Goal: Information Seeking & Learning: Learn about a topic

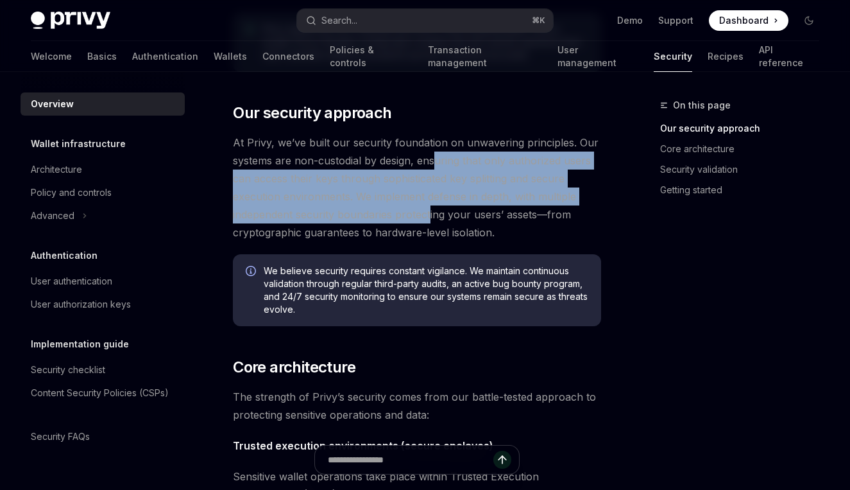
drag, startPoint x: 436, startPoint y: 164, endPoint x: 431, endPoint y: 222, distance: 58.0
click at [431, 222] on span "At Privy, we’ve built our security foundation on unwavering principles. Our sys…" at bounding box center [417, 187] width 368 height 108
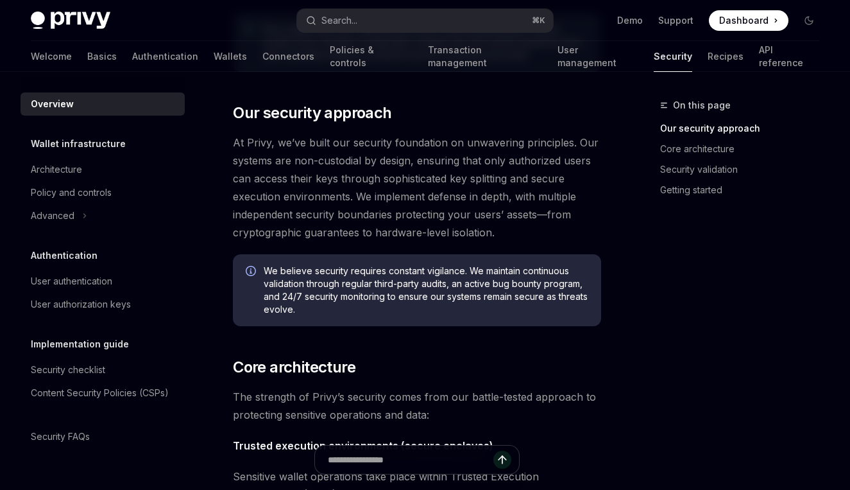
click at [429, 157] on span "At Privy, we’ve built our security foundation on unwavering principles. Our sys…" at bounding box center [417, 187] width 368 height 108
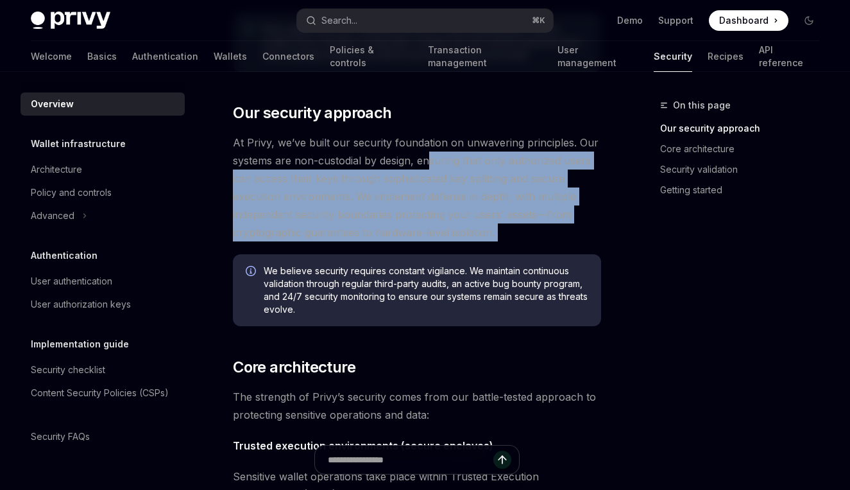
drag, startPoint x: 429, startPoint y: 157, endPoint x: 381, endPoint y: 241, distance: 96.6
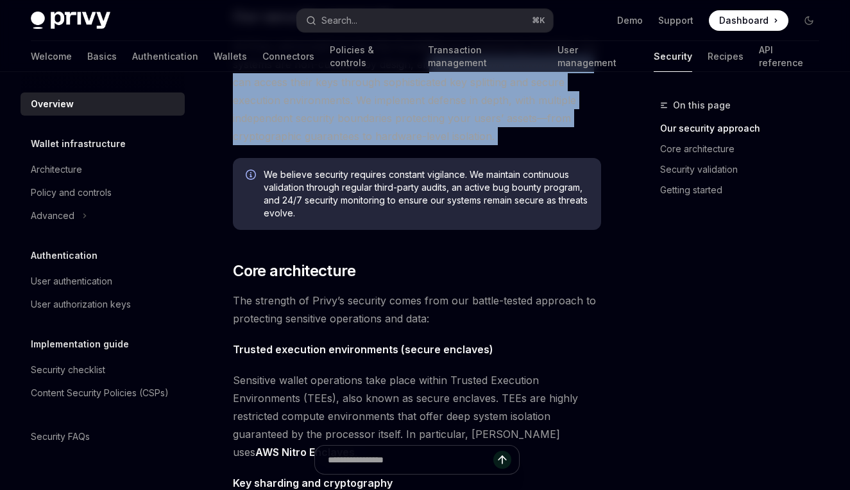
scroll to position [295, 0]
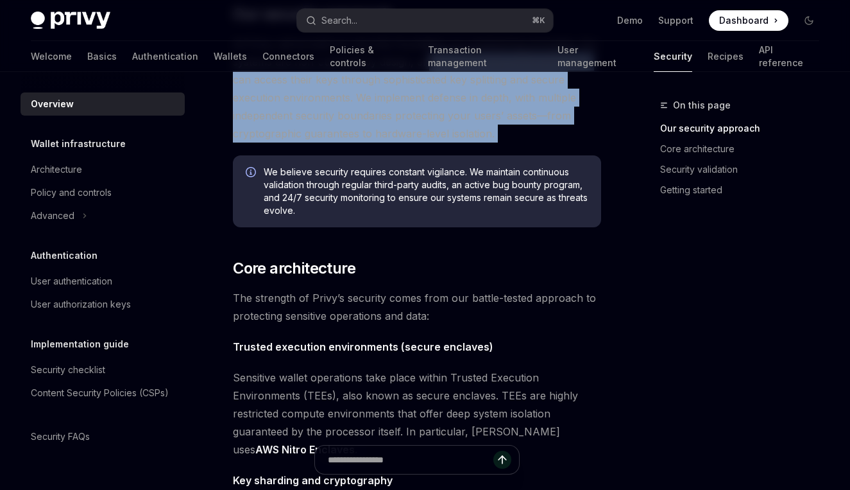
click at [357, 112] on span "At Privy, we’ve built our security foundation on unwavering principles. Our sys…" at bounding box center [417, 89] width 368 height 108
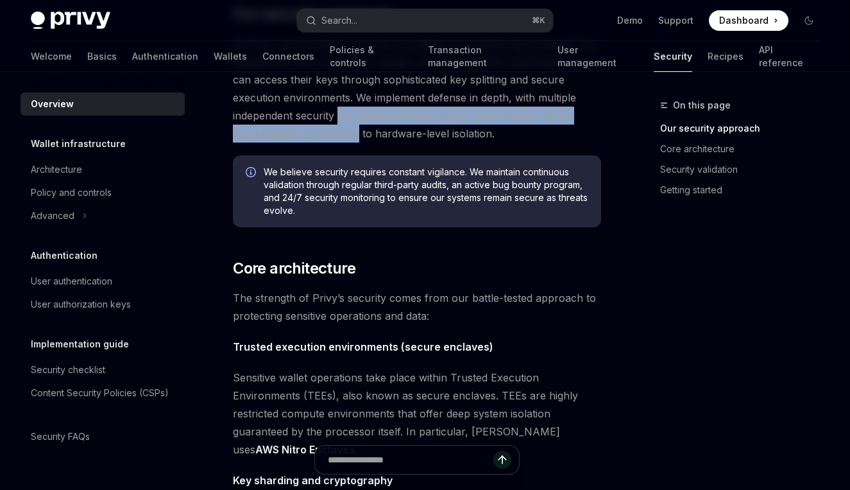
drag, startPoint x: 357, startPoint y: 112, endPoint x: 352, endPoint y: 141, distance: 29.3
click at [352, 141] on span "At Privy, we’ve built our security foundation on unwavering principles. Our sys…" at bounding box center [417, 89] width 368 height 108
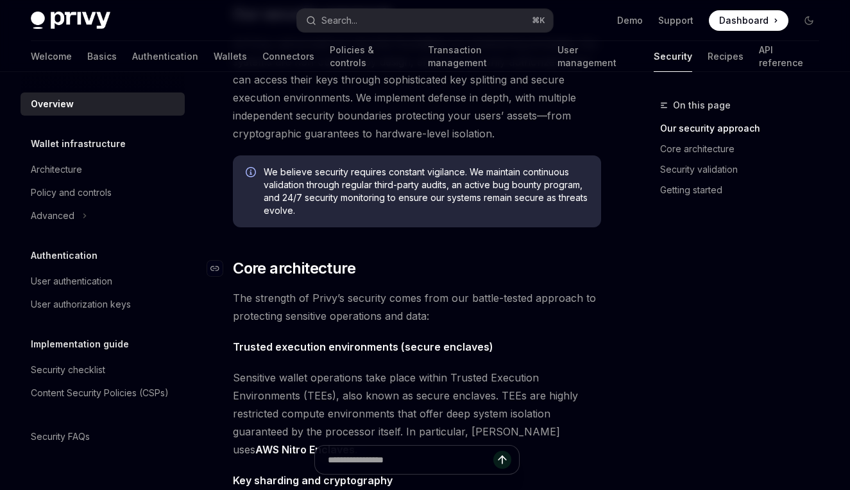
click at [350, 276] on span "Core architecture" at bounding box center [294, 268] width 123 height 21
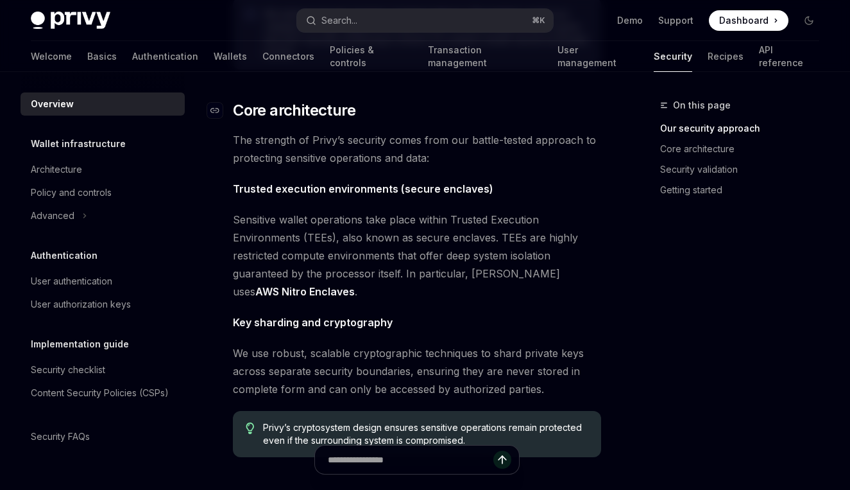
scroll to position [456, 0]
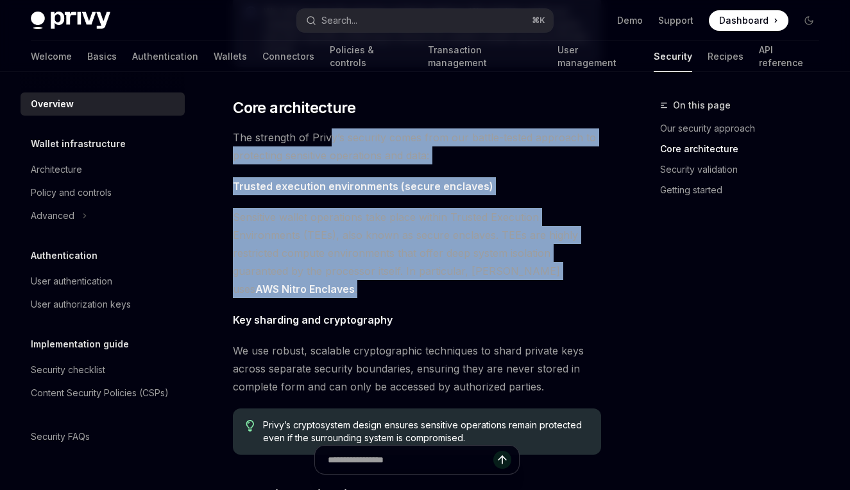
drag, startPoint x: 327, startPoint y: 137, endPoint x: 280, endPoint y: 286, distance: 156.1
click at [280, 286] on div "The security of your users’ data and digital assets is our top priority at Priv…" at bounding box center [417, 308] width 368 height 1242
click at [280, 286] on span "Sensitive wallet operations take place within Trusted Execution Environments (T…" at bounding box center [417, 253] width 368 height 90
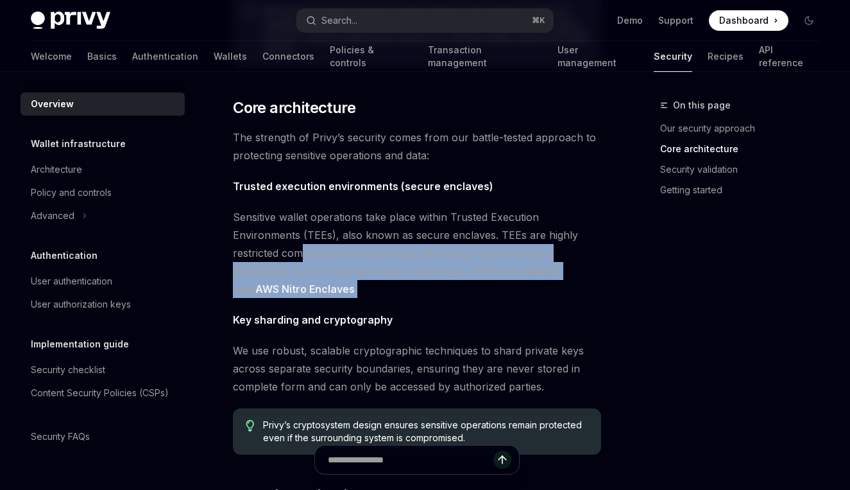
drag, startPoint x: 306, startPoint y: 246, endPoint x: 296, endPoint y: 288, distance: 42.3
click at [296, 288] on span "Sensitive wallet operations take place within Trusted Execution Environments (T…" at bounding box center [417, 253] width 368 height 90
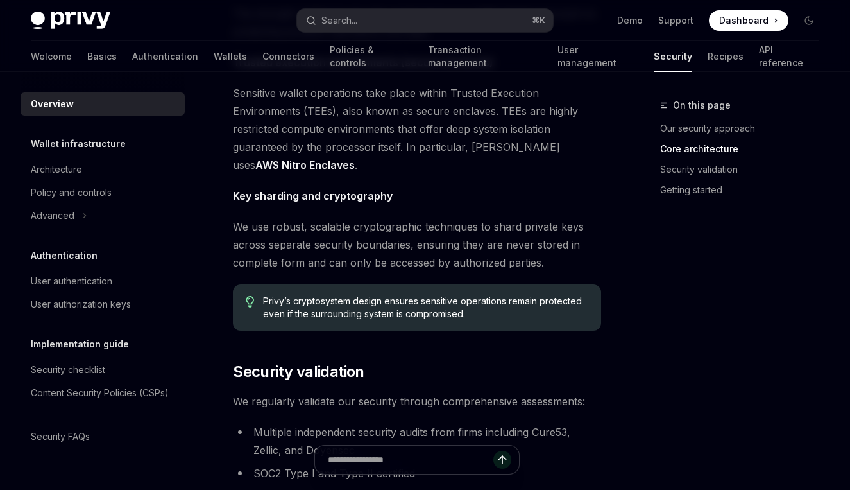
scroll to position [582, 0]
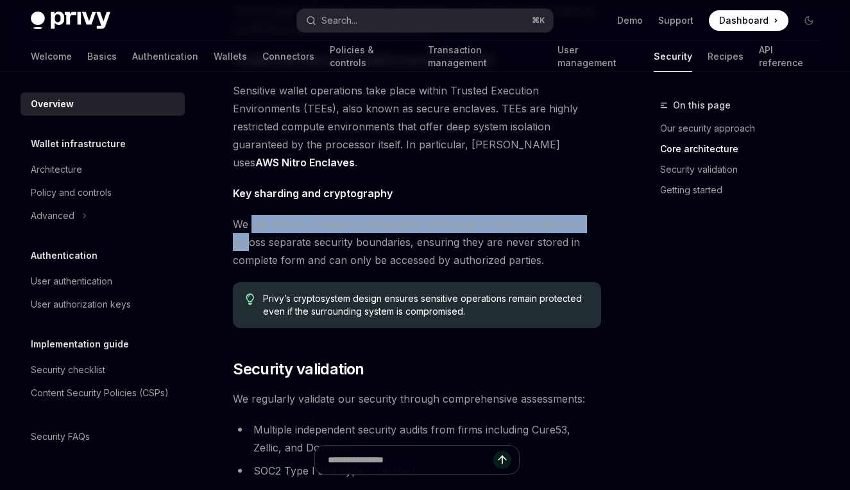
drag, startPoint x: 254, startPoint y: 224, endPoint x: 246, endPoint y: 250, distance: 27.4
click at [246, 250] on span "We use robust, scalable cryptographic techniques to shard private keys across s…" at bounding box center [417, 242] width 368 height 54
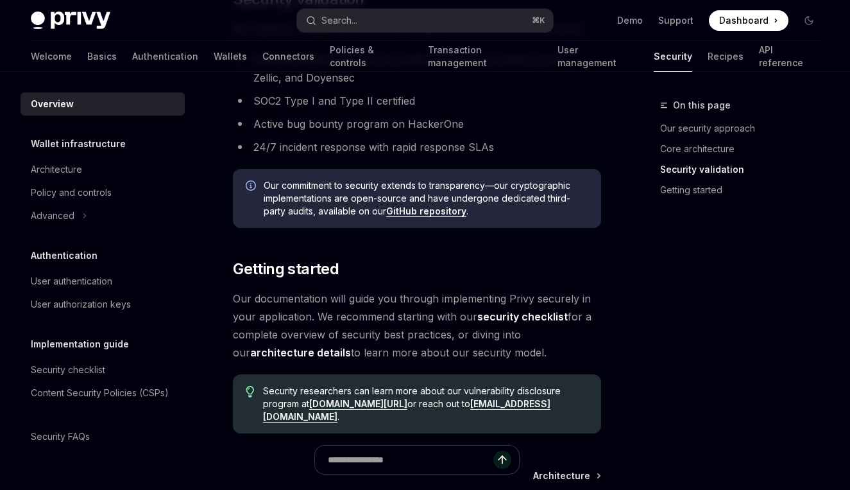
scroll to position [953, 0]
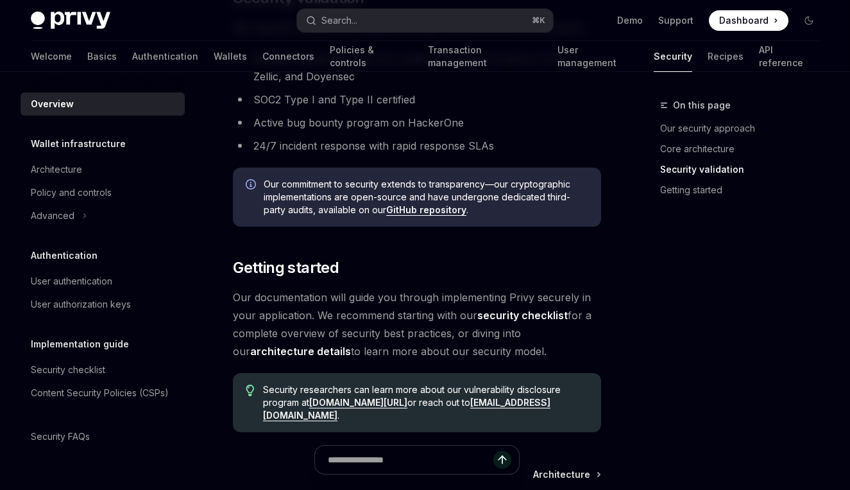
click at [363, 130] on li "Active bug bounty program on HackerOne" at bounding box center [417, 123] width 368 height 18
click at [365, 142] on li "24/7 incident response with rapid response SLAs" at bounding box center [417, 146] width 368 height 18
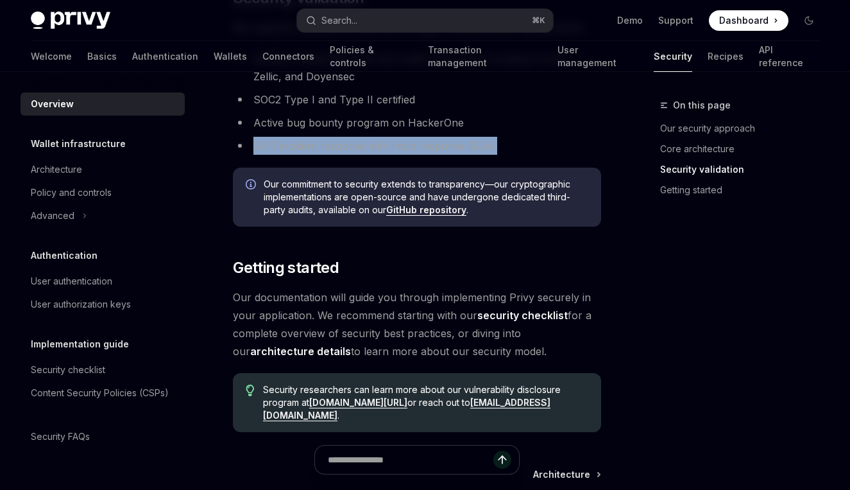
click at [365, 142] on li "24/7 incident response with rapid response SLAs" at bounding box center [417, 146] width 368 height 18
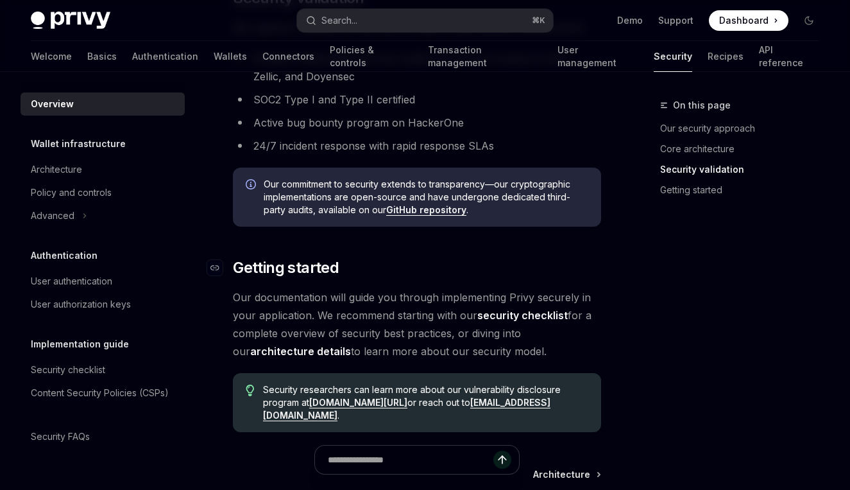
click at [363, 264] on h2 "​ Getting started" at bounding box center [417, 267] width 368 height 21
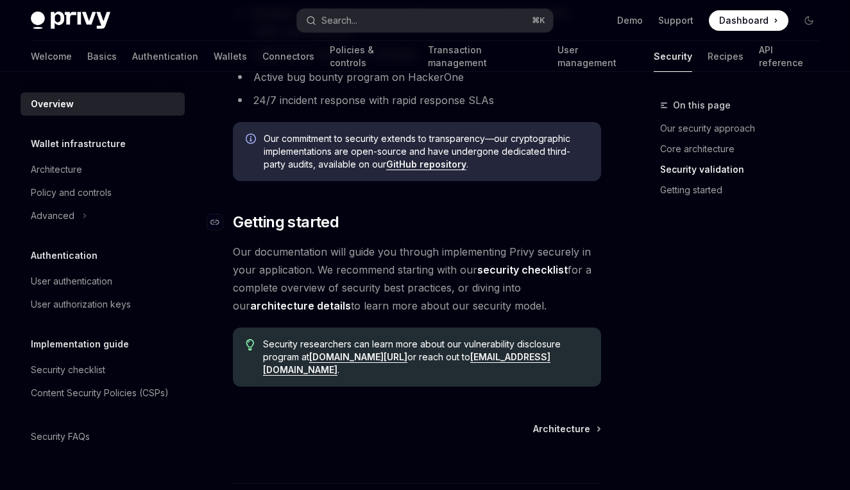
scroll to position [995, 0]
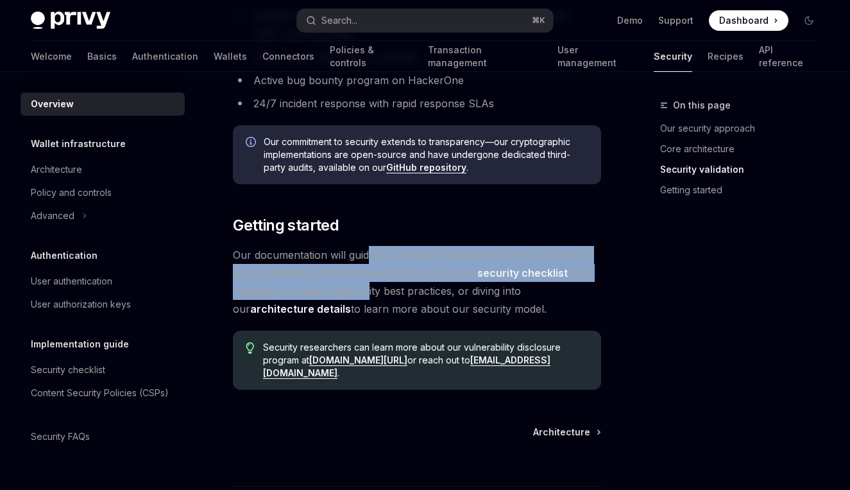
drag, startPoint x: 372, startPoint y: 261, endPoint x: 361, endPoint y: 298, distance: 38.6
click at [361, 298] on span "Our documentation will guide you through implementing Privy securely in your ap…" at bounding box center [417, 282] width 368 height 72
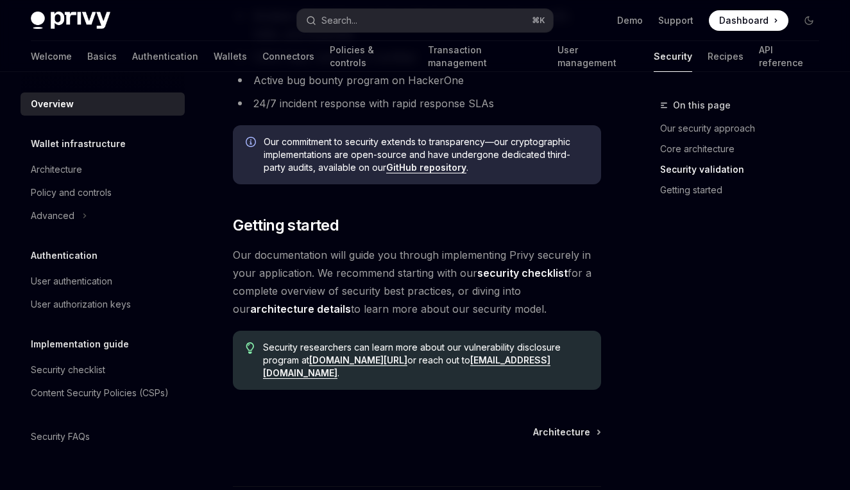
click at [307, 311] on link "architecture details" at bounding box center [300, 308] width 101 height 13
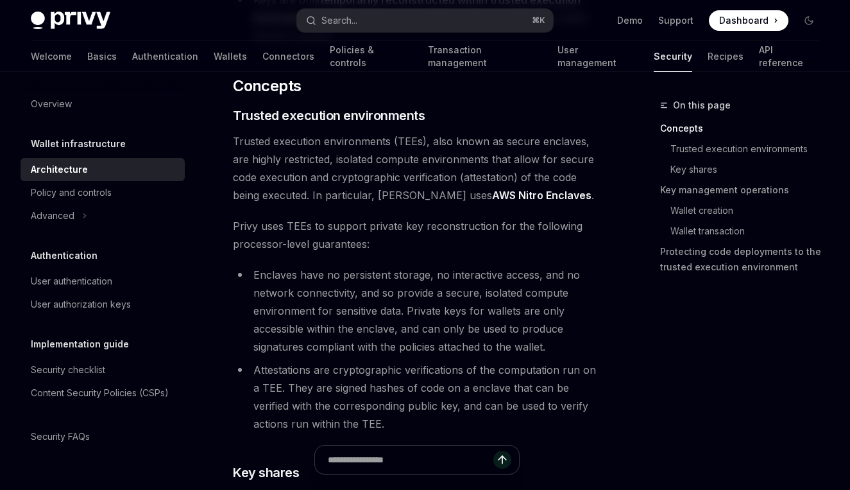
scroll to position [280, 0]
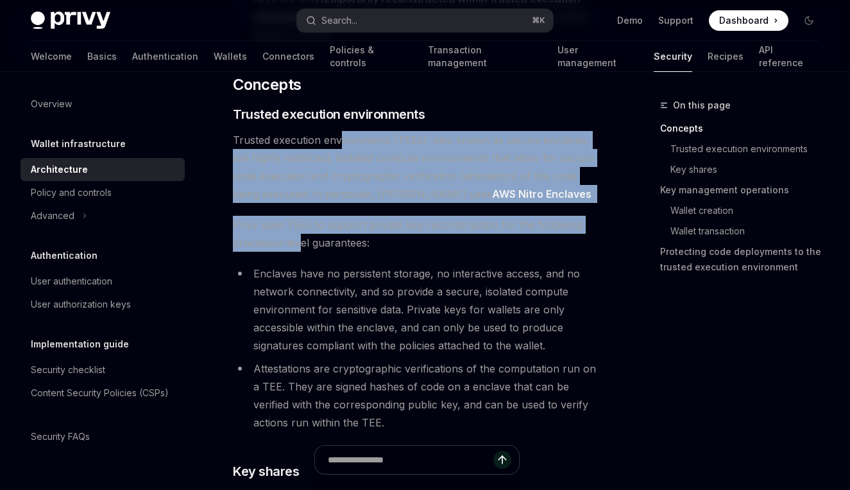
drag, startPoint x: 340, startPoint y: 137, endPoint x: 300, endPoint y: 251, distance: 120.6
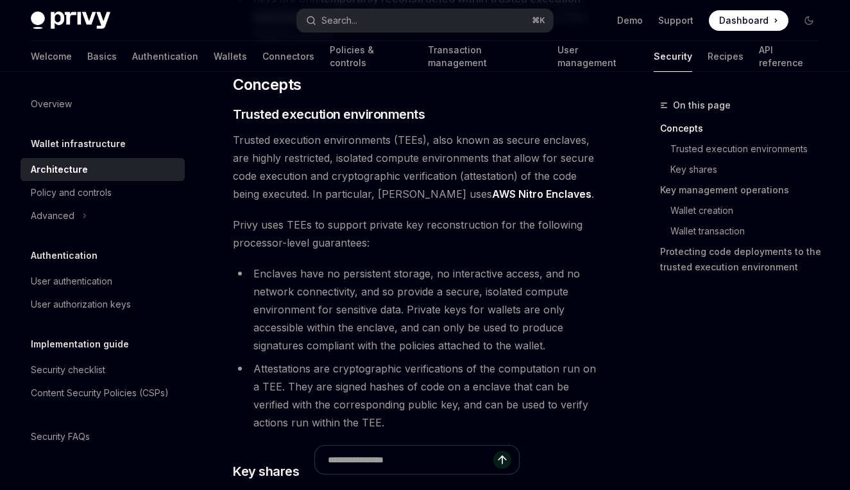
click at [313, 234] on span "Privy uses TEEs to support private key reconstruction for the following process…" at bounding box center [417, 234] width 368 height 36
click at [287, 279] on li "Enclaves have no persistent storage, no interactive access, and no network conn…" at bounding box center [417, 309] width 368 height 90
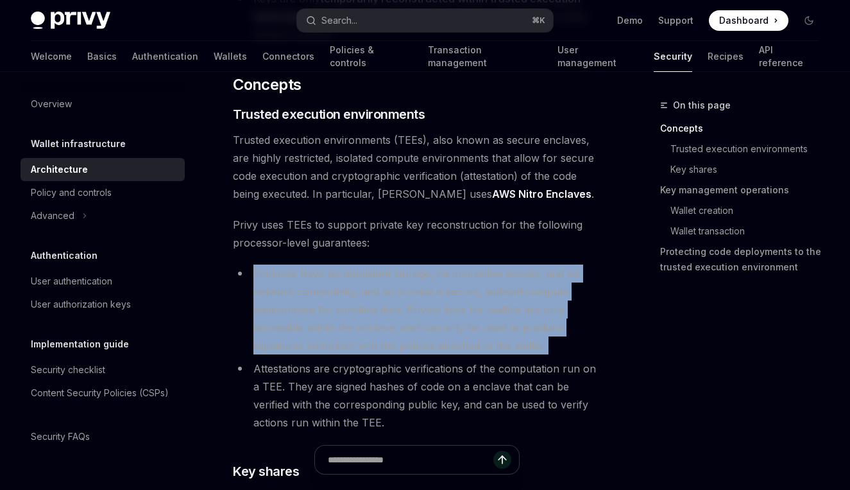
click at [287, 279] on li "Enclaves have no persistent storage, no interactive access, and no network conn…" at bounding box center [417, 309] width 368 height 90
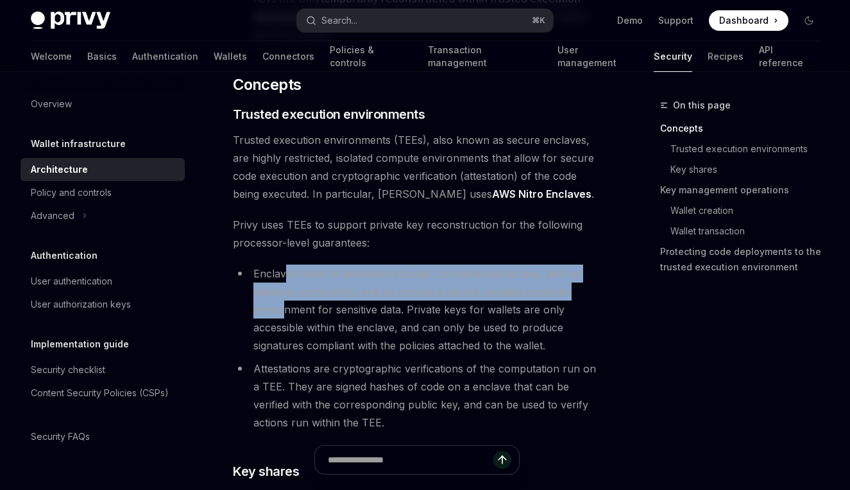
drag, startPoint x: 287, startPoint y: 279, endPoint x: 280, endPoint y: 314, distance: 35.9
click at [280, 314] on li "Enclaves have no persistent storage, no interactive access, and no network conn…" at bounding box center [417, 309] width 368 height 90
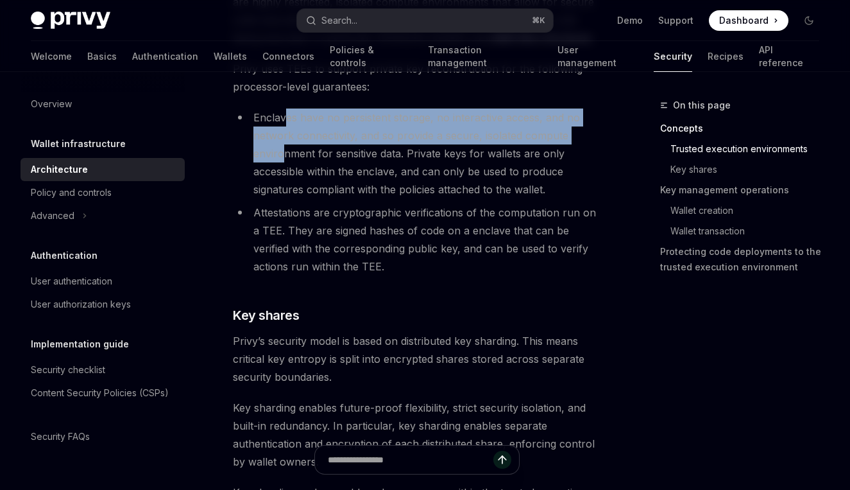
scroll to position [438, 0]
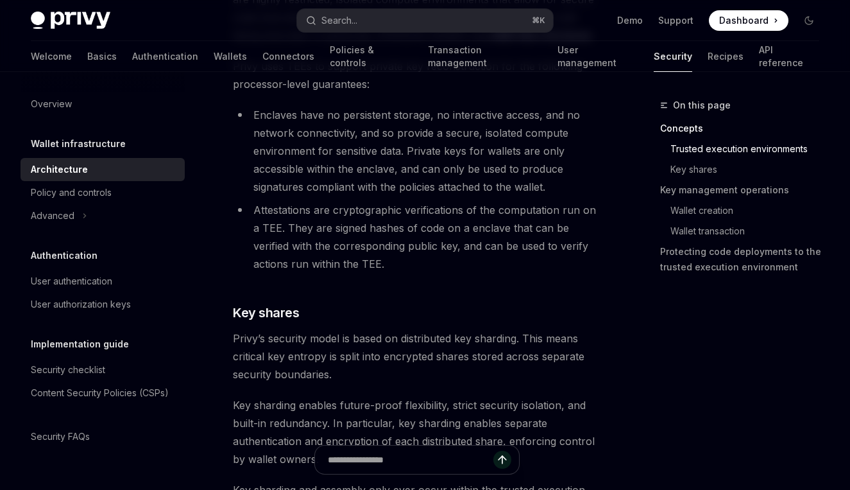
click at [354, 187] on li "Enclaves have no persistent storage, no interactive access, and no network conn…" at bounding box center [417, 151] width 368 height 90
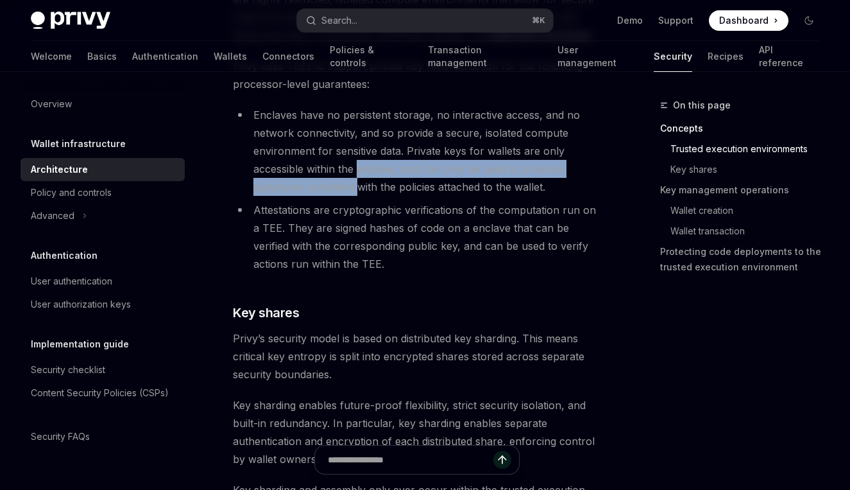
drag, startPoint x: 359, startPoint y: 174, endPoint x: 357, endPoint y: 187, distance: 13.0
click at [357, 187] on li "Enclaves have no persistent storage, no interactive access, and no network conn…" at bounding box center [417, 151] width 368 height 90
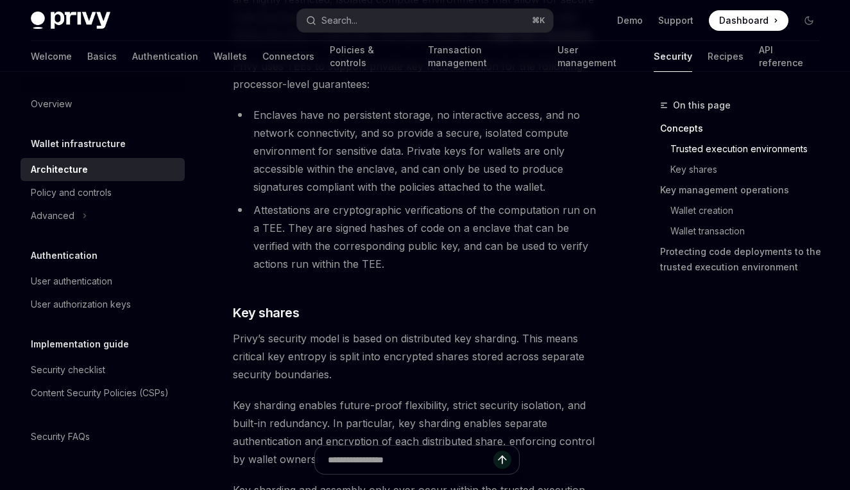
click at [362, 227] on li "Attestations are cryptographic verifications of the computation run on a TEE. T…" at bounding box center [417, 237] width 368 height 72
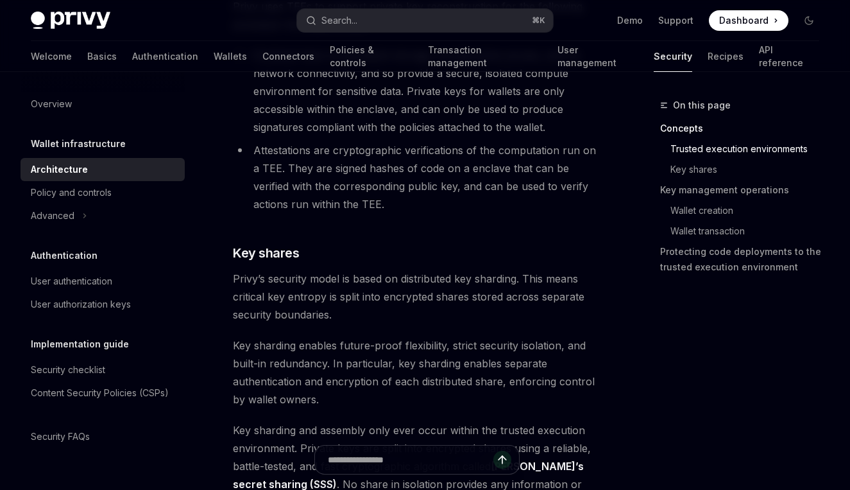
scroll to position [497, 0]
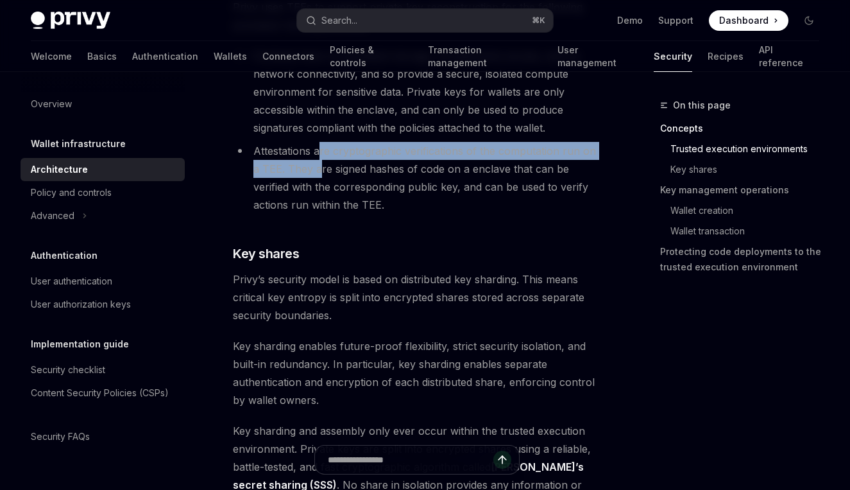
drag, startPoint x: 317, startPoint y: 153, endPoint x: 311, endPoint y: 176, distance: 23.8
click at [311, 176] on li "Attestations are cryptographic verifications of the computation run on a TEE. T…" at bounding box center [417, 178] width 368 height 72
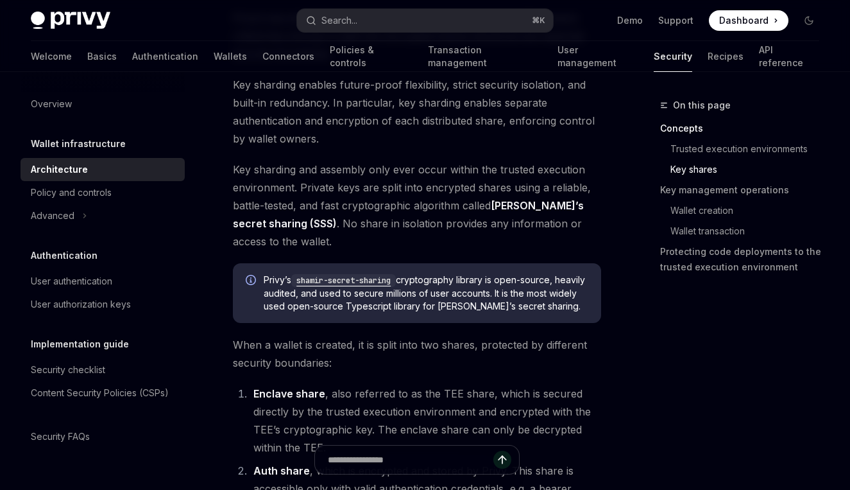
scroll to position [757, 0]
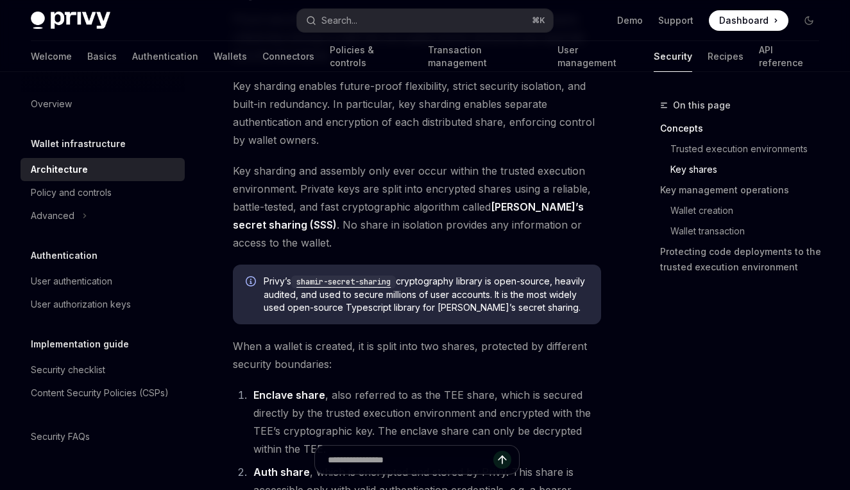
click at [413, 108] on span "Key sharding enables future-proof flexibility, strict security isolation, and b…" at bounding box center [417, 113] width 368 height 72
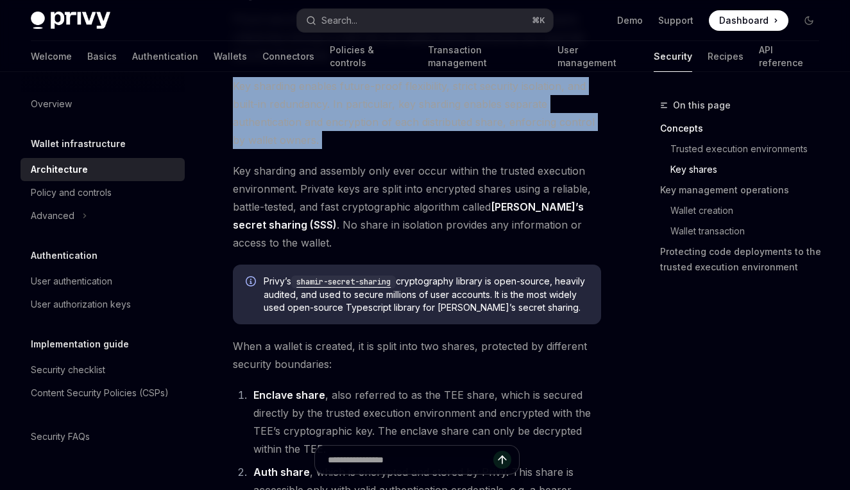
click at [413, 108] on span "Key sharding enables future-proof flexibility, strict security isolation, and b…" at bounding box center [417, 113] width 368 height 72
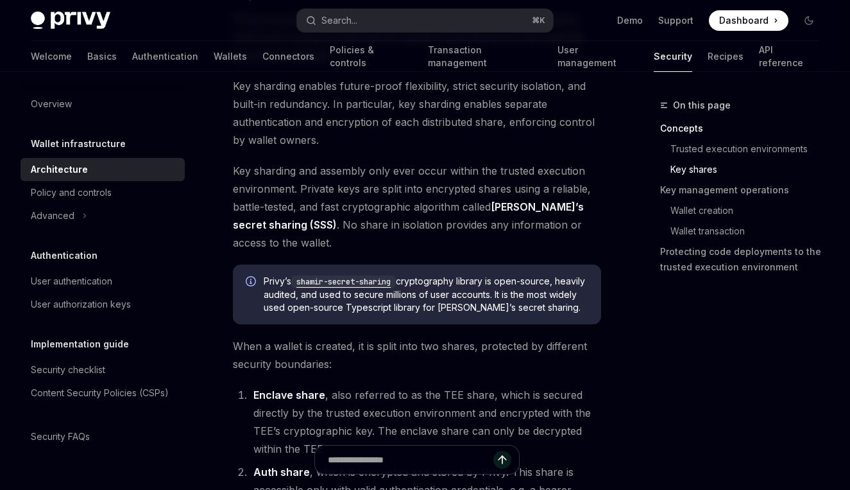
click at [394, 176] on span "Key sharding and assembly only ever occur within the trusted execution environm…" at bounding box center [417, 207] width 368 height 90
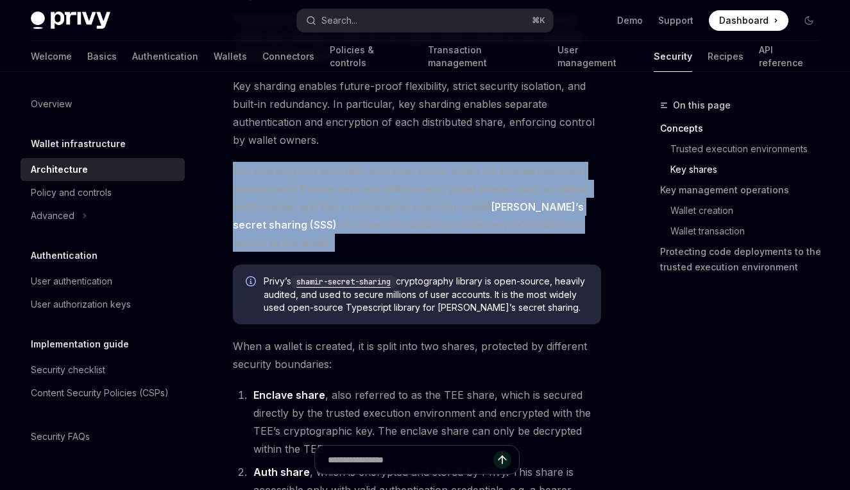
click at [394, 176] on span "Key sharding and assembly only ever occur within the trusted execution environm…" at bounding box center [417, 207] width 368 height 90
click at [445, 180] on span "Key sharding and assembly only ever occur within the trusted execution environm…" at bounding box center [417, 207] width 368 height 90
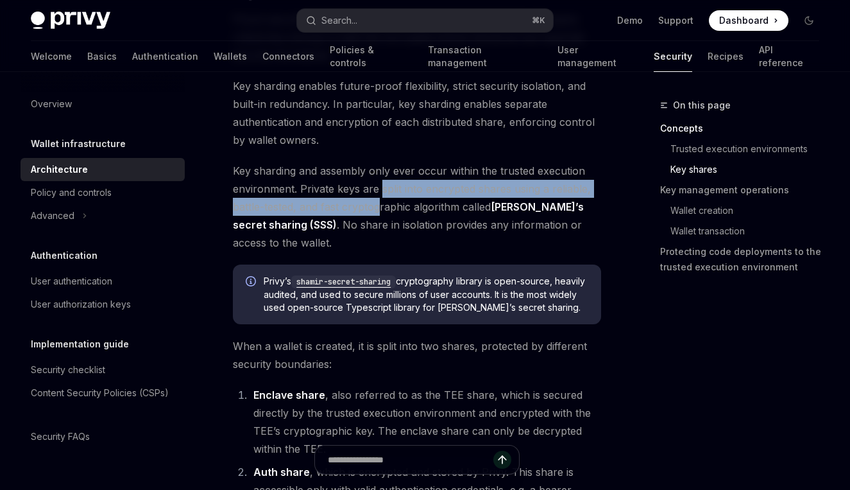
drag, startPoint x: 379, startPoint y: 184, endPoint x: 379, endPoint y: 204, distance: 20.5
click at [379, 204] on span "Key sharding and assembly only ever occur within the trusted execution environm…" at bounding box center [417, 207] width 368 height 90
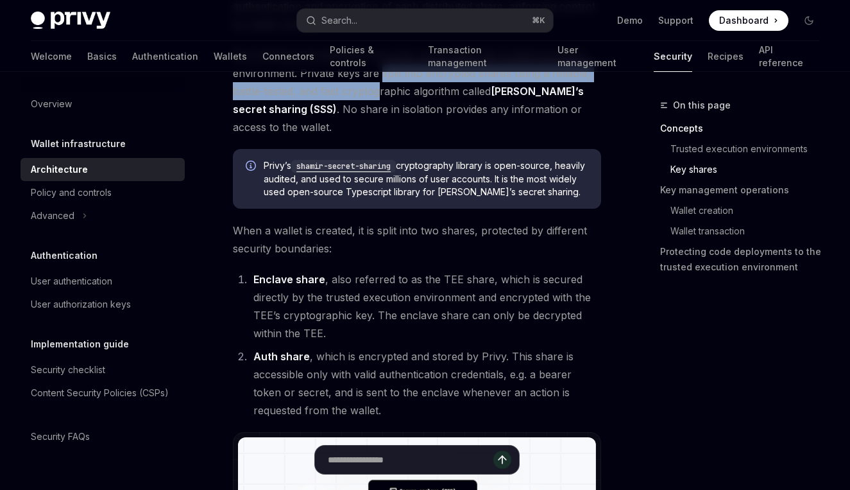
scroll to position [876, 0]
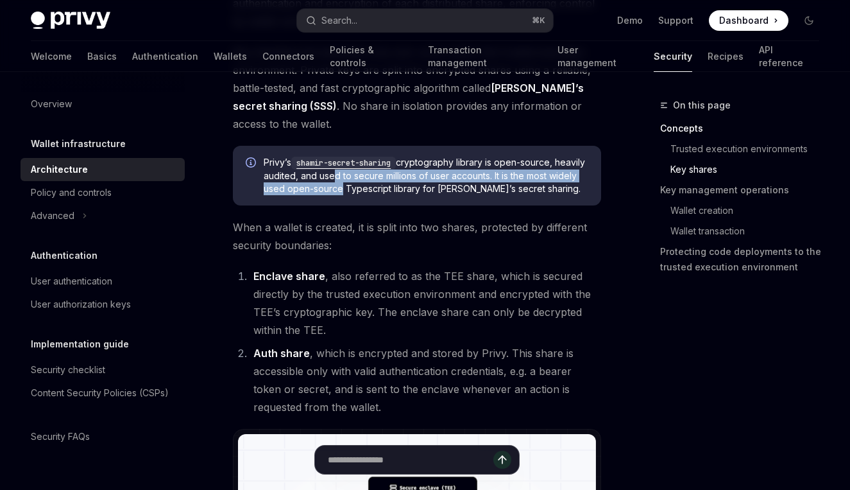
drag, startPoint x: 363, startPoint y: 178, endPoint x: 364, endPoint y: 193, distance: 15.4
click at [364, 193] on span "Privy’s shamir-secret-sharing cryptography library is open-source, heavily audi…" at bounding box center [426, 175] width 325 height 39
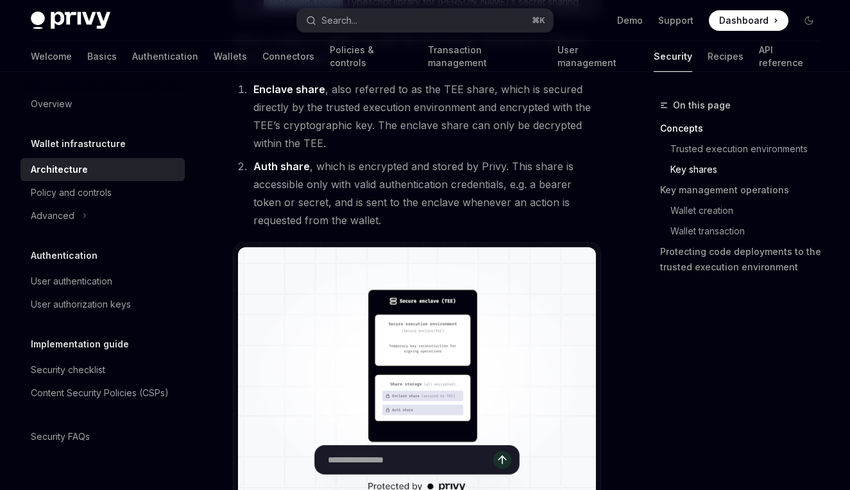
scroll to position [1069, 0]
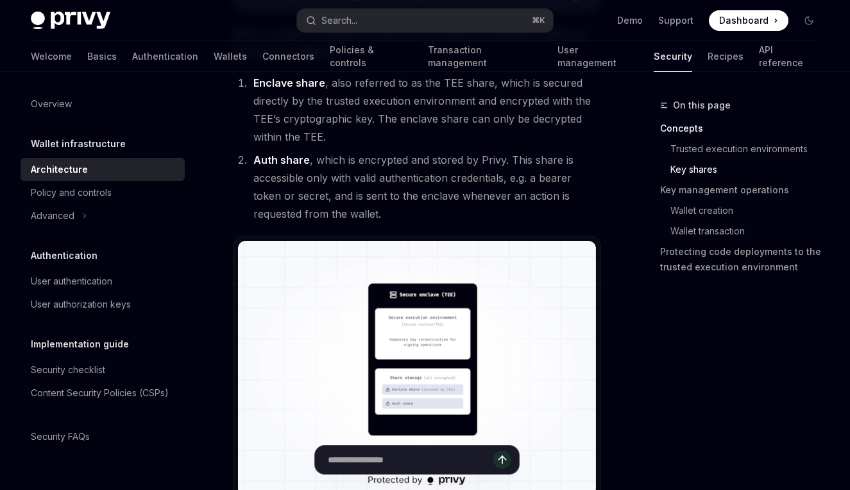
click at [367, 85] on li "Enclave share , also referred to as the TEE share, which is secured directly by…" at bounding box center [426, 110] width 352 height 72
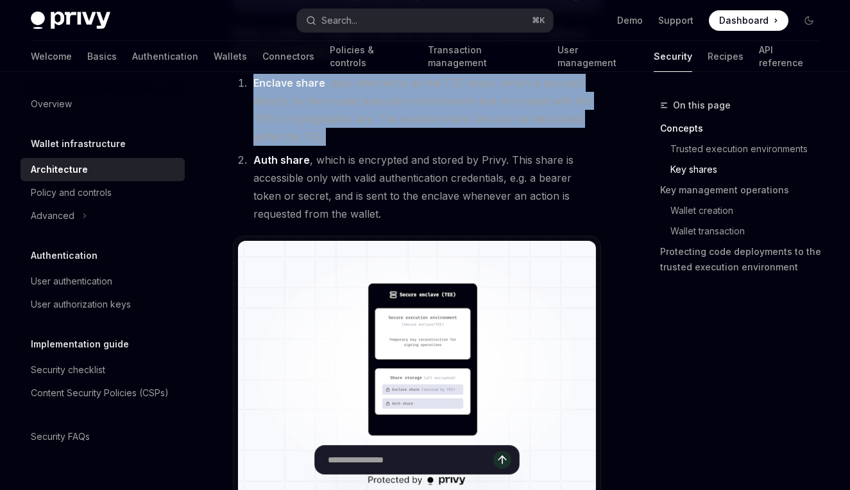
click at [367, 85] on li "Enclave share , also referred to as the TEE share, which is secured directly by…" at bounding box center [426, 110] width 352 height 72
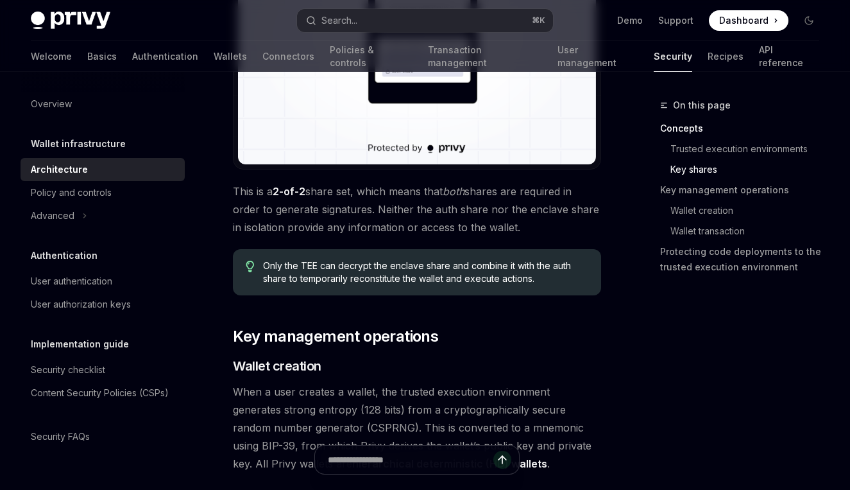
scroll to position [1402, 0]
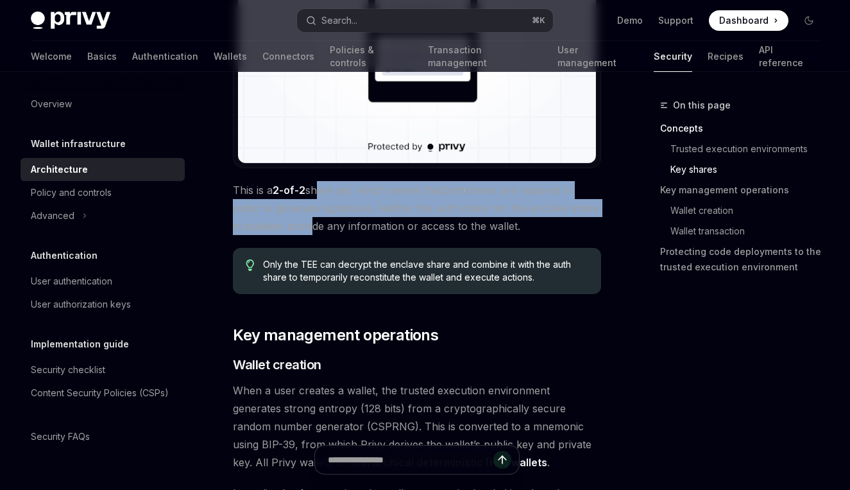
drag, startPoint x: 318, startPoint y: 193, endPoint x: 307, endPoint y: 225, distance: 33.7
click at [307, 225] on span "This is a 2-of-2 share set, which means that both shares are required in order …" at bounding box center [417, 208] width 368 height 54
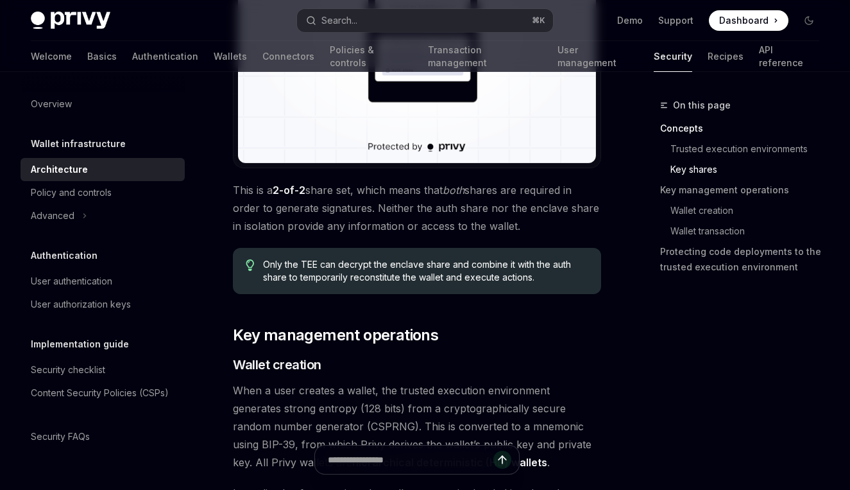
click at [378, 217] on span "This is a 2-of-2 share set, which means that both shares are required in order …" at bounding box center [417, 208] width 368 height 54
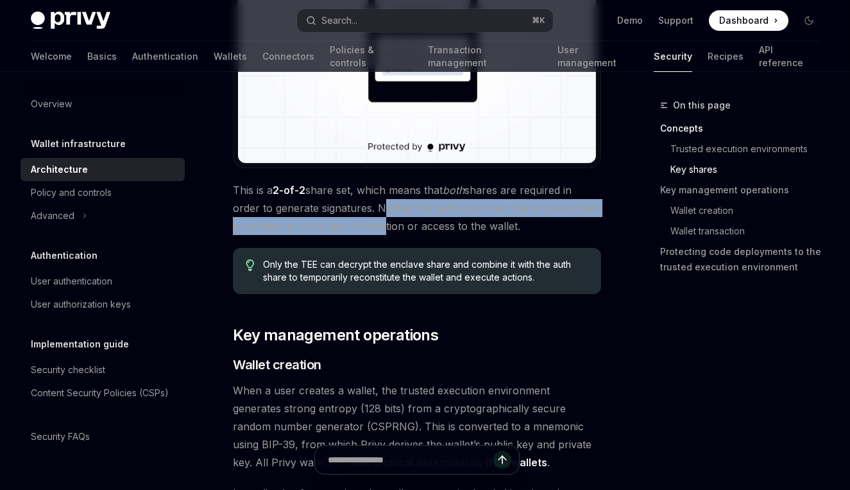
drag, startPoint x: 378, startPoint y: 214, endPoint x: 377, endPoint y: 230, distance: 15.5
click at [377, 230] on span "This is a 2-of-2 share set, which means that both shares are required in order …" at bounding box center [417, 208] width 368 height 54
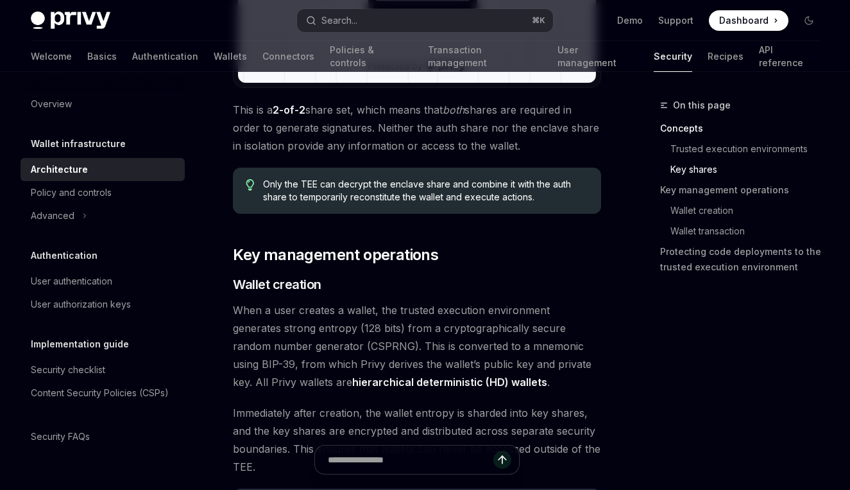
scroll to position [1490, 0]
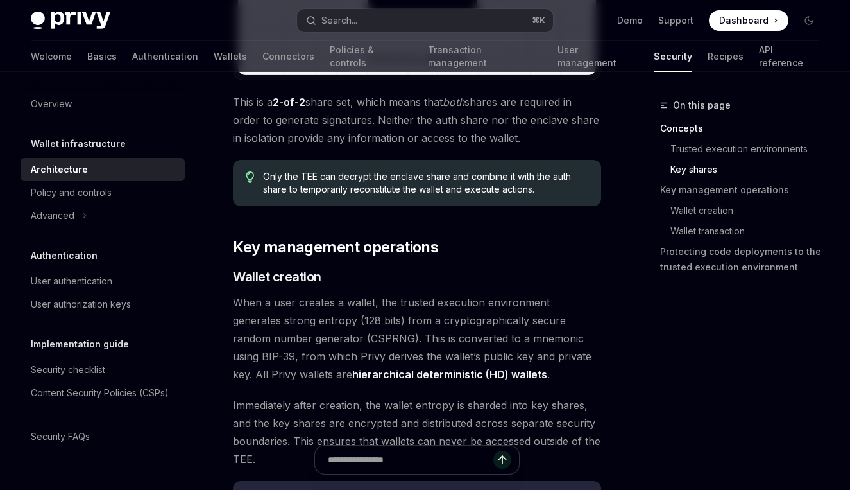
click at [356, 186] on span "Only the TEE can decrypt the enclave share and combine it with the auth share t…" at bounding box center [425, 183] width 325 height 26
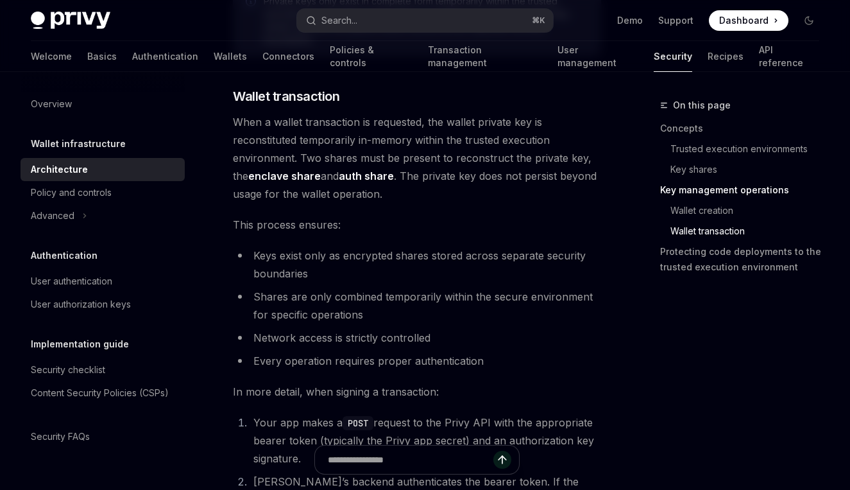
scroll to position [2013, 0]
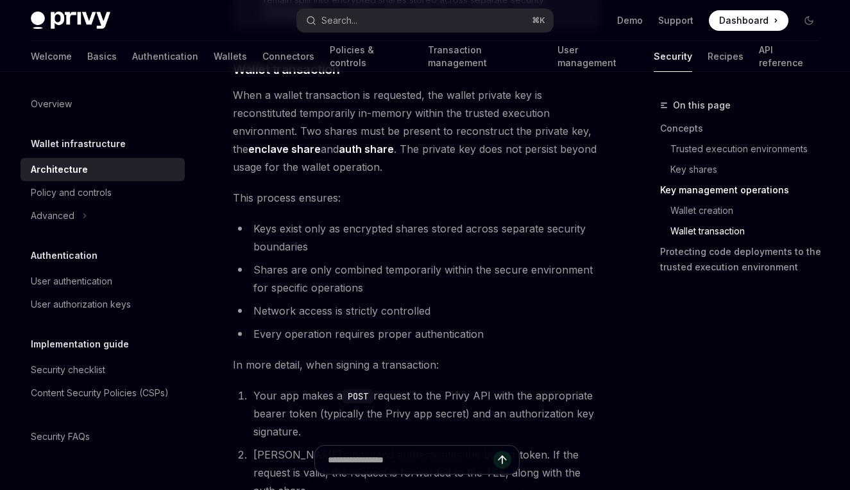
click at [355, 311] on li "Network access is strictly controlled" at bounding box center [417, 311] width 368 height 18
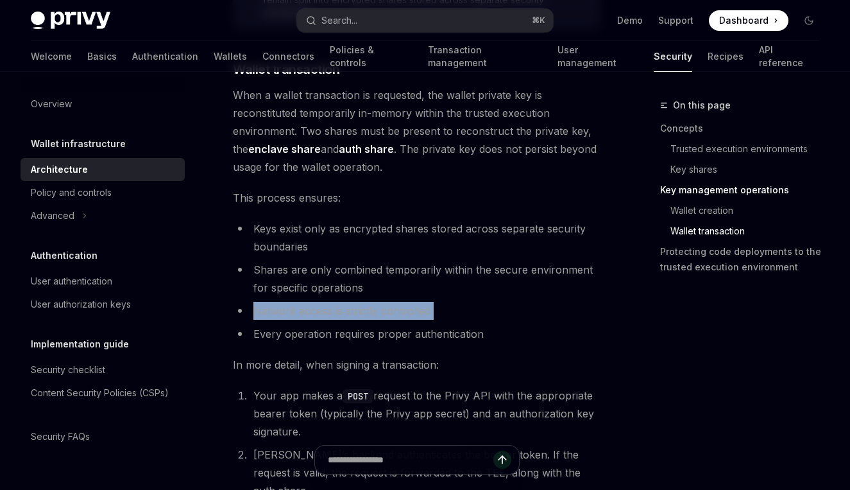
click at [355, 311] on li "Network access is strictly controlled" at bounding box center [417, 311] width 368 height 18
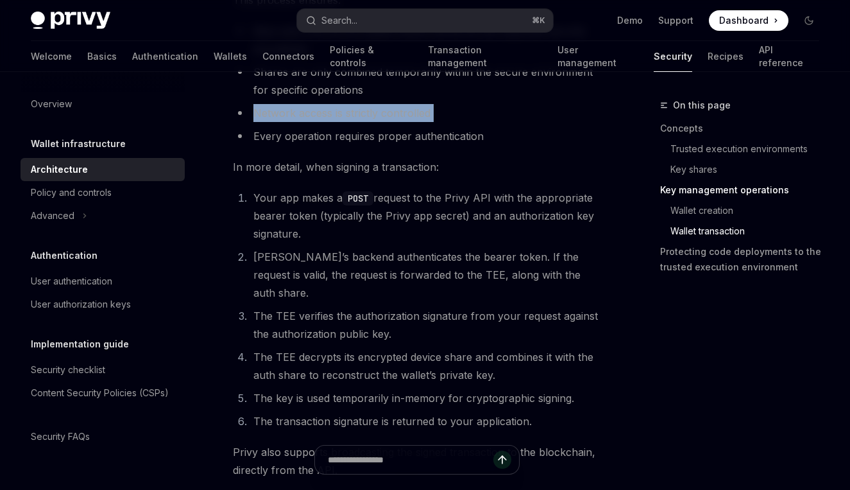
scroll to position [2212, 0]
drag, startPoint x: 411, startPoint y: 201, endPoint x: 407, endPoint y: 229, distance: 28.6
click at [407, 229] on li "Your app makes a POST request to the Privy API with the appropriate bearer toke…" at bounding box center [426, 214] width 352 height 54
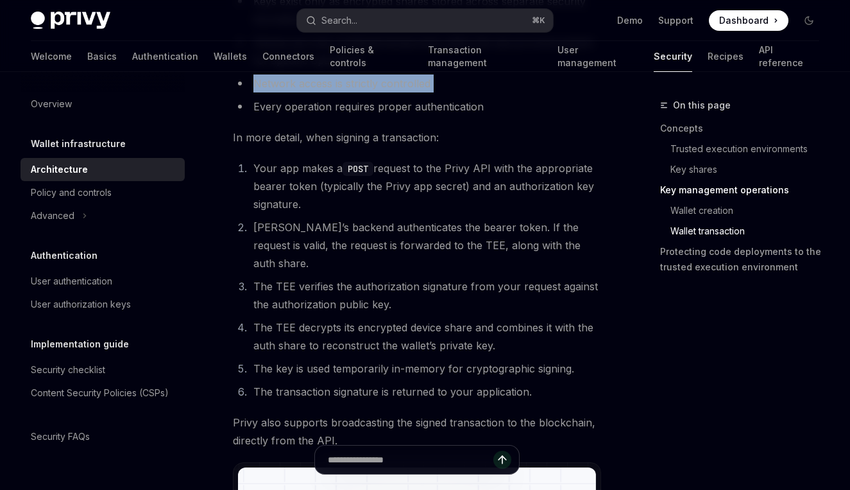
scroll to position [2260, 0]
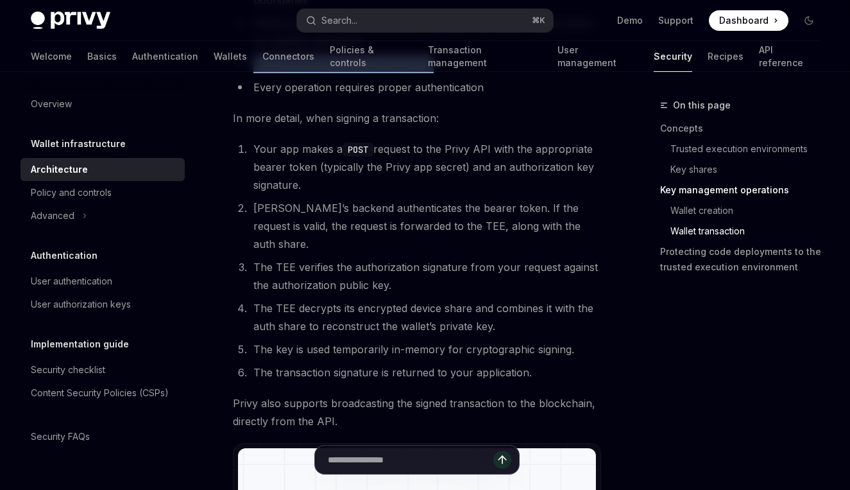
click at [426, 161] on li "Your app makes a POST request to the Privy API with the appropriate bearer toke…" at bounding box center [426, 167] width 352 height 54
drag, startPoint x: 426, startPoint y: 161, endPoint x: 420, endPoint y: 180, distance: 19.5
click at [420, 180] on li "Your app makes a POST request to the Privy API with the appropriate bearer toke…" at bounding box center [426, 167] width 352 height 54
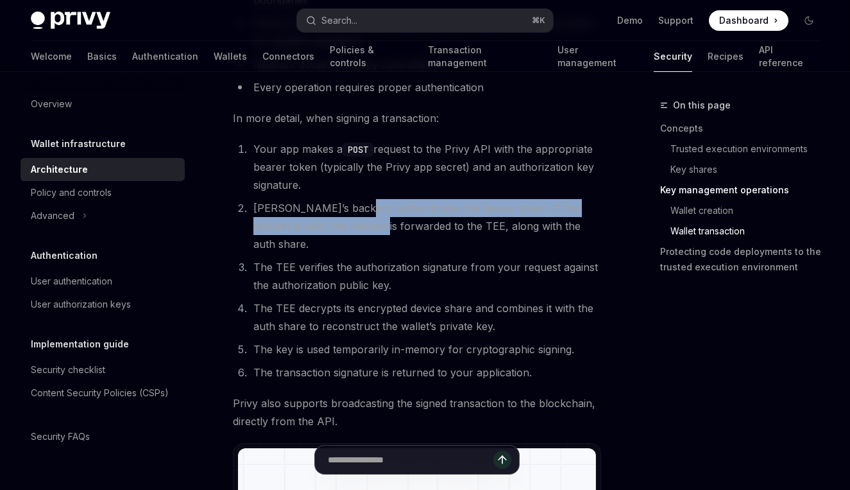
drag, startPoint x: 355, startPoint y: 207, endPoint x: 351, endPoint y: 223, distance: 16.5
click at [351, 223] on li "Privy’s backend authenticates the bearer token. If the request is valid, the re…" at bounding box center [426, 226] width 352 height 54
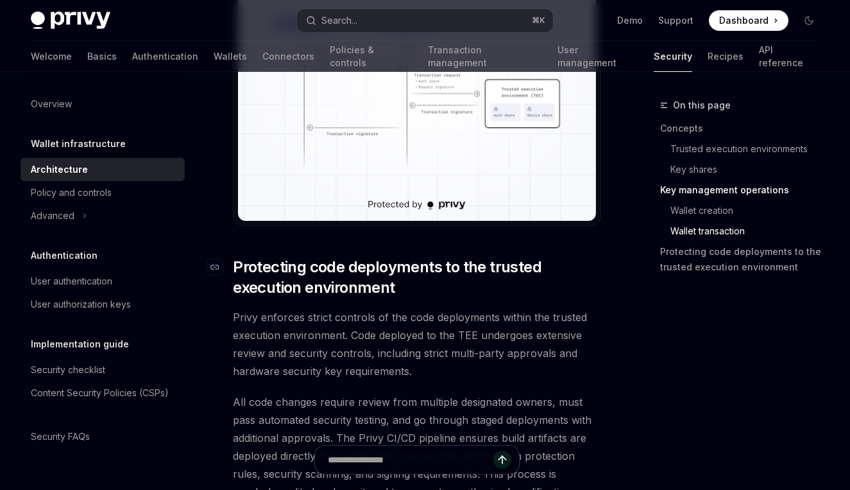
scroll to position [2746, 0]
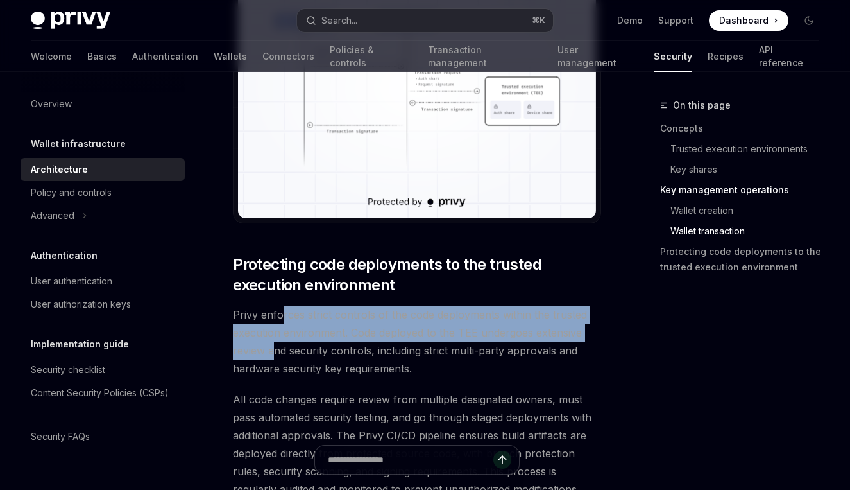
drag, startPoint x: 281, startPoint y: 298, endPoint x: 275, endPoint y: 325, distance: 26.9
click at [275, 325] on span "Privy enforces strict controls of the code deployments within the trusted execu…" at bounding box center [417, 341] width 368 height 72
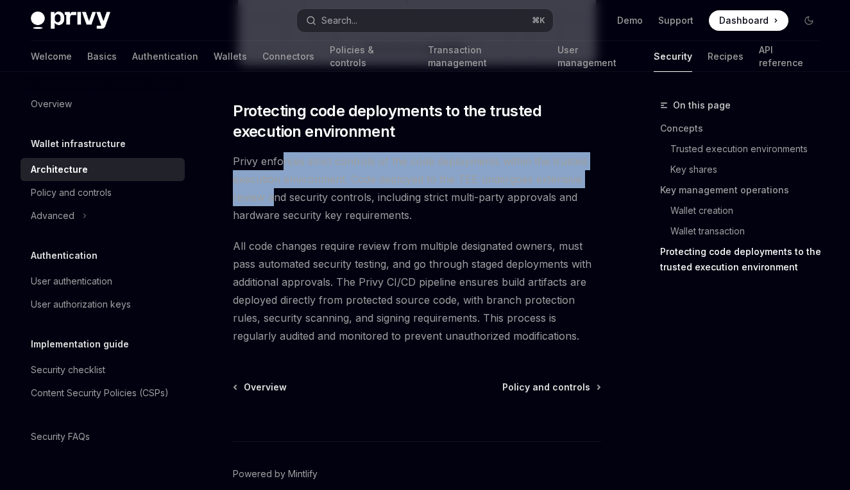
scroll to position [2901, 0]
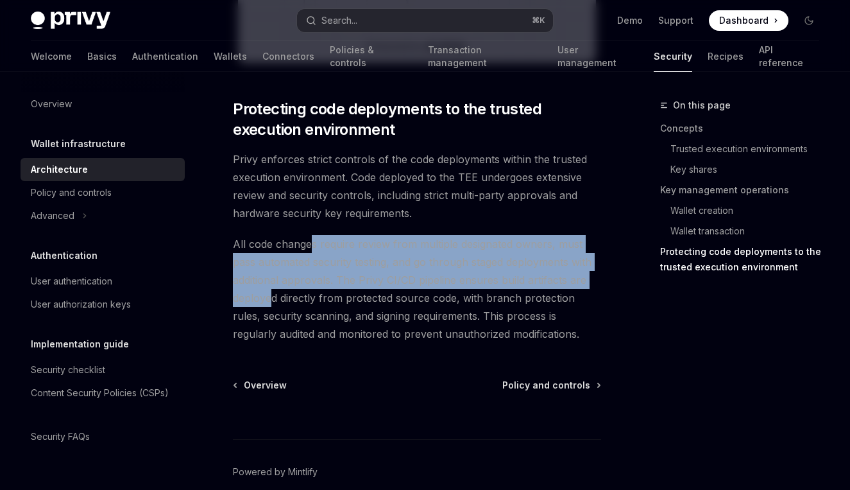
drag, startPoint x: 309, startPoint y: 223, endPoint x: 275, endPoint y: 275, distance: 62.1
click at [275, 275] on span "All code changes require review from multiple designated owners, must pass auto…" at bounding box center [417, 289] width 368 height 108
click at [551, 379] on span "Policy and controls" at bounding box center [547, 385] width 88 height 13
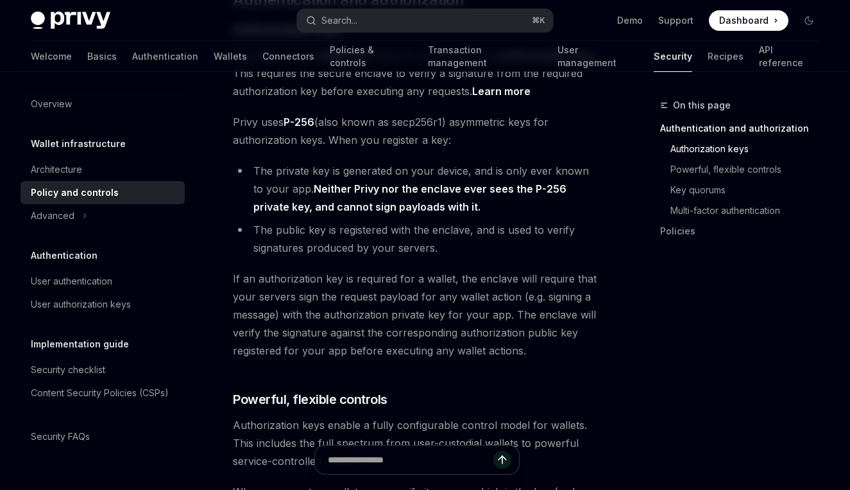
scroll to position [389, 0]
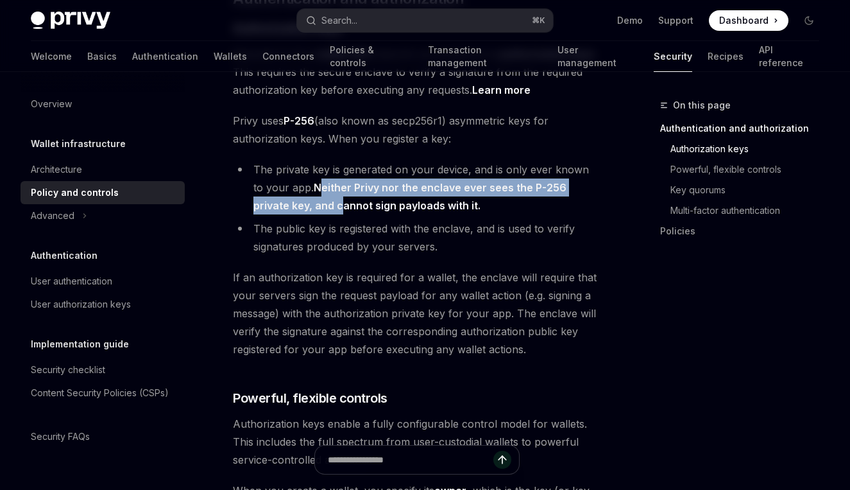
drag, startPoint x: 307, startPoint y: 169, endPoint x: 304, endPoint y: 190, distance: 21.4
click at [304, 190] on strong "Neither Privy nor the enclave ever sees the P-256 private key, and cannot sign …" at bounding box center [410, 196] width 313 height 31
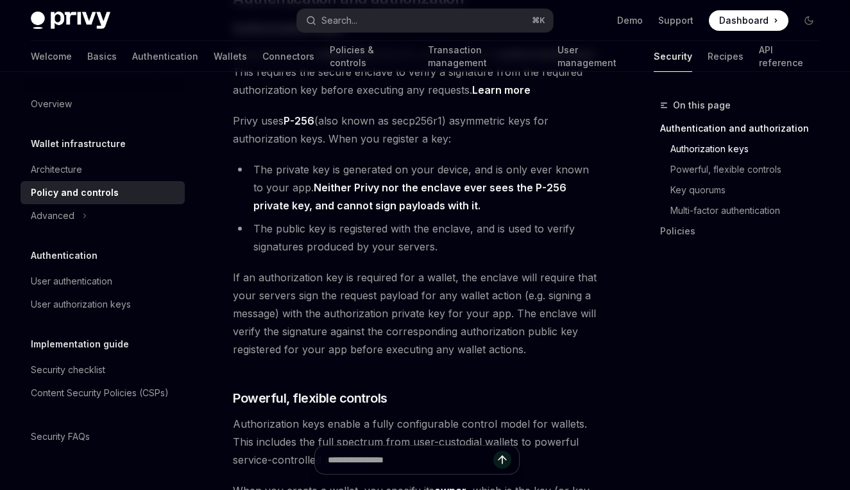
click at [339, 160] on li "The private key is generated on your device, and is only ever known to your app…" at bounding box center [417, 187] width 368 height 54
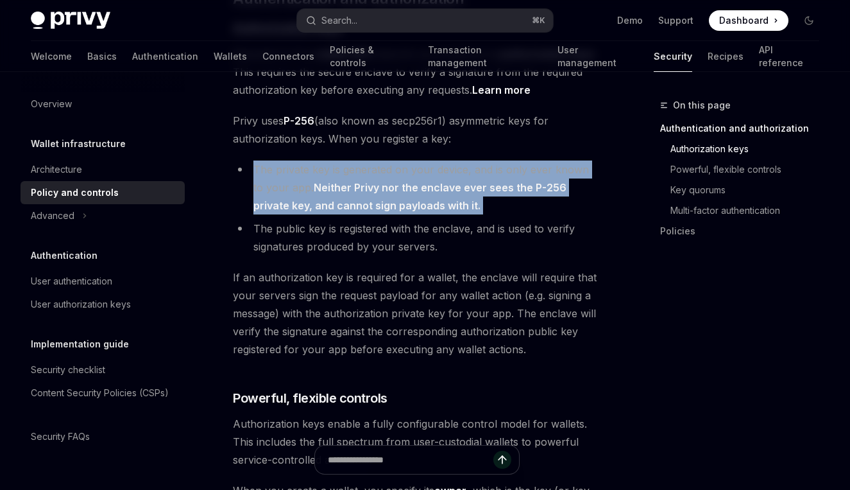
click at [339, 160] on li "The private key is generated on your device, and is only ever known to your app…" at bounding box center [417, 187] width 368 height 54
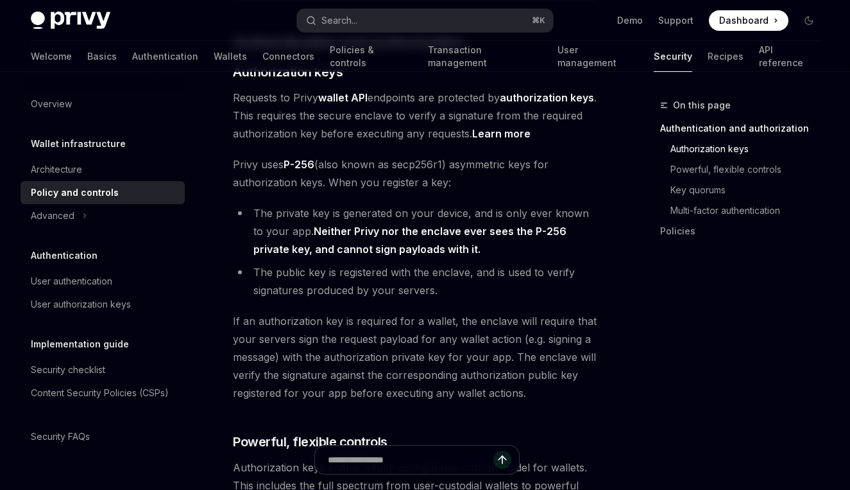
scroll to position [348, 0]
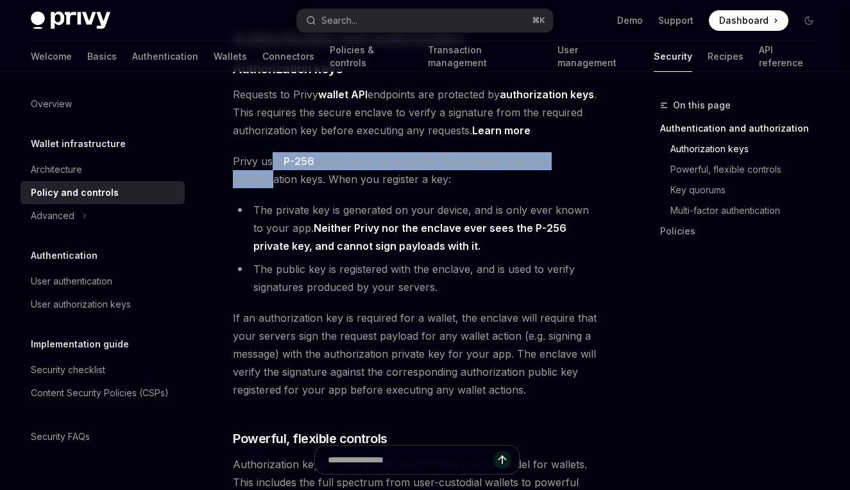
drag, startPoint x: 270, startPoint y: 147, endPoint x: 269, endPoint y: 162, distance: 14.8
click at [269, 162] on span "Privy uses P-256 (also known as secp256r1) asymmetric keys for authorization ke…" at bounding box center [417, 170] width 368 height 36
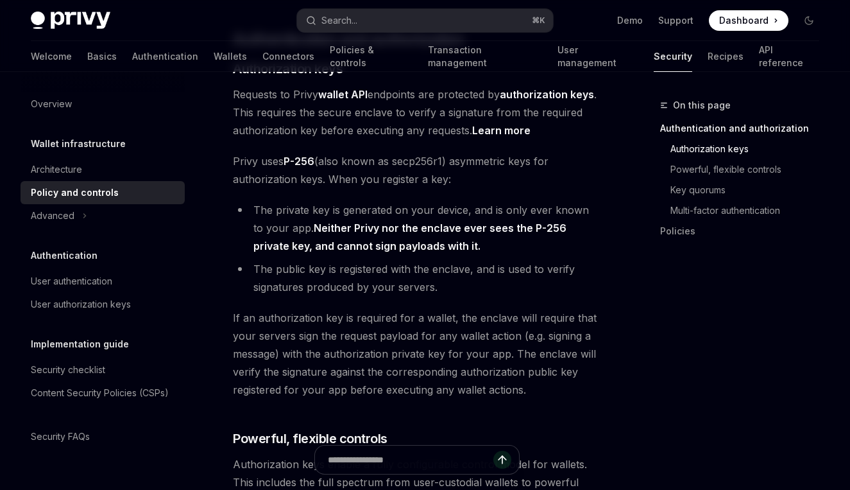
click at [430, 152] on span "Privy uses P-256 (also known as secp256r1) asymmetric keys for authorization ke…" at bounding box center [417, 170] width 368 height 36
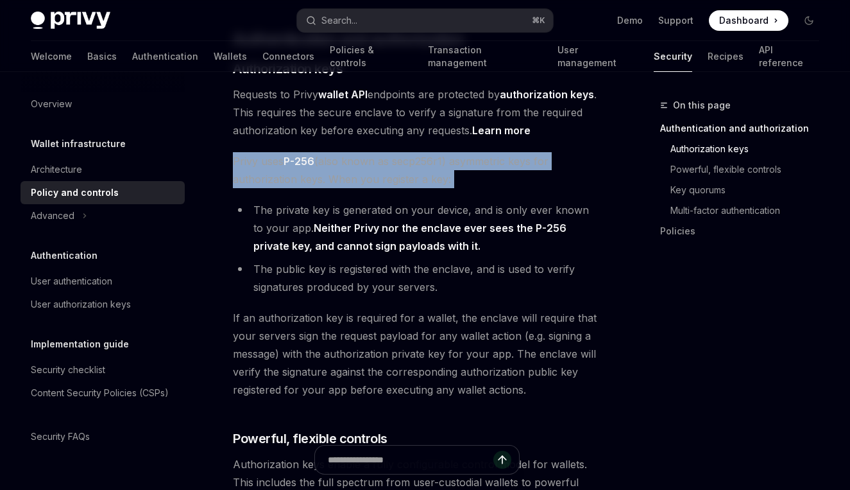
click at [430, 152] on span "Privy uses P-256 (also known as secp256r1) asymmetric keys for authorization ke…" at bounding box center [417, 170] width 368 height 36
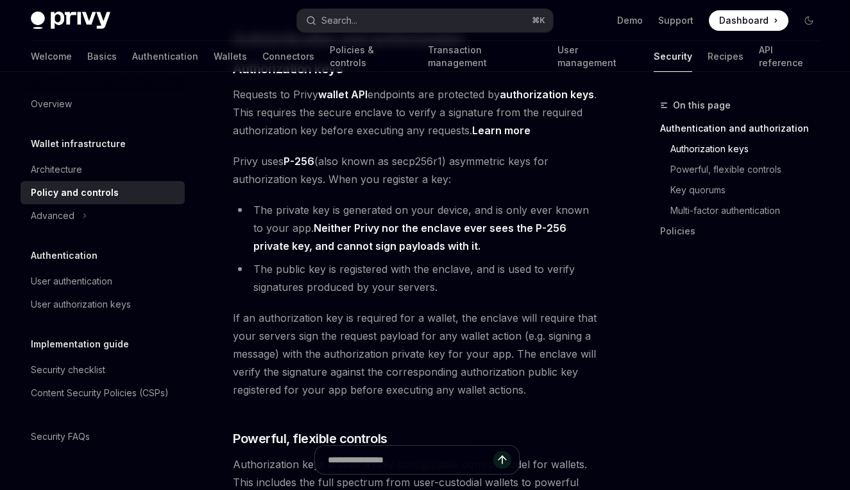
click at [284, 204] on li "The private key is generated on your device, and is only ever known to your app…" at bounding box center [417, 228] width 368 height 54
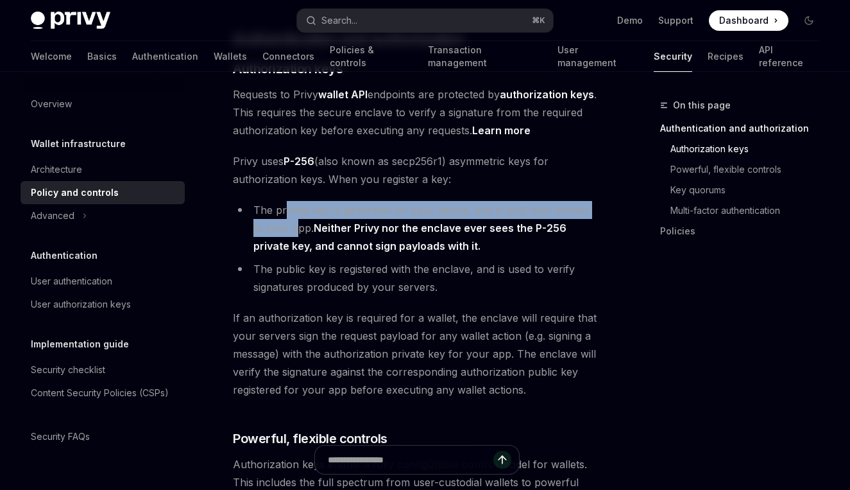
drag, startPoint x: 286, startPoint y: 194, endPoint x: 282, endPoint y: 211, distance: 17.8
click at [282, 211] on li "The private key is generated on your device, and is only ever known to your app…" at bounding box center [417, 228] width 368 height 54
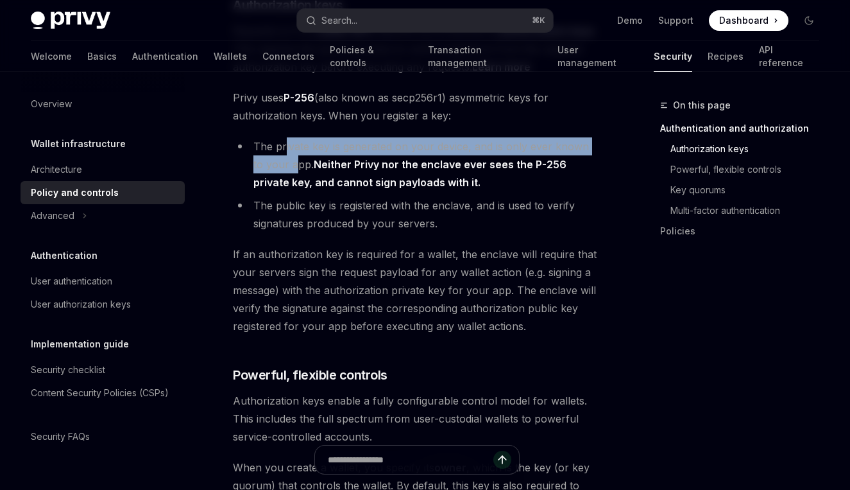
scroll to position [416, 0]
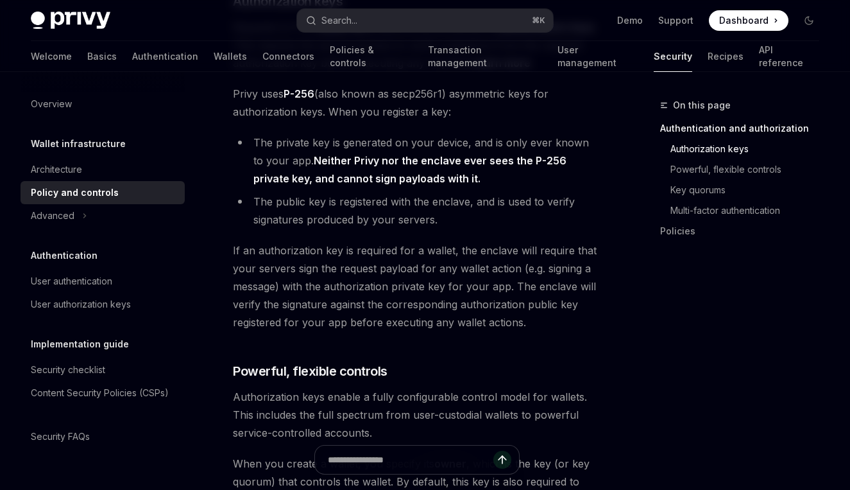
click at [300, 193] on li "The public key is registered with the enclave, and is used to verify signatures…" at bounding box center [417, 211] width 368 height 36
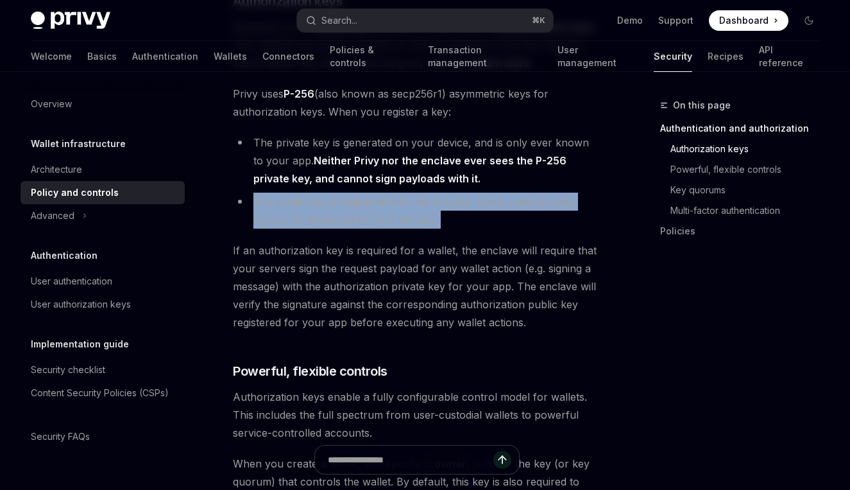
click at [300, 193] on li "The public key is registered with the enclave, and is used to verify signatures…" at bounding box center [417, 211] width 368 height 36
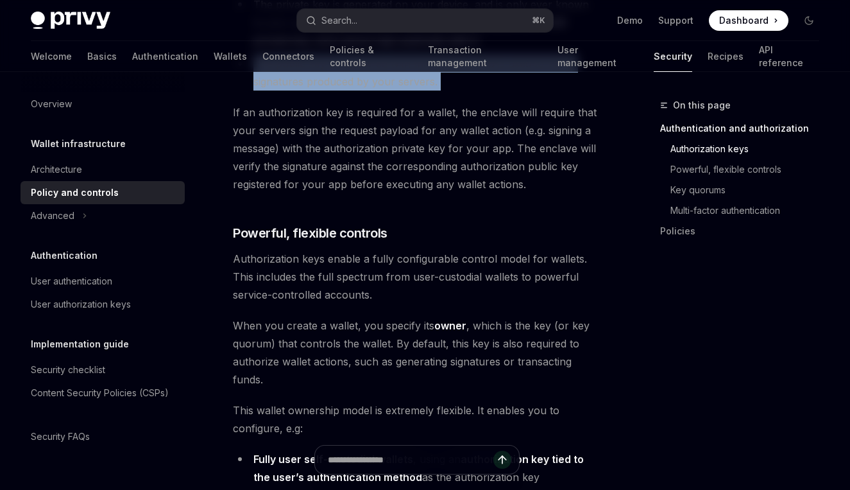
scroll to position [555, 0]
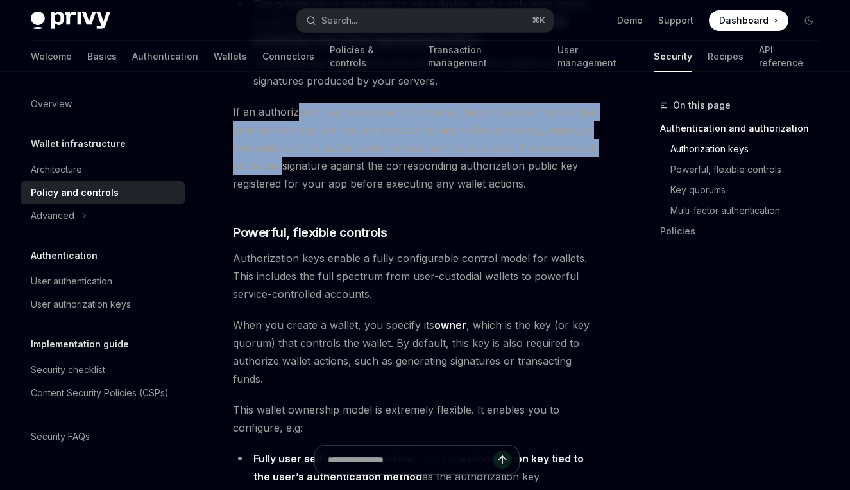
drag, startPoint x: 294, startPoint y: 92, endPoint x: 282, endPoint y: 143, distance: 52.1
click at [282, 143] on span "If an authorization key is required for a wallet, the enclave will require that…" at bounding box center [417, 148] width 368 height 90
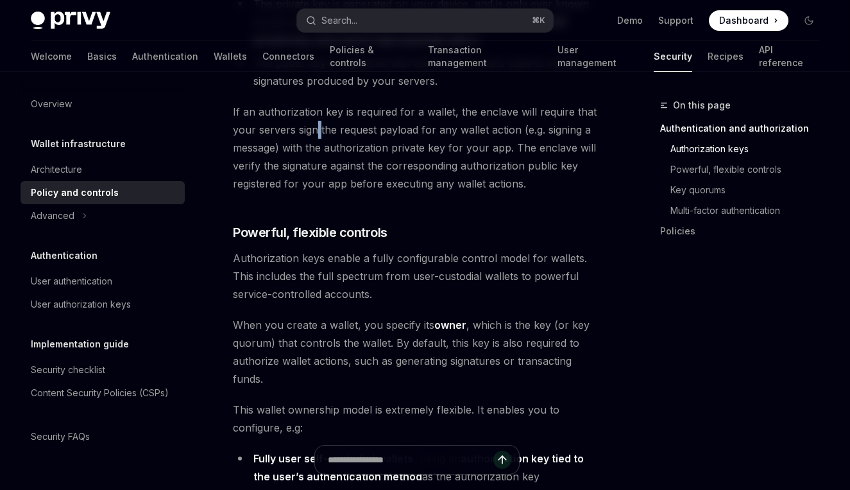
drag, startPoint x: 316, startPoint y: 110, endPoint x: 320, endPoint y: 104, distance: 7.2
click at [320, 104] on span "If an authorization key is required for a wallet, the enclave will require that…" at bounding box center [417, 148] width 368 height 90
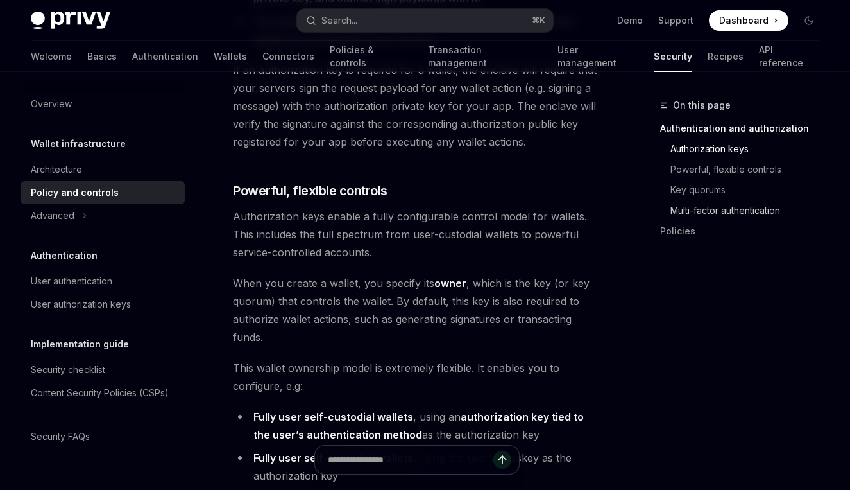
scroll to position [613, 0]
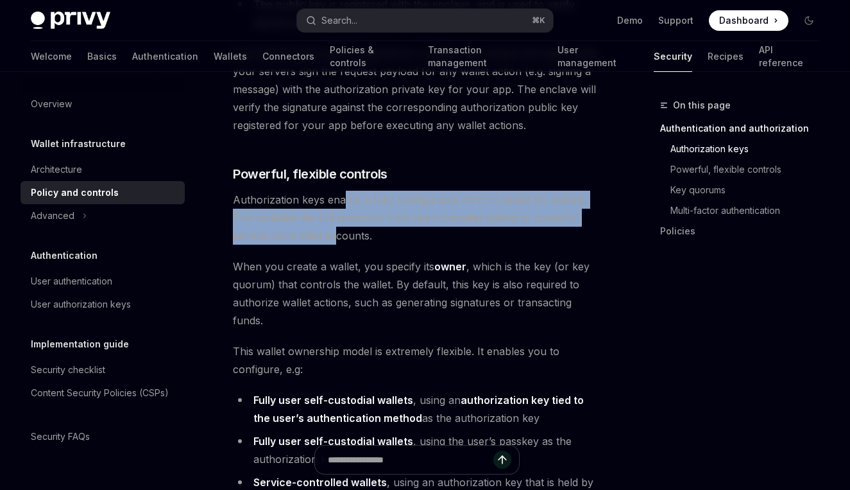
drag, startPoint x: 346, startPoint y: 184, endPoint x: 337, endPoint y: 212, distance: 29.0
click at [337, 212] on span "Authorization keys enable a fully configurable control model for wallets. This …" at bounding box center [417, 218] width 368 height 54
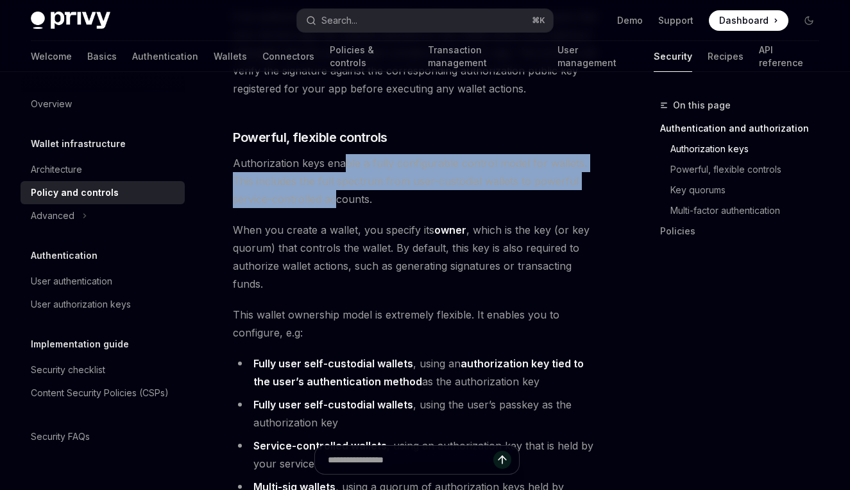
scroll to position [656, 0]
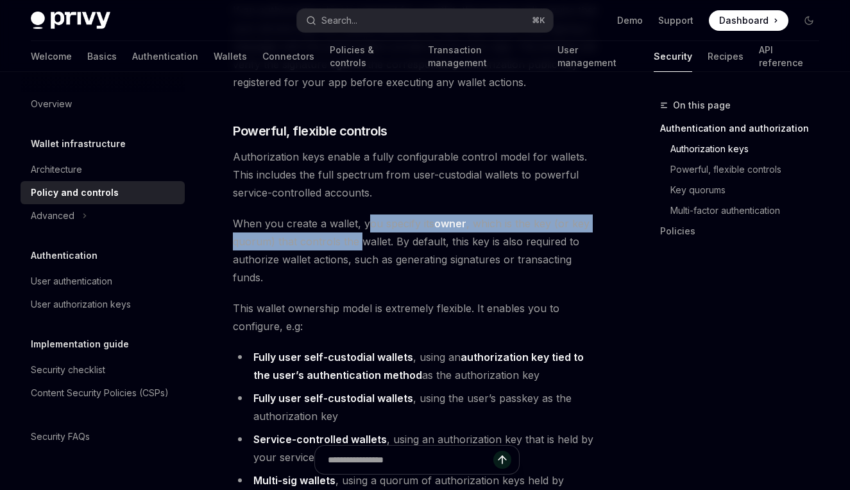
drag, startPoint x: 365, startPoint y: 204, endPoint x: 359, endPoint y: 225, distance: 22.1
click at [359, 225] on span "When you create a wallet, you specify its owner , which is the key (or key quor…" at bounding box center [417, 250] width 368 height 72
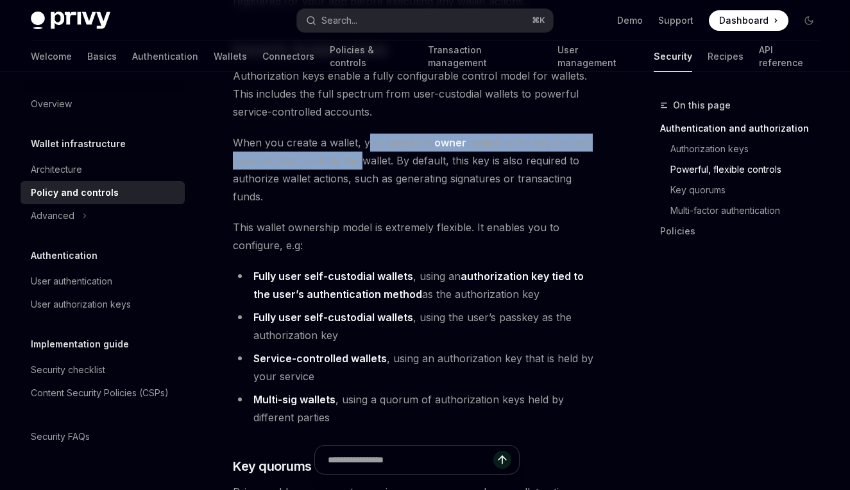
scroll to position [766, 0]
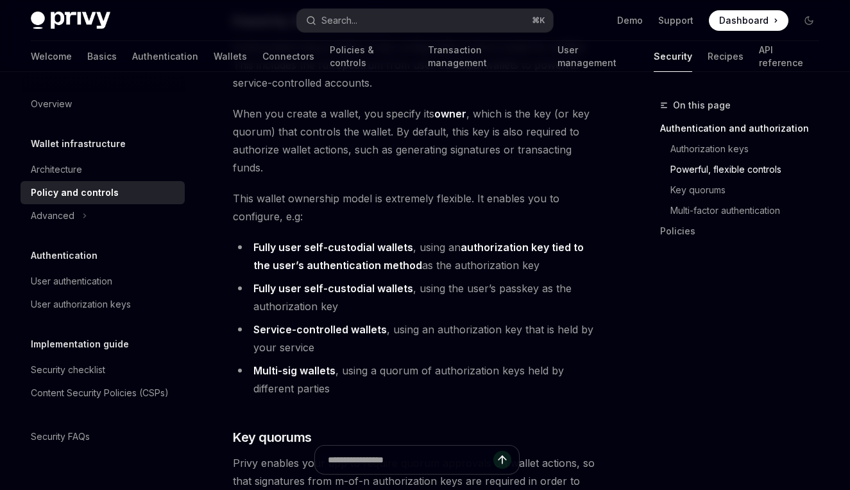
click at [284, 241] on strong "Fully user self-custodial wallets" at bounding box center [334, 247] width 160 height 13
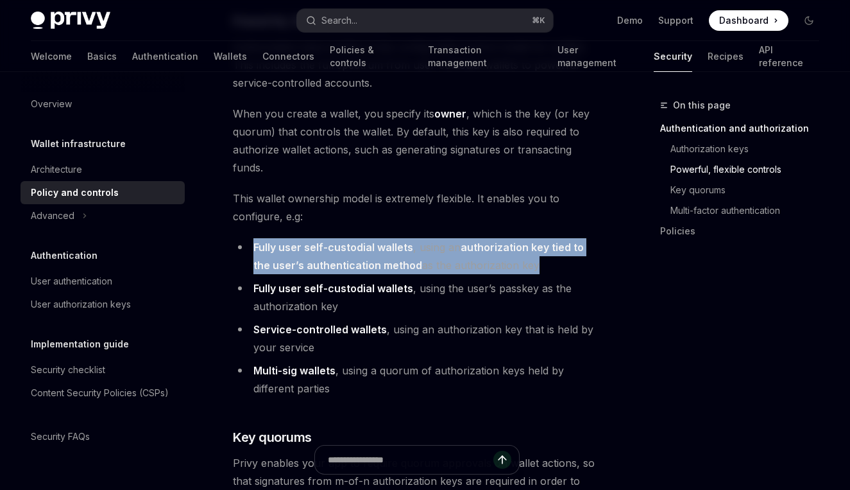
click at [284, 241] on strong "Fully user self-custodial wallets" at bounding box center [334, 247] width 160 height 13
click at [373, 241] on strong "Fully user self-custodial wallets" at bounding box center [334, 247] width 160 height 13
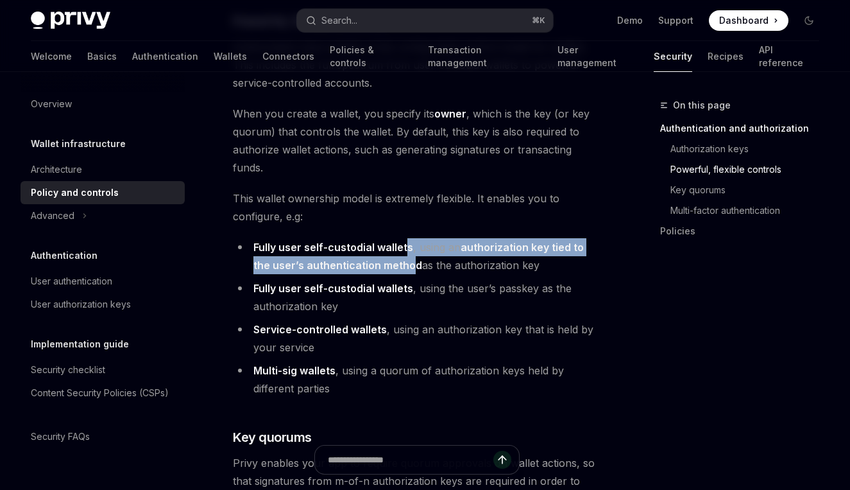
drag, startPoint x: 404, startPoint y: 228, endPoint x: 393, endPoint y: 252, distance: 26.5
click at [393, 252] on li "Fully user self-custodial wallets , using an authorization key tied to the user…" at bounding box center [417, 256] width 368 height 36
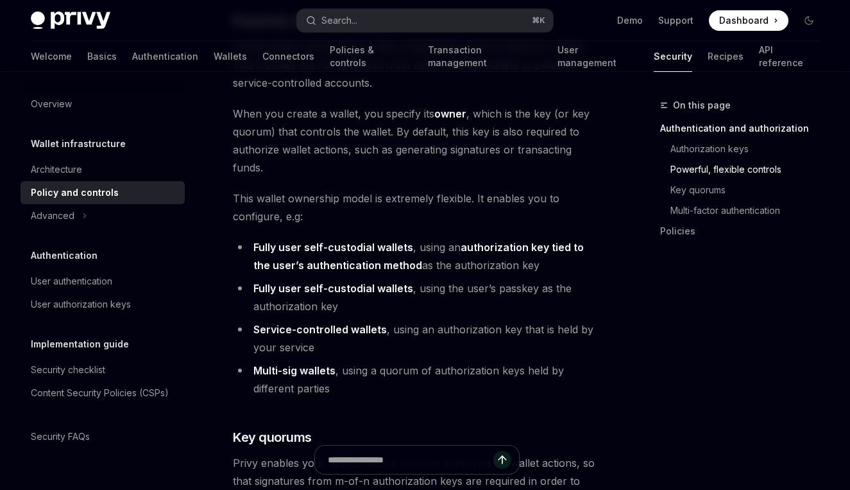
click at [386, 282] on strong "Fully user self-custodial wallets" at bounding box center [334, 288] width 160 height 13
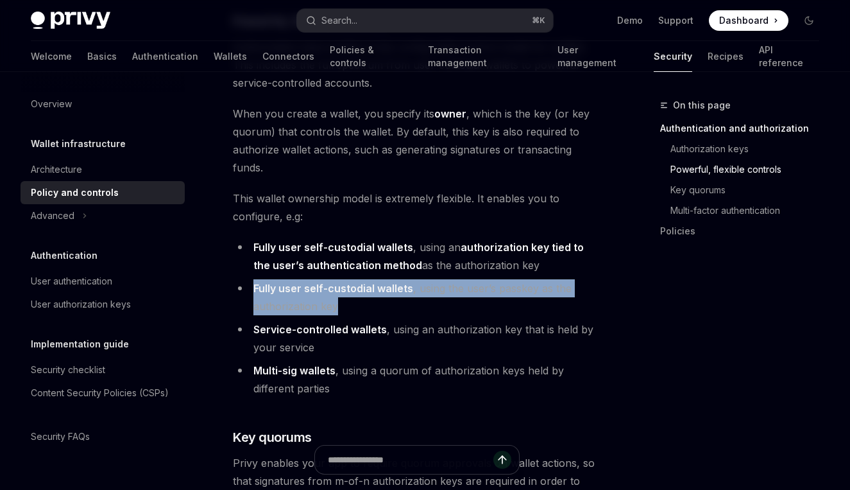
click at [386, 282] on strong "Fully user self-custodial wallets" at bounding box center [334, 288] width 160 height 13
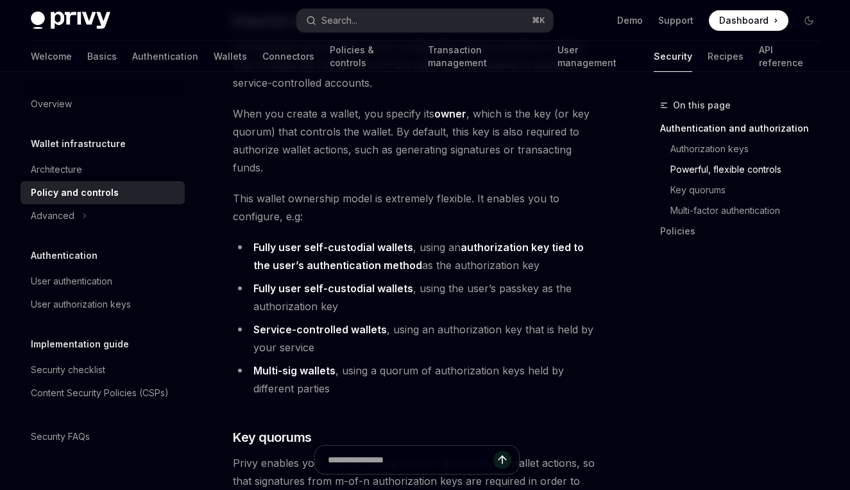
click at [506, 320] on li "Service-controlled wallets , using an authorization key that is held by your se…" at bounding box center [417, 338] width 368 height 36
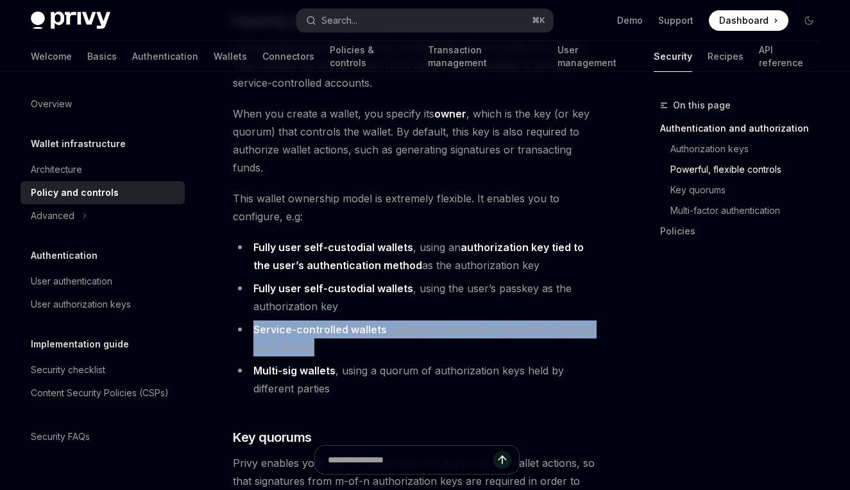
click at [506, 320] on li "Service-controlled wallets , using an authorization key that is held by your se…" at bounding box center [417, 338] width 368 height 36
click at [461, 320] on li "Service-controlled wallets , using an authorization key that is held by your se…" at bounding box center [417, 338] width 368 height 36
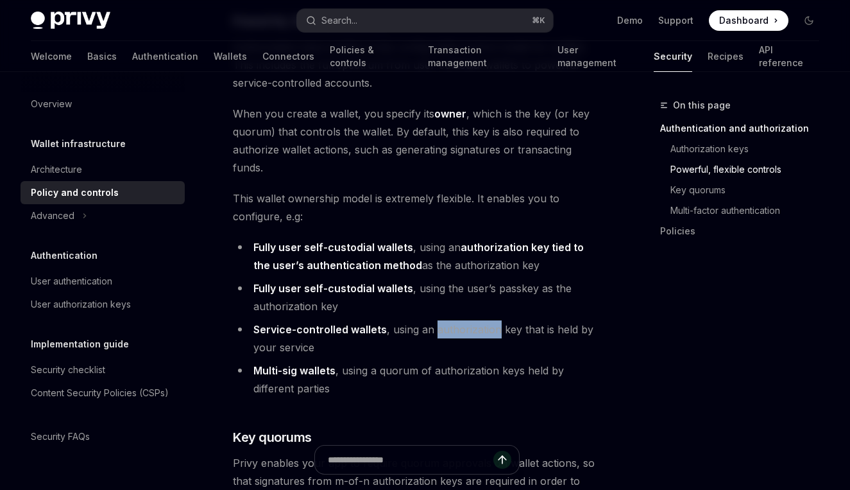
click at [461, 320] on li "Service-controlled wallets , using an authorization key that is held by your se…" at bounding box center [417, 338] width 368 height 36
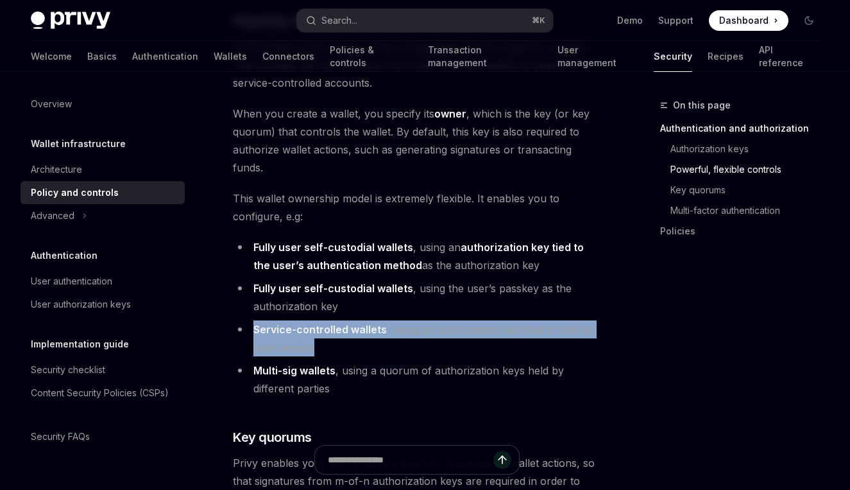
click at [461, 320] on li "Service-controlled wallets , using an authorization key that is held by your se…" at bounding box center [417, 338] width 368 height 36
click at [380, 323] on strong "Service-controlled wallets" at bounding box center [320, 329] width 133 height 13
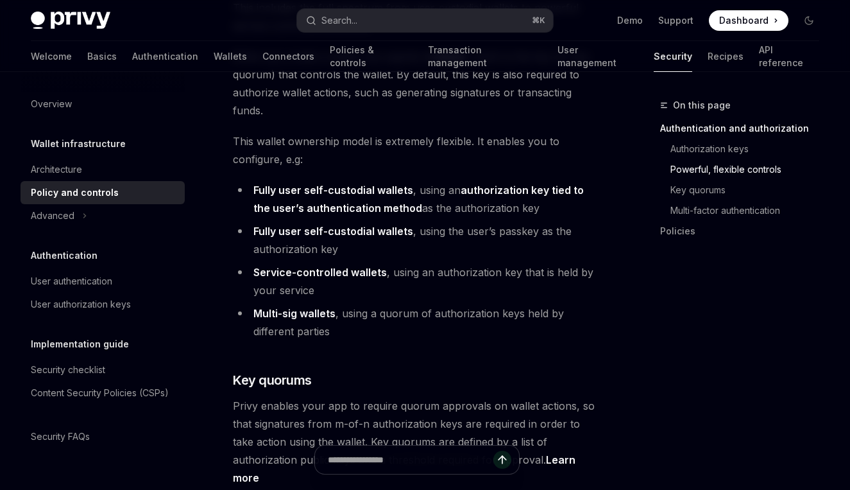
scroll to position [832, 0]
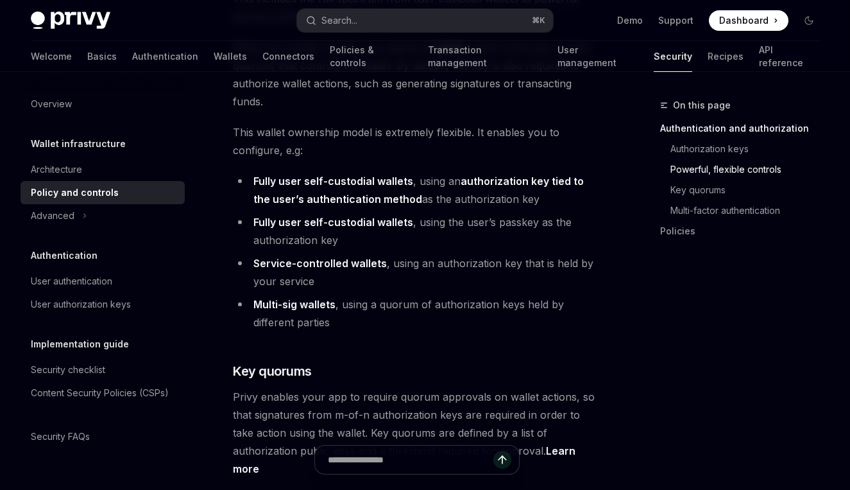
click at [367, 268] on li "Service-controlled wallets , using an authorization key that is held by your se…" at bounding box center [417, 272] width 368 height 36
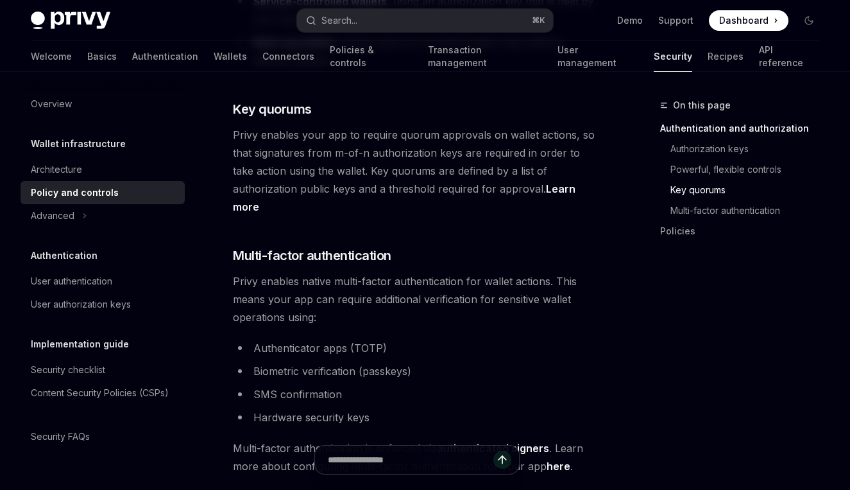
scroll to position [1085, 0]
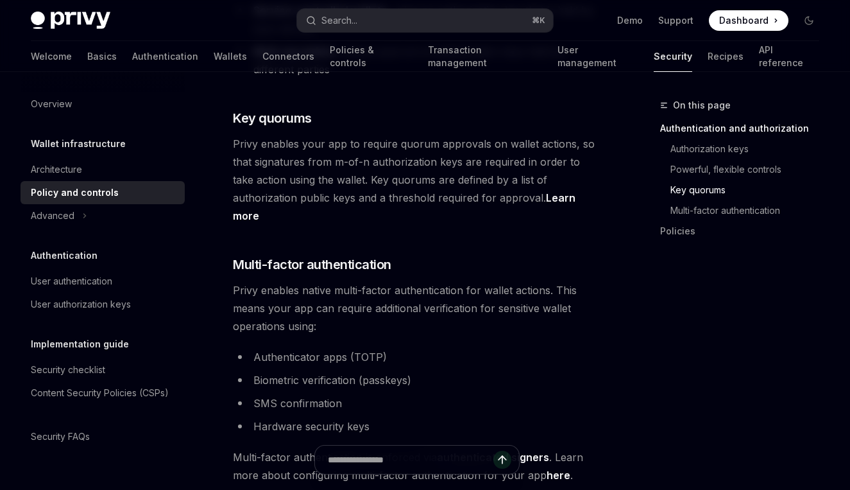
click at [362, 281] on span "Privy enables native multi-factor authentication for wallet actions. This means…" at bounding box center [417, 308] width 368 height 54
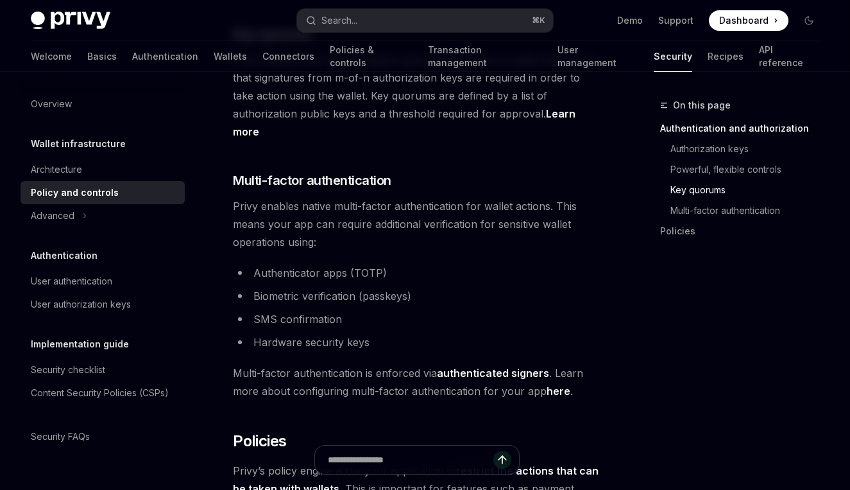
scroll to position [1178, 0]
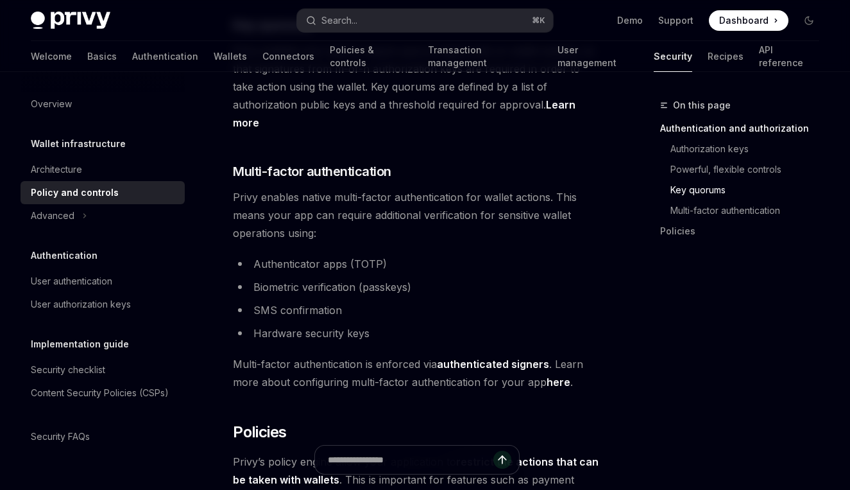
click at [273, 255] on li "Authenticator apps (TOTP)" at bounding box center [417, 264] width 368 height 18
click at [297, 278] on li "Biometric verification (passkeys)" at bounding box center [417, 287] width 368 height 18
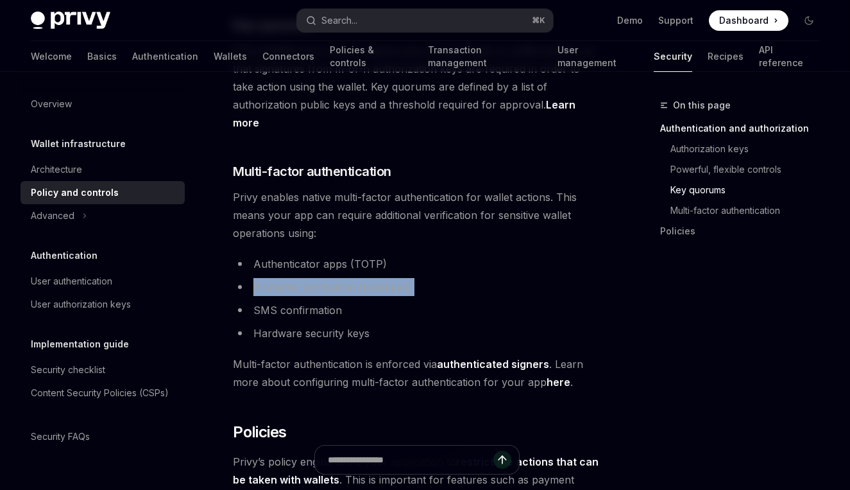
click at [297, 278] on li "Biometric verification (passkeys)" at bounding box center [417, 287] width 368 height 18
click at [297, 301] on li "SMS confirmation" at bounding box center [417, 310] width 368 height 18
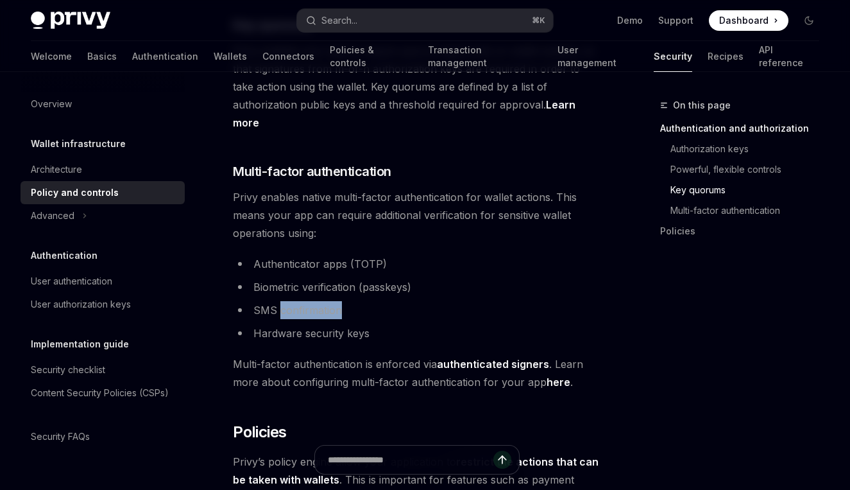
click at [297, 301] on li "SMS confirmation" at bounding box center [417, 310] width 368 height 18
click at [309, 324] on li "Hardware security keys" at bounding box center [417, 333] width 368 height 18
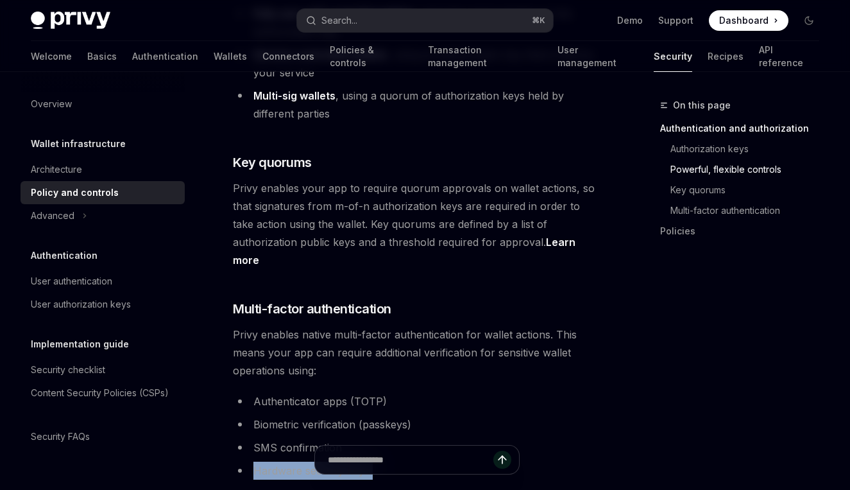
scroll to position [1040, 0]
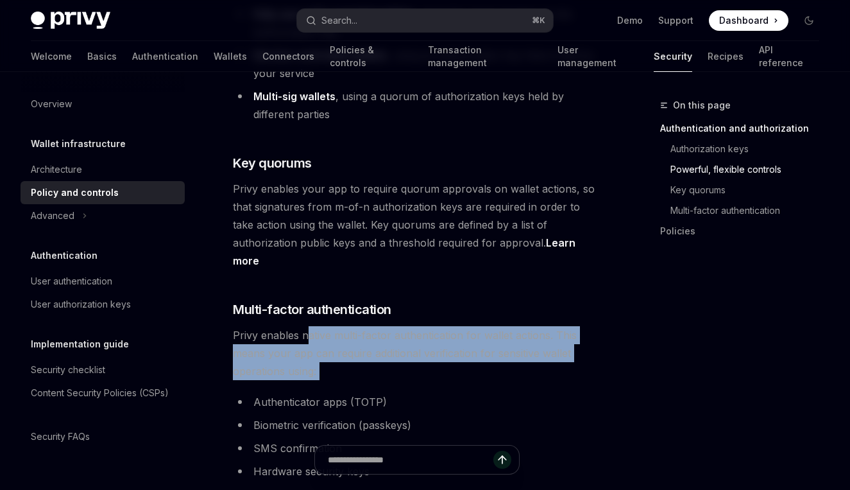
drag, startPoint x: 309, startPoint y: 298, endPoint x: 298, endPoint y: 348, distance: 51.2
click at [298, 348] on div "Privy’s wallet API is secured with tamper-proof cryptographic authorization and…" at bounding box center [417, 170] width 368 height 2050
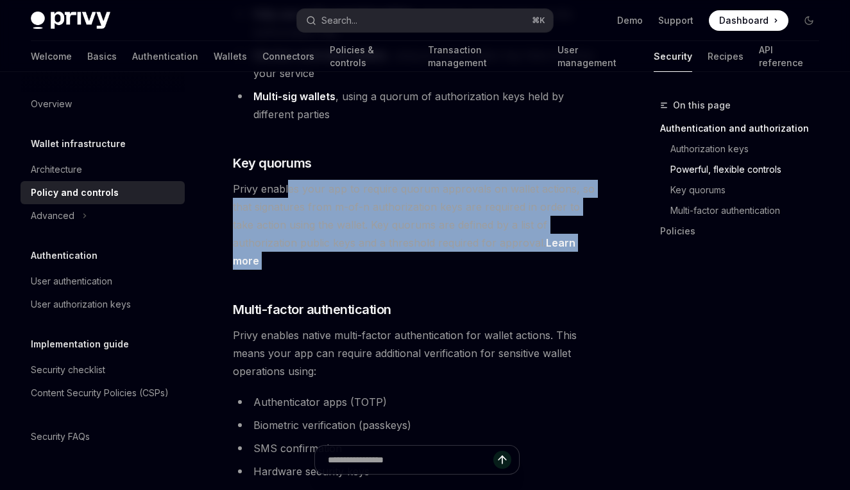
drag, startPoint x: 288, startPoint y: 169, endPoint x: 275, endPoint y: 240, distance: 71.8
click at [275, 240] on div "Privy’s wallet API is secured with tamper-proof cryptographic authorization and…" at bounding box center [417, 170] width 368 height 2050
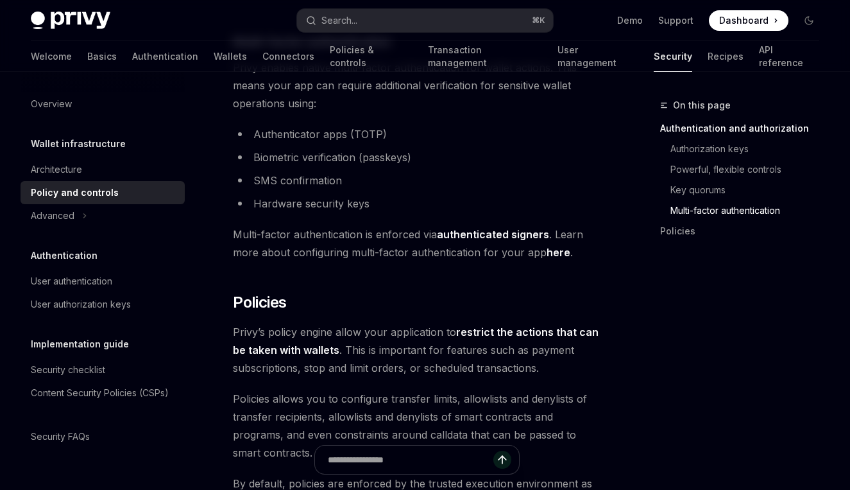
scroll to position [1305, 0]
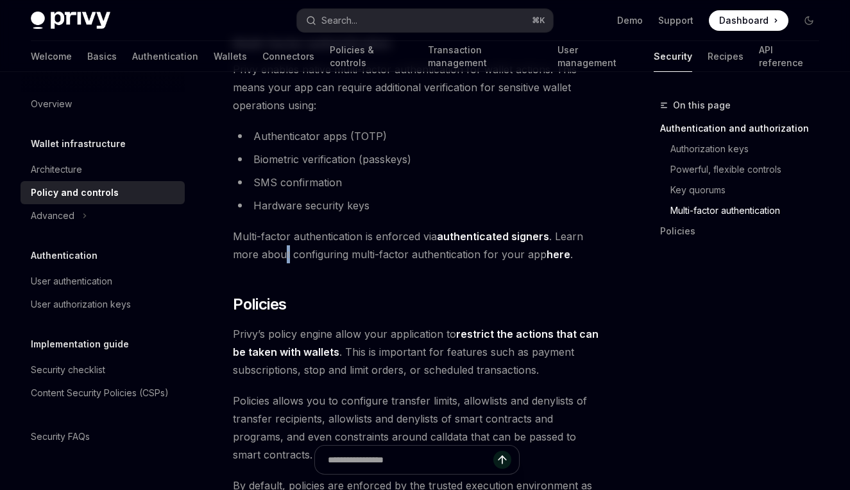
drag, startPoint x: 288, startPoint y: 211, endPoint x: 287, endPoint y: 221, distance: 10.3
click at [287, 227] on span "Multi-factor authentication is enforced via authenticated signers . Learn more …" at bounding box center [417, 245] width 368 height 36
click at [497, 230] on link "authenticated signers" at bounding box center [493, 236] width 112 height 13
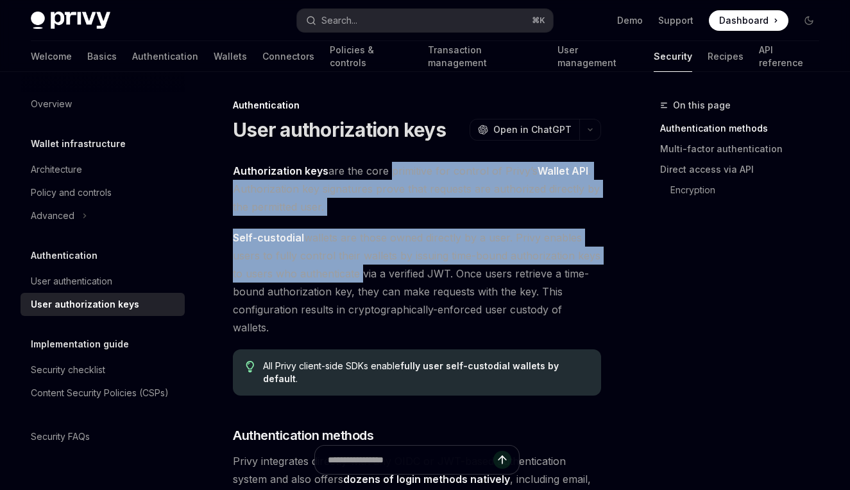
drag, startPoint x: 386, startPoint y: 173, endPoint x: 359, endPoint y: 265, distance: 96.3
click at [359, 265] on span "Self-custodial wallets are those owned directly by a user. Privy enables users …" at bounding box center [417, 282] width 368 height 108
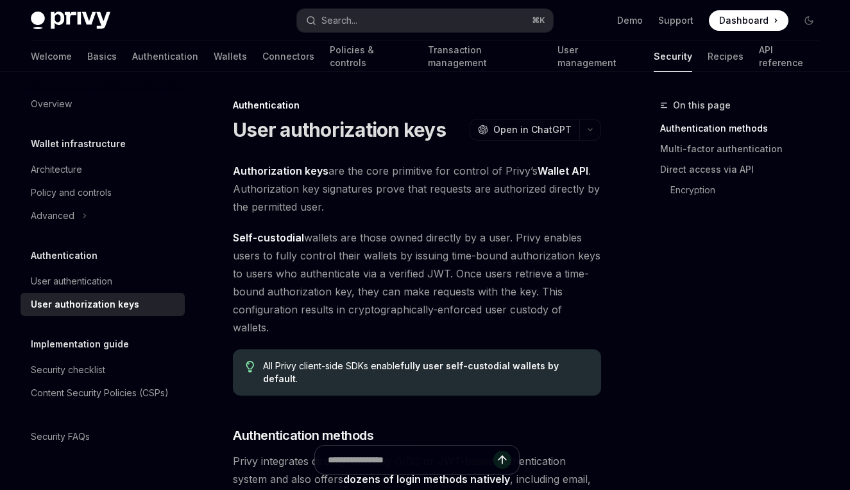
type textarea "*"
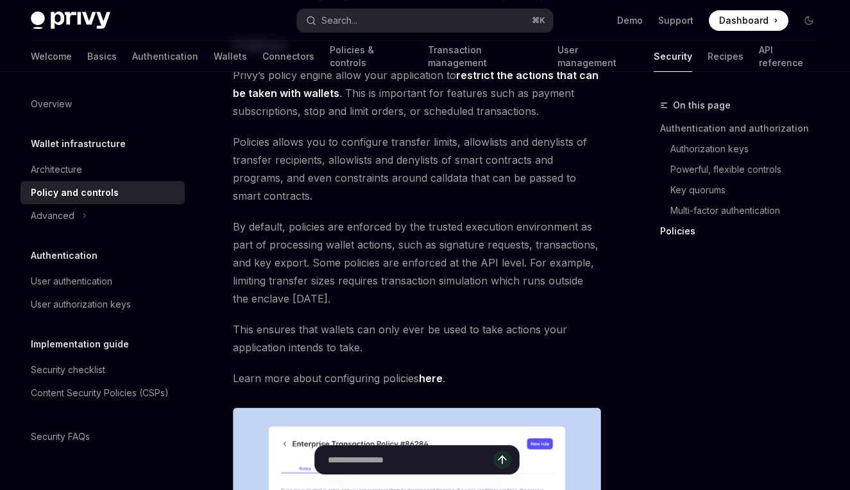
scroll to position [1570, 0]
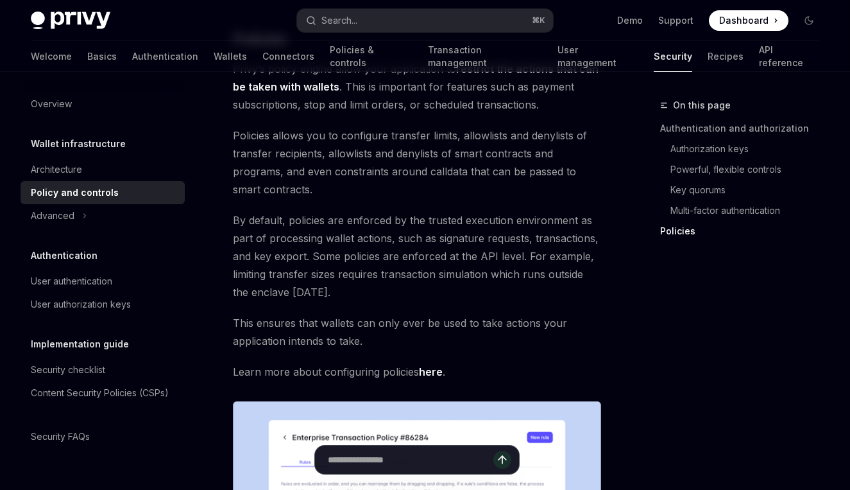
click at [456, 211] on span "By default, policies are enforced by the trusted execution environment as part …" at bounding box center [417, 256] width 368 height 90
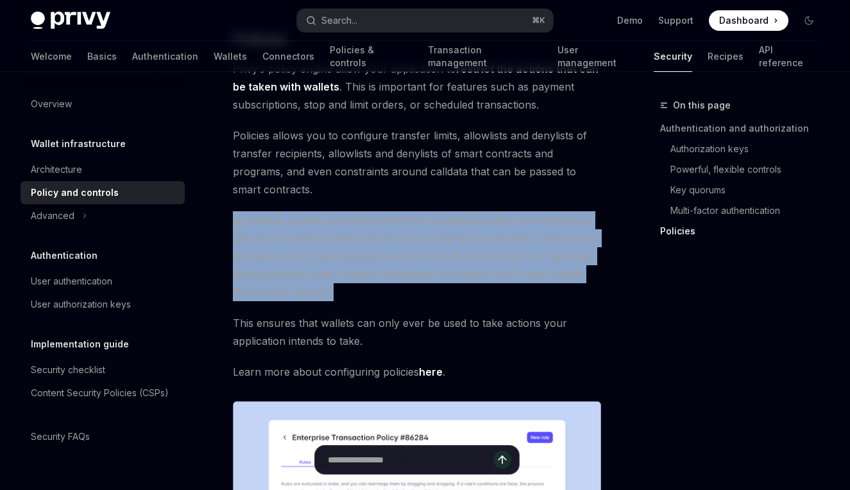
click at [456, 211] on span "By default, policies are enforced by the trusted execution environment as part …" at bounding box center [417, 256] width 368 height 90
click at [464, 211] on span "By default, policies are enforced by the trusted execution environment as part …" at bounding box center [417, 256] width 368 height 90
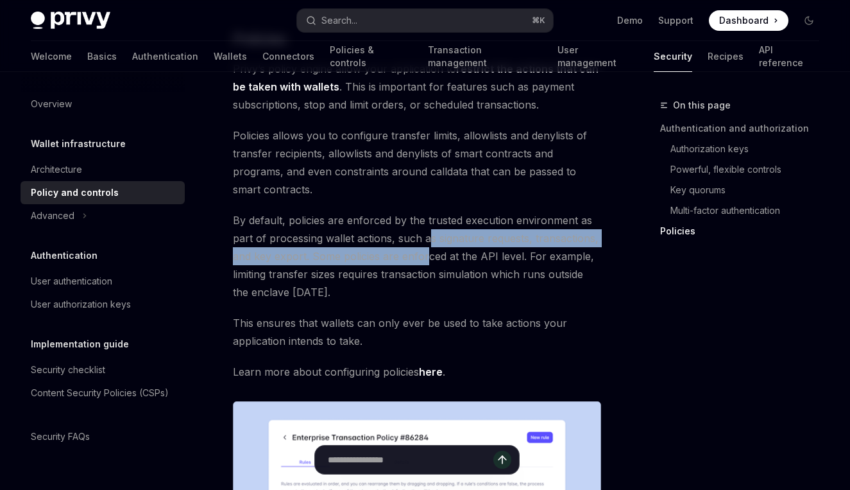
drag, startPoint x: 427, startPoint y: 209, endPoint x: 425, endPoint y: 223, distance: 14.2
click at [425, 223] on span "By default, policies are enforced by the trusted execution environment as part …" at bounding box center [417, 256] width 368 height 90
click at [407, 226] on span "By default, policies are enforced by the trusted execution environment as part …" at bounding box center [417, 256] width 368 height 90
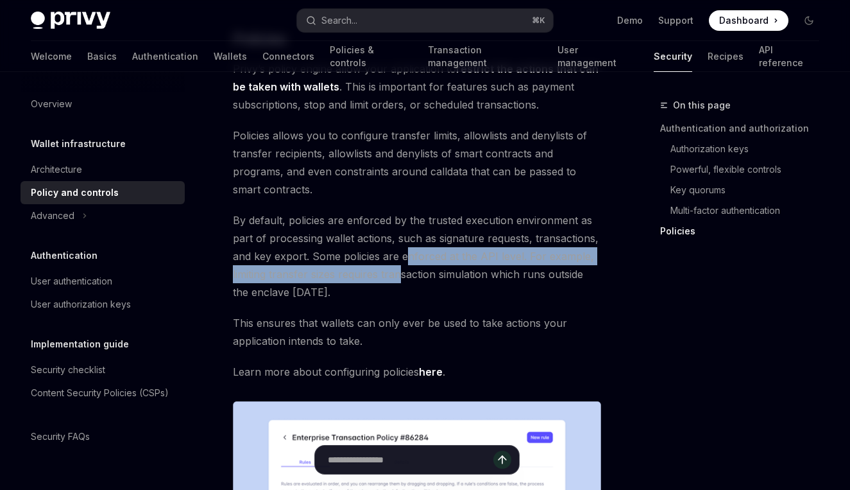
drag, startPoint x: 403, startPoint y: 223, endPoint x: 402, endPoint y: 235, distance: 11.6
click at [402, 235] on span "By default, policies are enforced by the trusted execution environment as part …" at bounding box center [417, 256] width 368 height 90
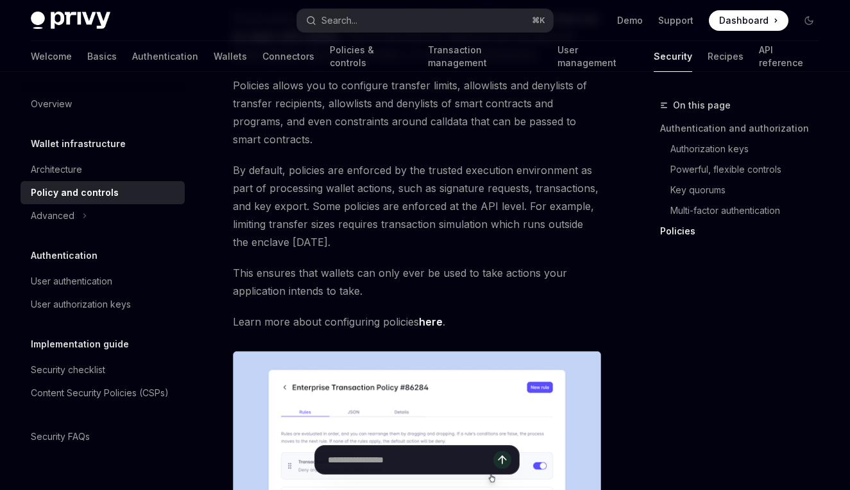
scroll to position [1625, 0]
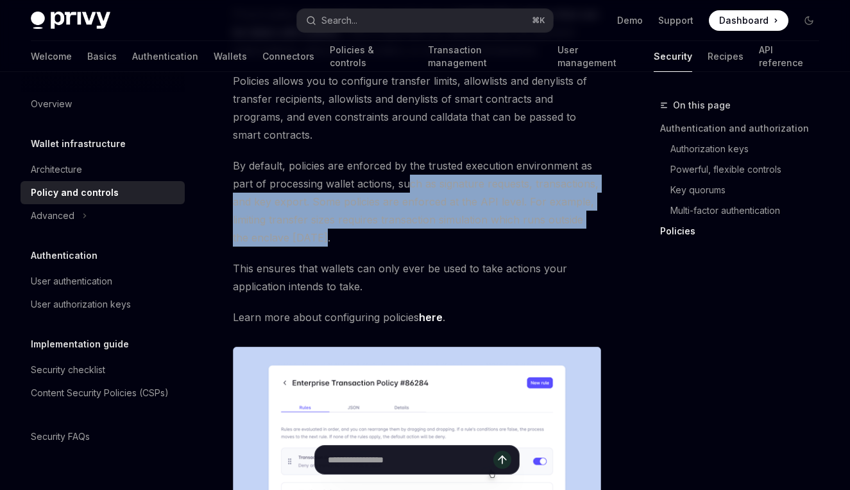
drag, startPoint x: 408, startPoint y: 155, endPoint x: 400, endPoint y: 198, distance: 43.1
click at [400, 198] on span "By default, policies are enforced by the trusted execution environment as part …" at bounding box center [417, 202] width 368 height 90
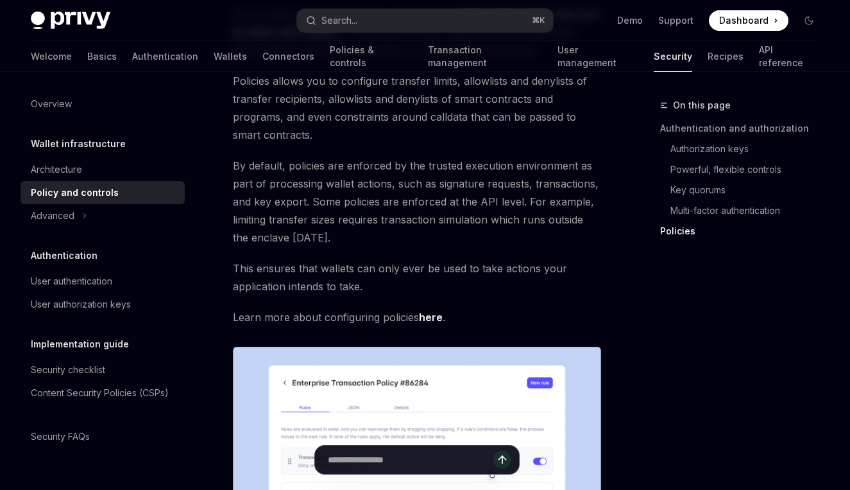
click at [354, 157] on span "By default, policies are enforced by the trusted execution environment as part …" at bounding box center [417, 202] width 368 height 90
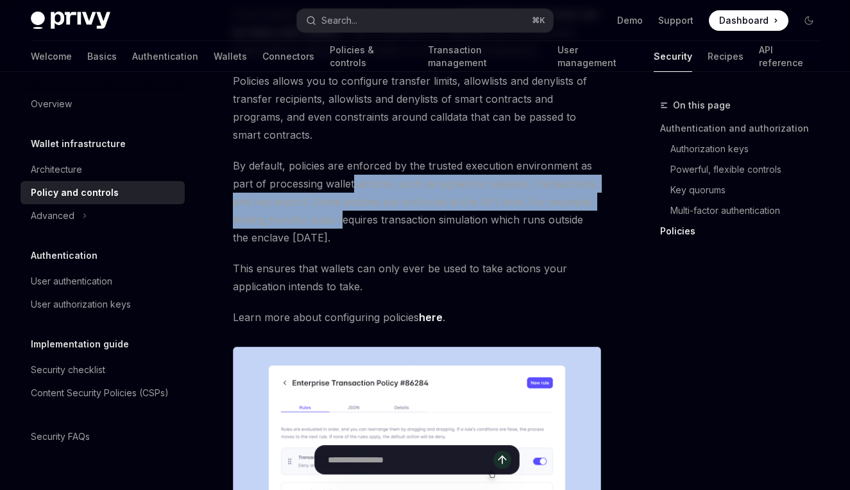
drag, startPoint x: 354, startPoint y: 139, endPoint x: 341, endPoint y: 185, distance: 48.0
click at [341, 185] on span "By default, policies are enforced by the trusted execution environment as part …" at bounding box center [417, 202] width 368 height 90
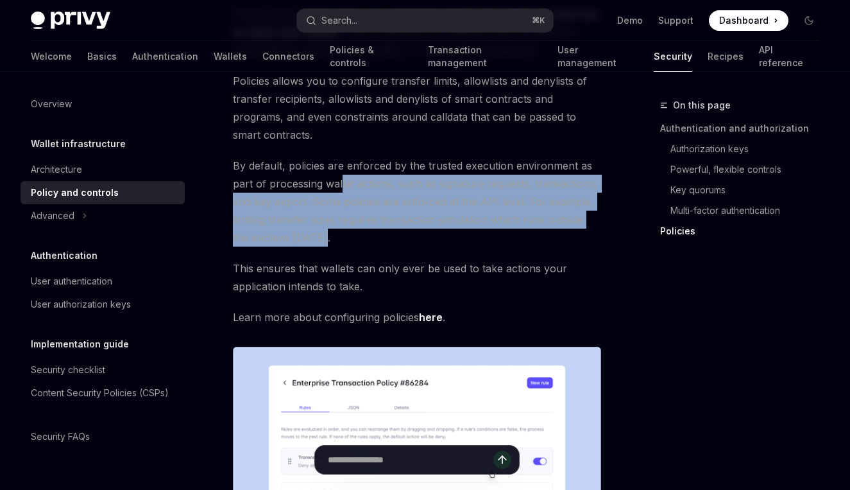
drag, startPoint x: 341, startPoint y: 156, endPoint x: 332, endPoint y: 204, distance: 49.1
click at [332, 204] on span "By default, policies are enforced by the trusted execution environment as part …" at bounding box center [417, 202] width 368 height 90
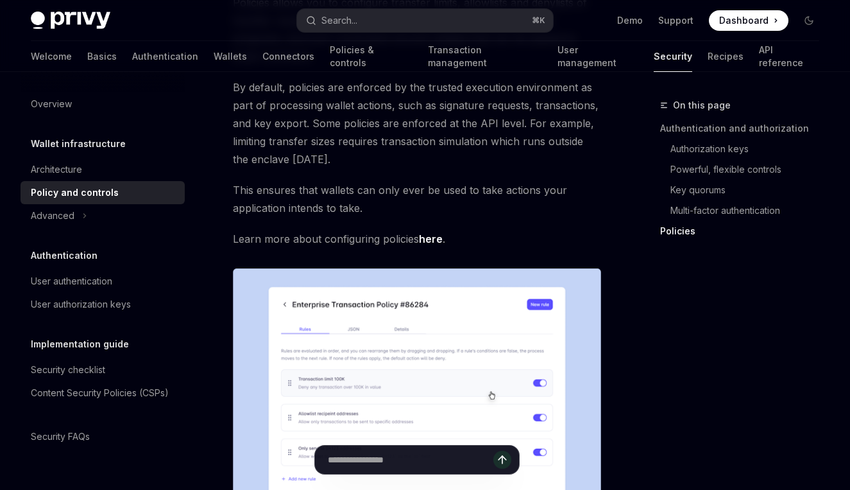
scroll to position [1701, 0]
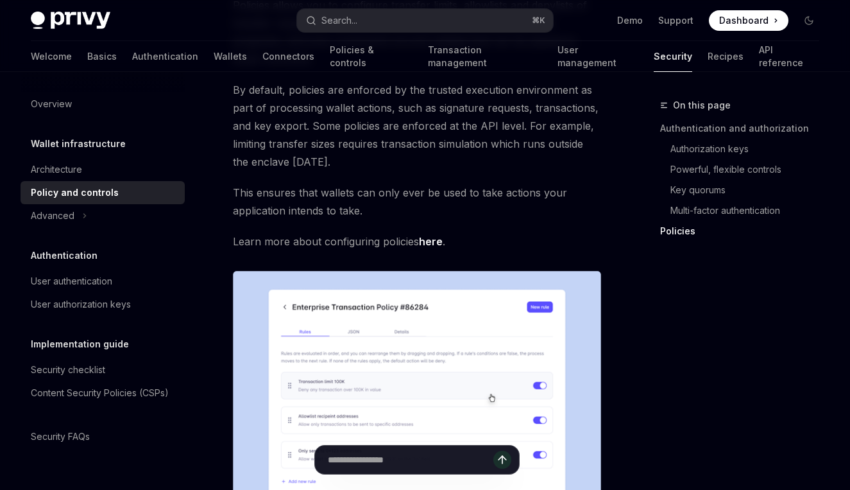
click at [344, 184] on span "This ensures that wallets can only ever be used to take actions your applicatio…" at bounding box center [417, 202] width 368 height 36
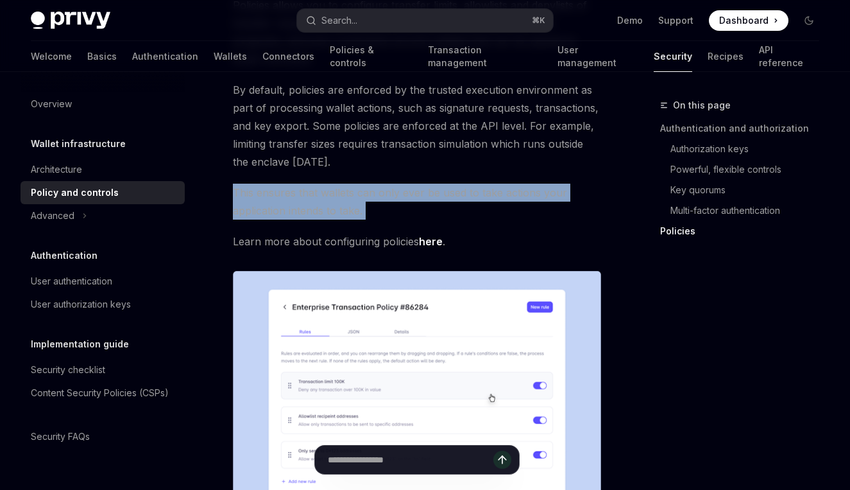
click at [344, 184] on span "This ensures that wallets can only ever be used to take actions your applicatio…" at bounding box center [417, 202] width 368 height 36
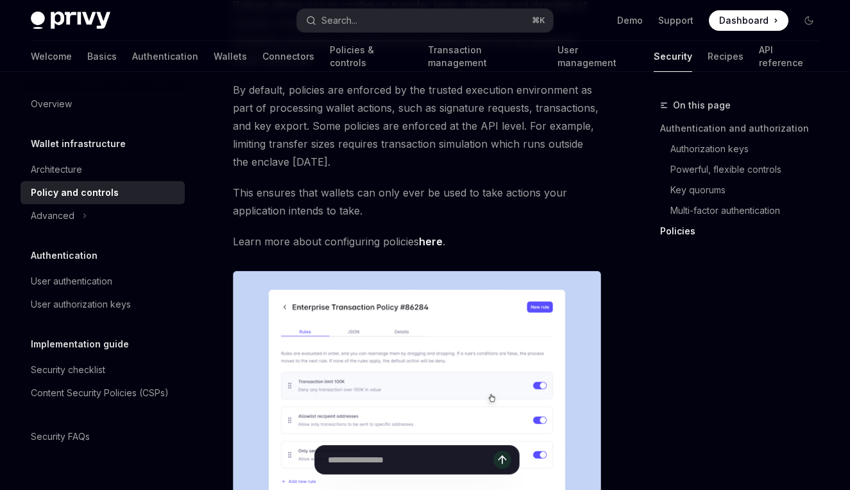
click at [455, 184] on span "This ensures that wallets can only ever be used to take actions your applicatio…" at bounding box center [417, 202] width 368 height 36
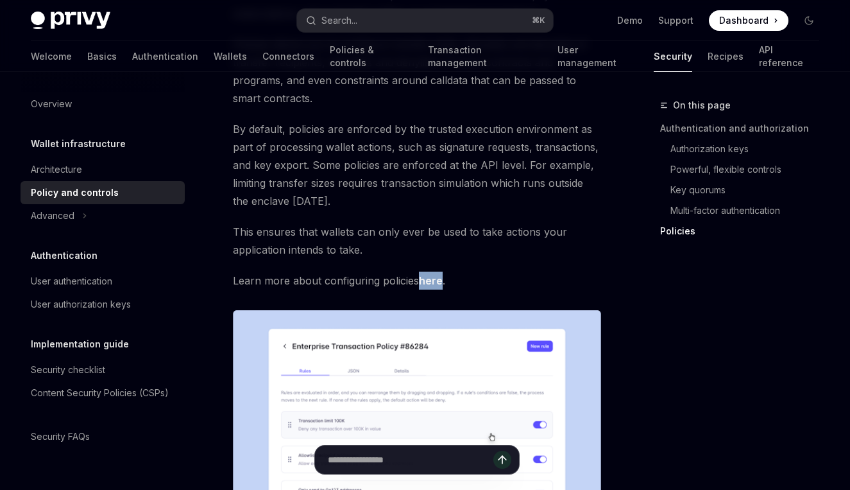
scroll to position [1341, 0]
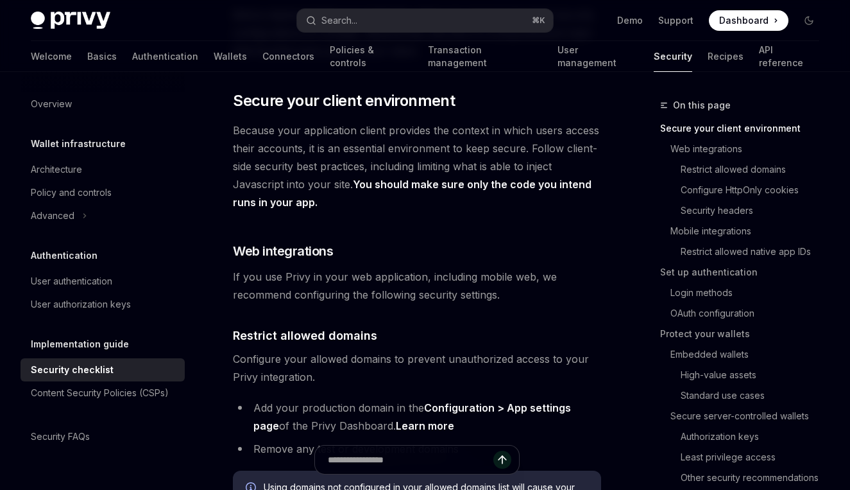
scroll to position [264, 0]
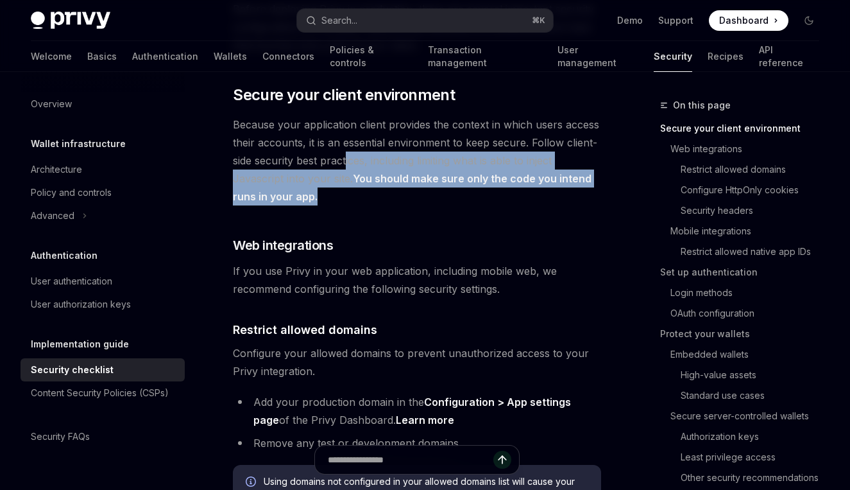
drag, startPoint x: 345, startPoint y: 160, endPoint x: 332, endPoint y: 198, distance: 40.0
click at [332, 198] on span "Because your application client provides the context in which users access thei…" at bounding box center [417, 161] width 368 height 90
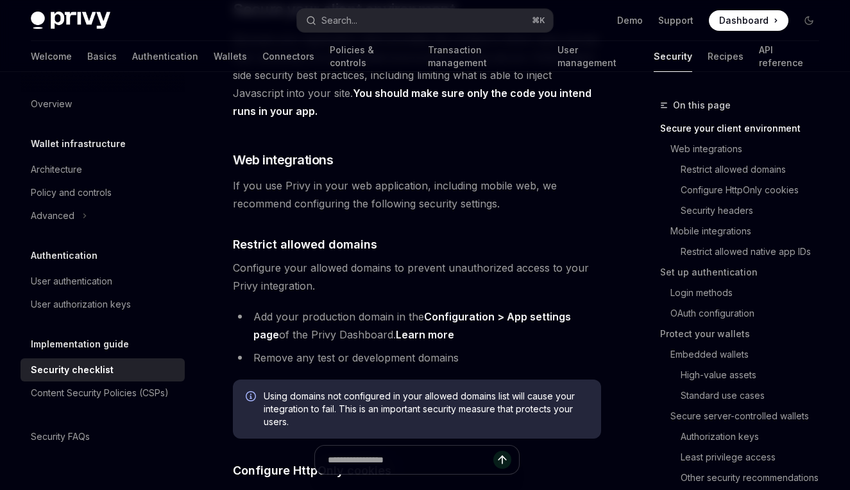
scroll to position [352, 0]
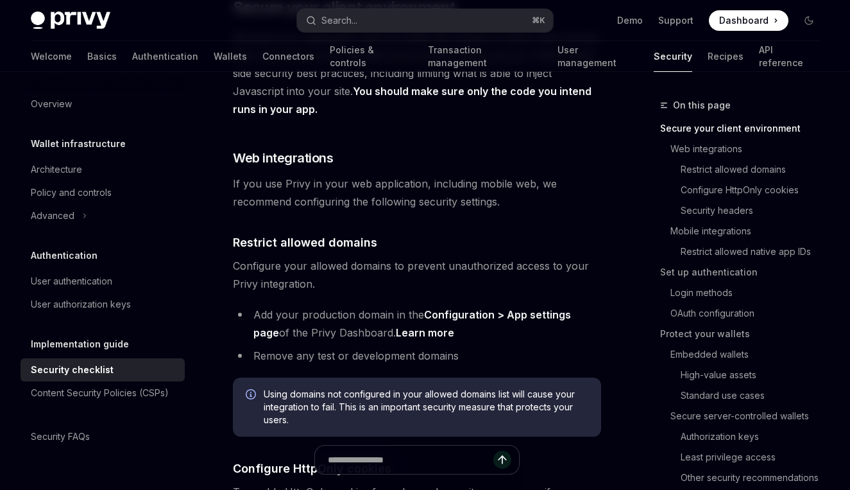
click at [320, 184] on span "If you use Privy in your web application, including mobile web, we recommend co…" at bounding box center [417, 193] width 368 height 36
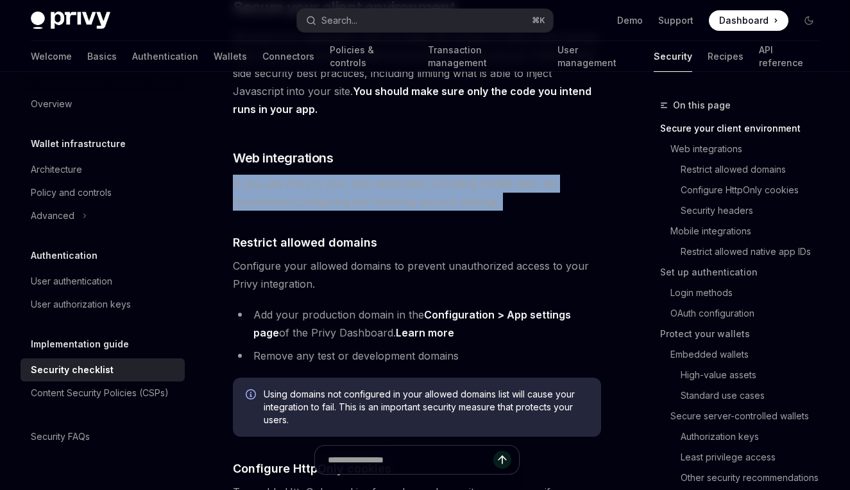
click at [320, 184] on span "If you use Privy in your web application, including mobile web, we recommend co…" at bounding box center [417, 193] width 368 height 36
click at [291, 184] on span "If you use Privy in your web application, including mobile web, we recommend co…" at bounding box center [417, 193] width 368 height 36
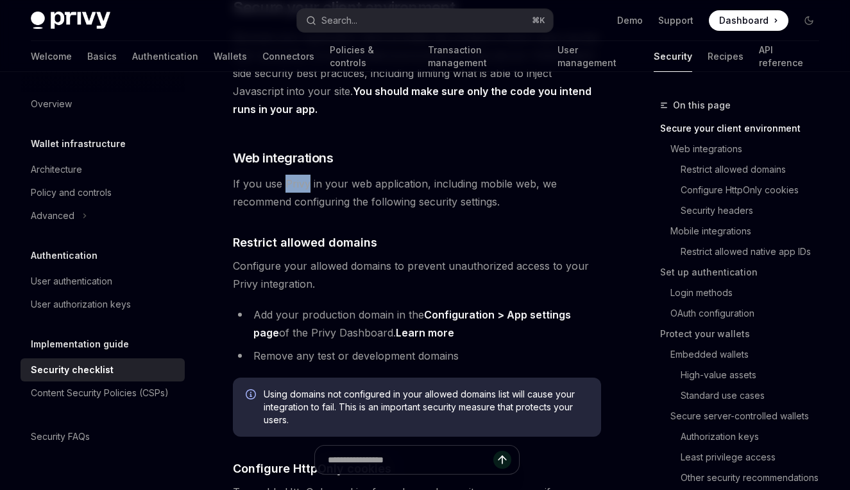
click at [291, 184] on span "If you use Privy in your web application, including mobile web, we recommend co…" at bounding box center [417, 193] width 368 height 36
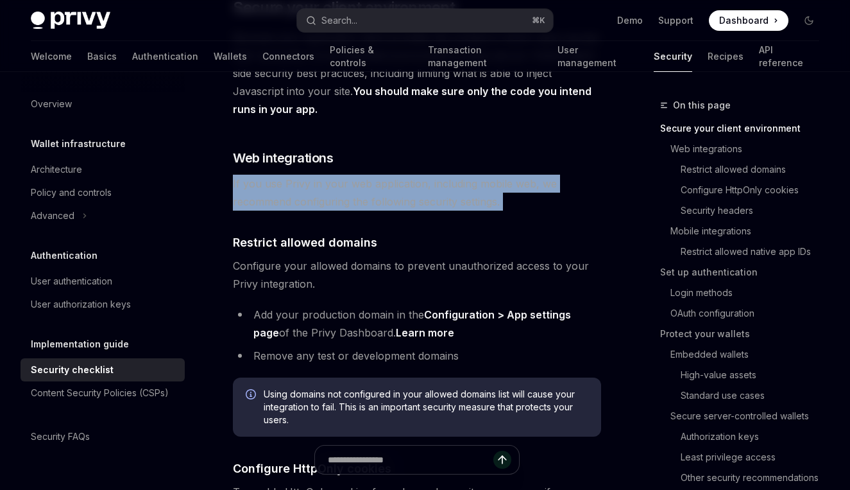
click at [291, 184] on span "If you use Privy in your web application, including mobile web, we recommend co…" at bounding box center [417, 193] width 368 height 36
click at [354, 197] on span "If you use Privy in your web application, including mobile web, we recommend co…" at bounding box center [417, 193] width 368 height 36
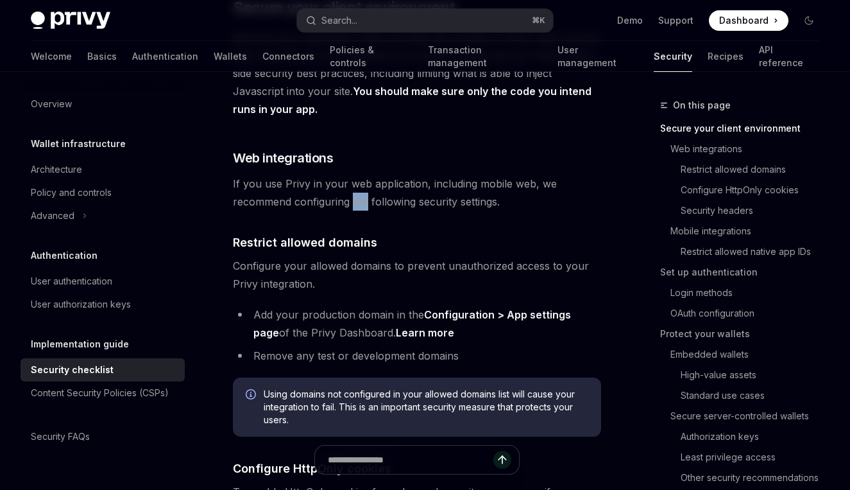
click at [354, 197] on span "If you use Privy in your web application, including mobile web, we recommend co…" at bounding box center [417, 193] width 368 height 36
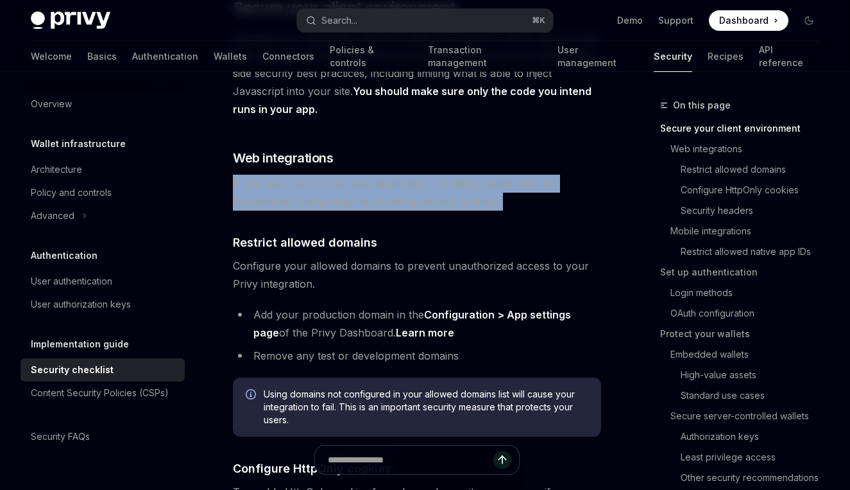
click at [354, 197] on span "If you use Privy in your web application, including mobile web, we recommend co…" at bounding box center [417, 193] width 368 height 36
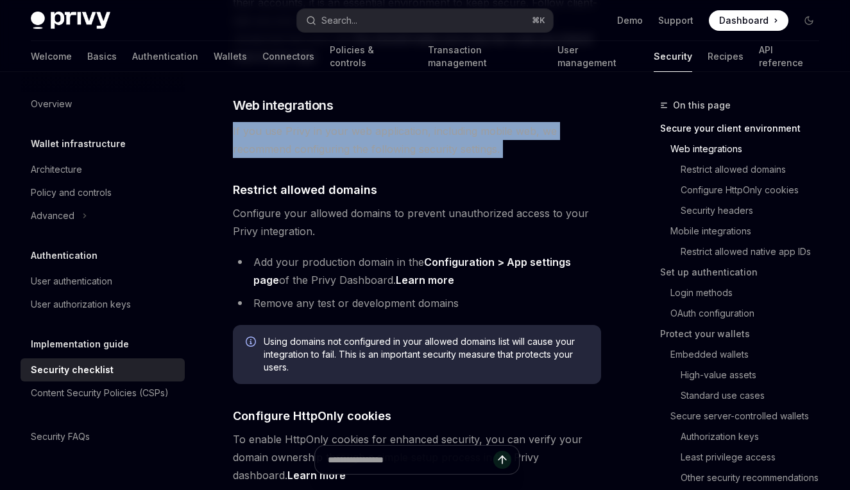
scroll to position [406, 0]
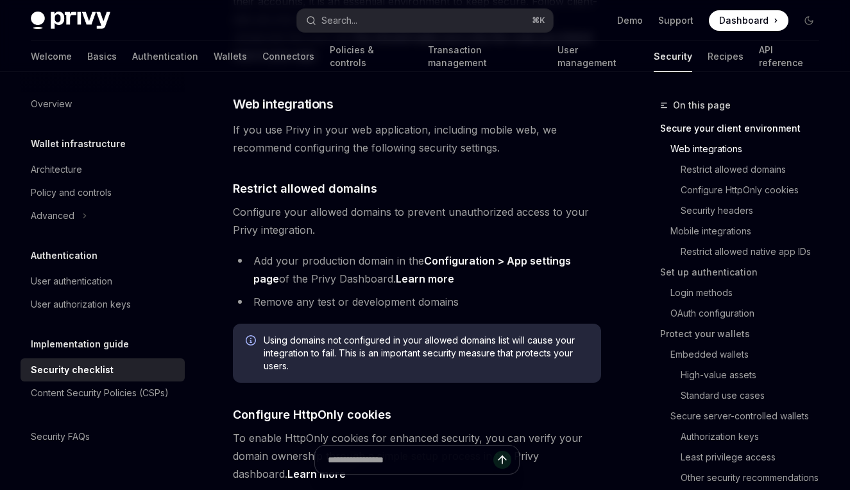
click at [341, 210] on span "Configure your allowed domains to prevent unauthorized access to your Privy int…" at bounding box center [417, 221] width 368 height 36
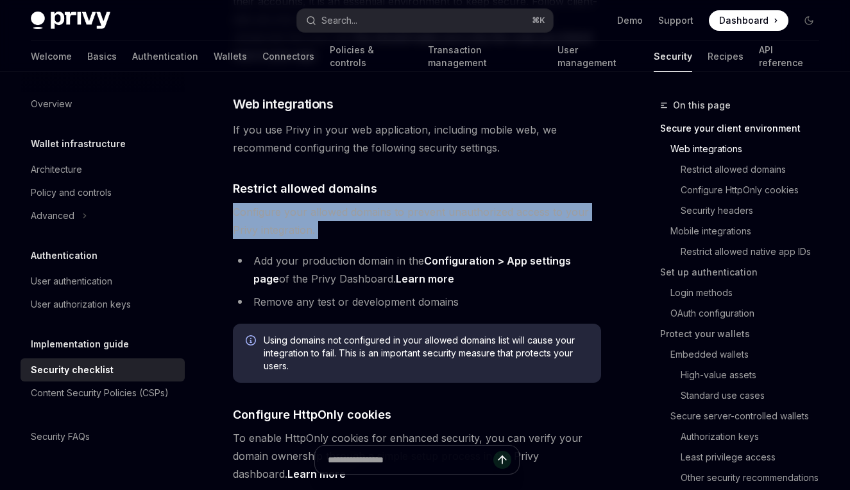
click at [341, 210] on span "Configure your allowed domains to prevent unauthorized access to your Privy int…" at bounding box center [417, 221] width 368 height 36
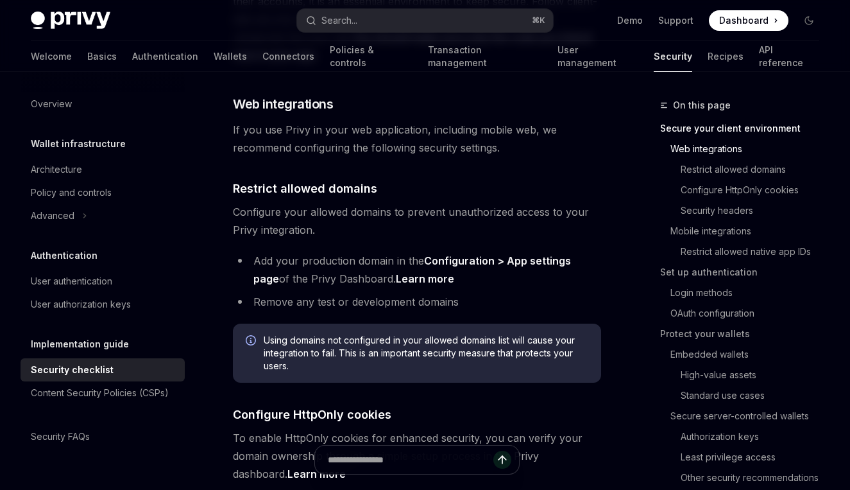
click at [378, 259] on li "Add your production domain in the Configuration > App settings page of the Priv…" at bounding box center [417, 270] width 368 height 36
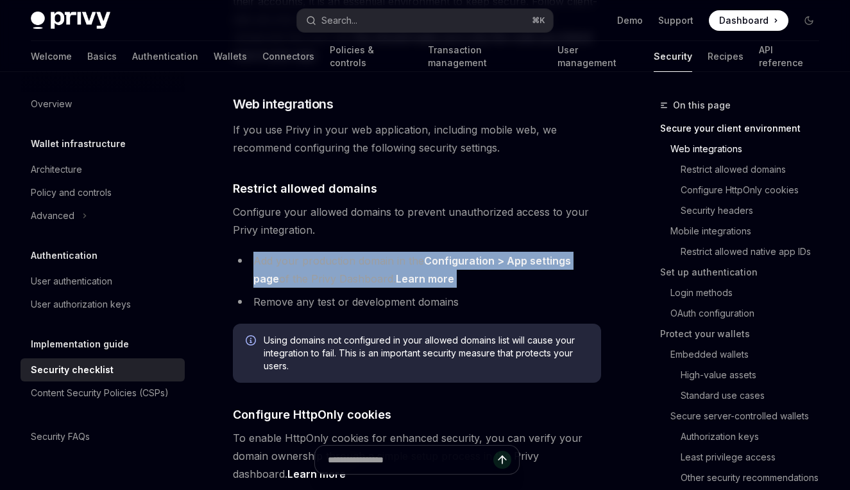
click at [378, 259] on li "Add your production domain in the Configuration > App settings page of the Priv…" at bounding box center [417, 270] width 368 height 36
click at [358, 259] on li "Add your production domain in the Configuration > App settings page of the Priv…" at bounding box center [417, 270] width 368 height 36
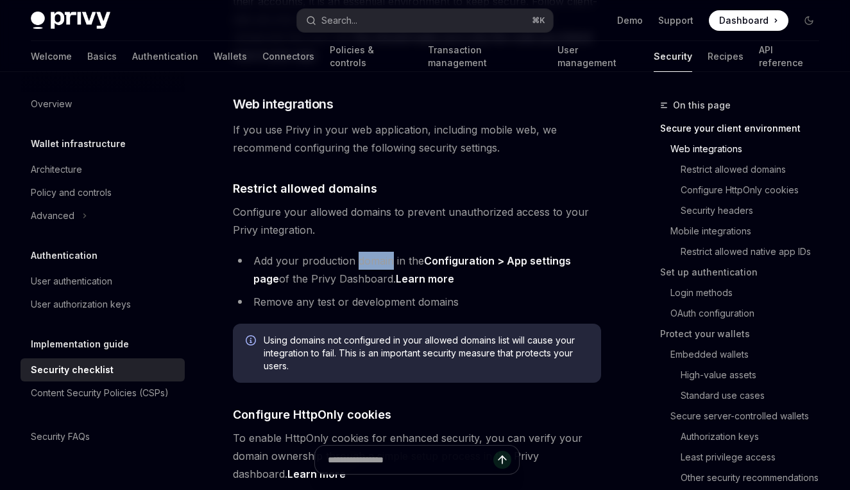
click at [358, 259] on li "Add your production domain in the Configuration > App settings page of the Priv…" at bounding box center [417, 270] width 368 height 36
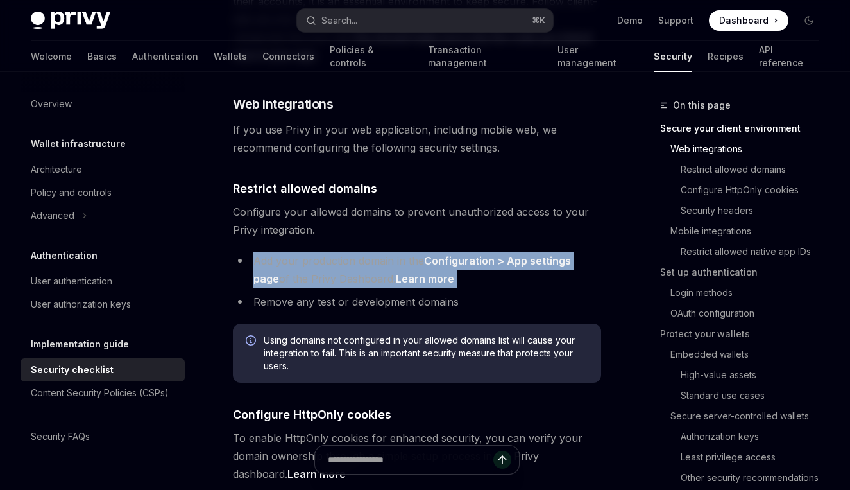
click at [358, 259] on li "Add your production domain in the Configuration > App settings page of the Priv…" at bounding box center [417, 270] width 368 height 36
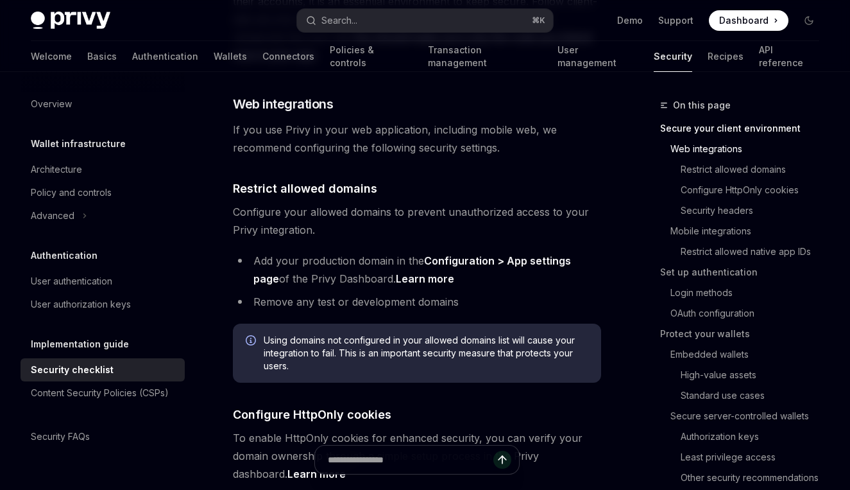
click at [323, 304] on li "Remove any test or development domains" at bounding box center [417, 302] width 368 height 18
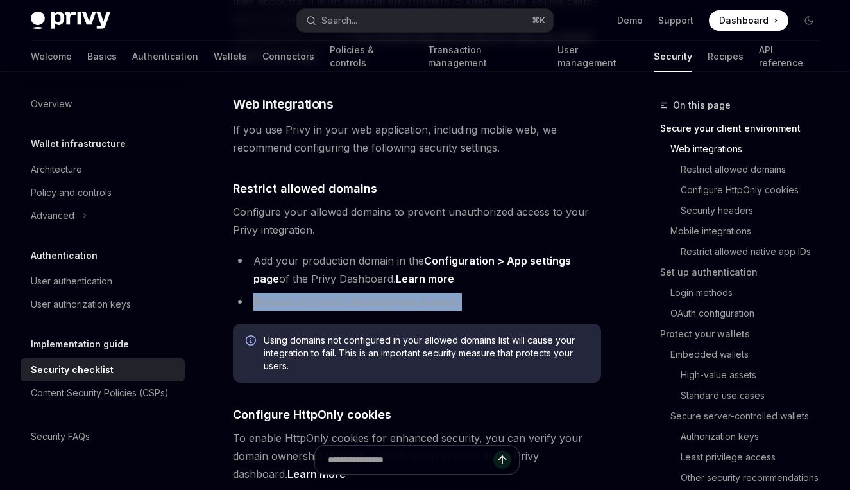
click at [323, 304] on li "Remove any test or development domains" at bounding box center [417, 302] width 368 height 18
click at [365, 293] on li "Remove any test or development domains" at bounding box center [417, 302] width 368 height 18
click at [390, 300] on li "Remove any test or development domains" at bounding box center [417, 302] width 368 height 18
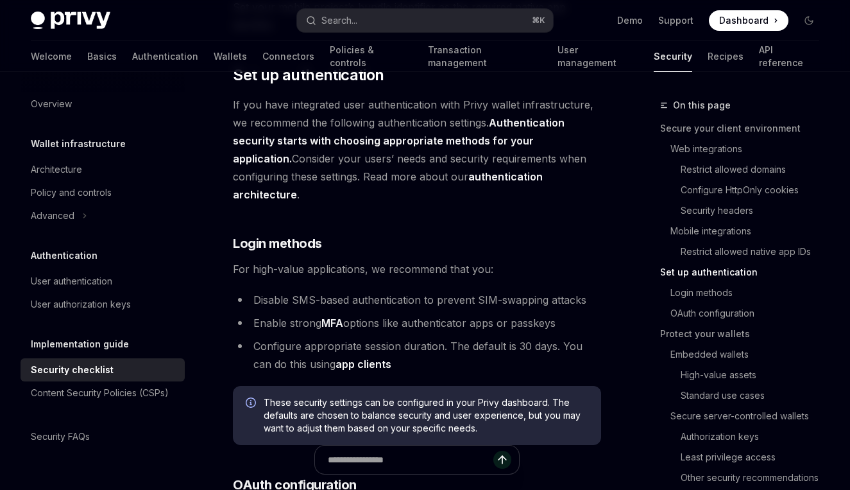
scroll to position [1180, 0]
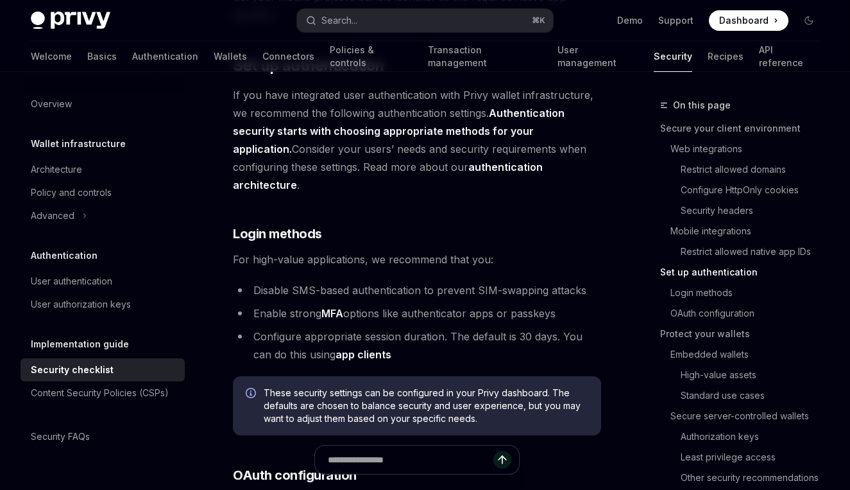
click at [321, 281] on li "Disable SMS-based authentication to prevent SIM-swapping attacks" at bounding box center [417, 290] width 368 height 18
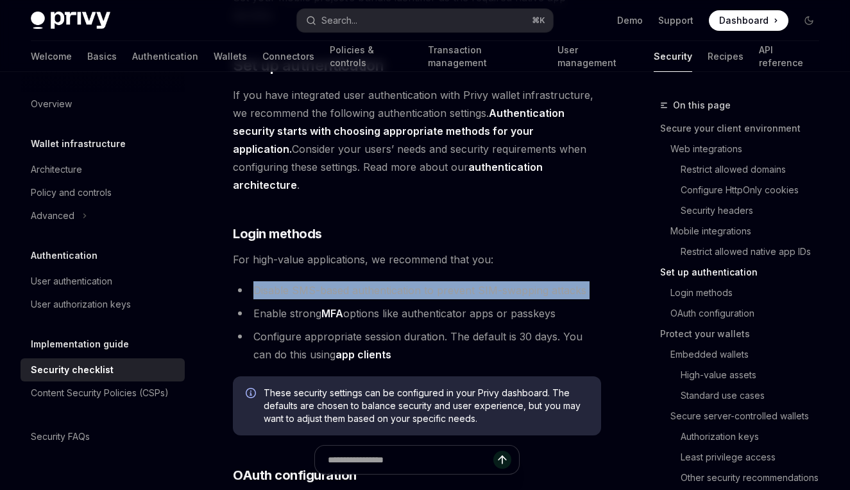
click at [321, 281] on li "Disable SMS-based authentication to prevent SIM-swapping attacks" at bounding box center [417, 290] width 368 height 18
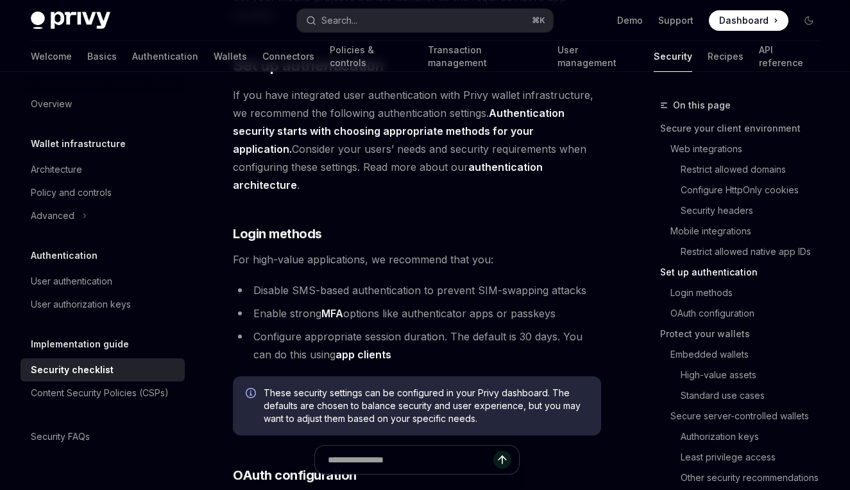
click at [284, 304] on li "Enable strong MFA options like authenticator apps or passkeys" at bounding box center [417, 313] width 368 height 18
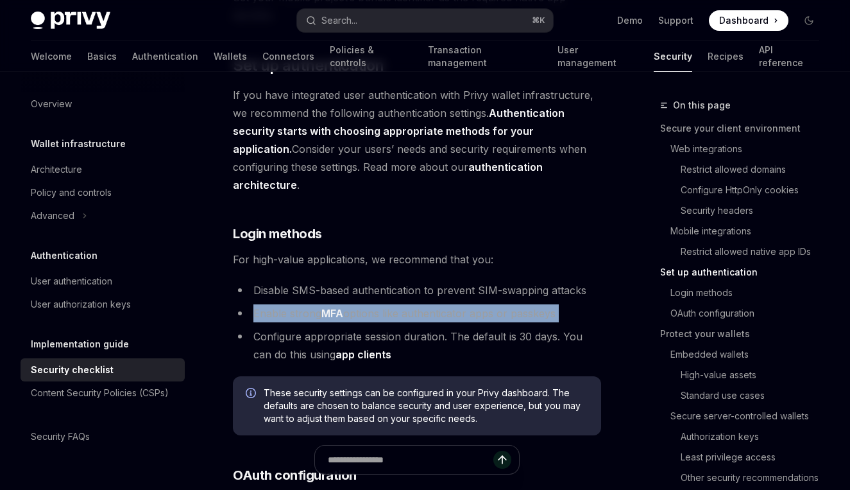
click at [284, 304] on li "Enable strong MFA options like authenticator apps or passkeys" at bounding box center [417, 313] width 368 height 18
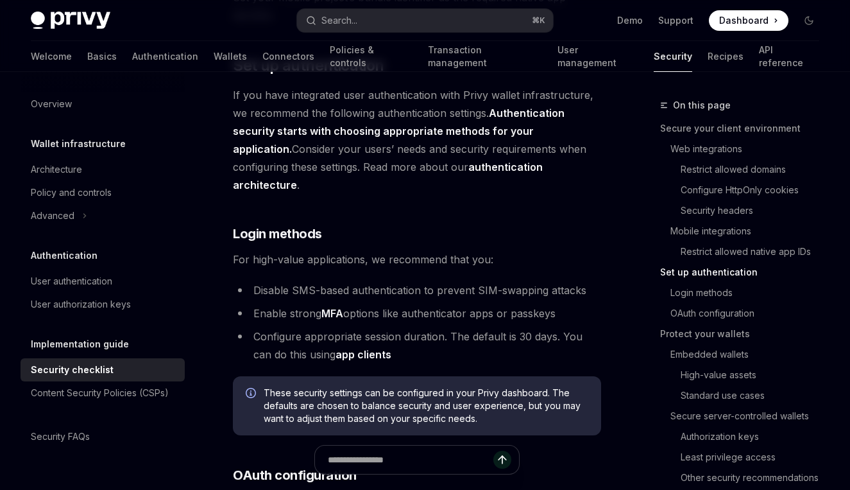
click at [309, 327] on li "Configure appropriate session duration. The default is 30 days. You can do this…" at bounding box center [417, 345] width 368 height 36
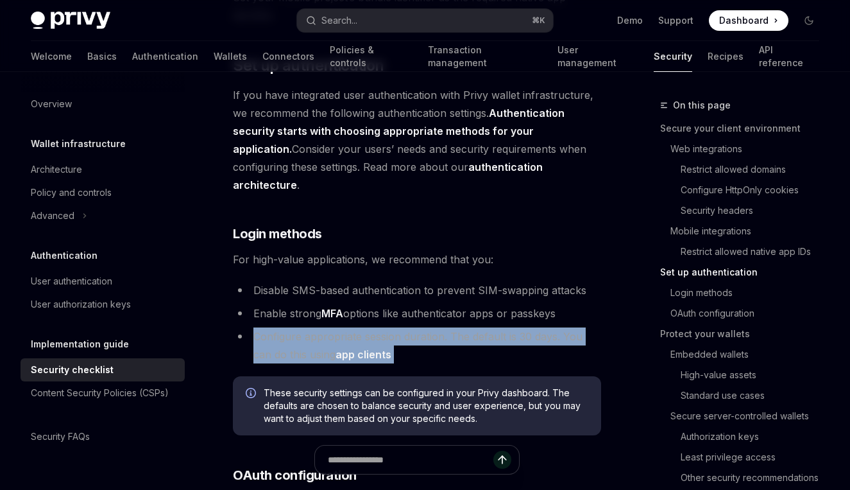
click at [309, 327] on li "Configure appropriate session duration. The default is 30 days. You can do this…" at bounding box center [417, 345] width 368 height 36
click at [469, 327] on li "Configure appropriate session duration. The default is 30 days. You can do this…" at bounding box center [417, 345] width 368 height 36
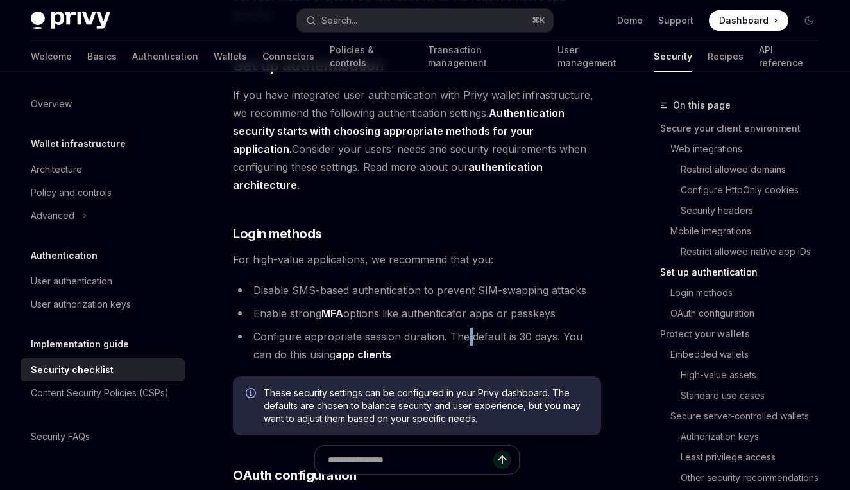
click at [469, 327] on li "Configure appropriate session duration. The default is 30 days. You can do this…" at bounding box center [417, 345] width 368 height 36
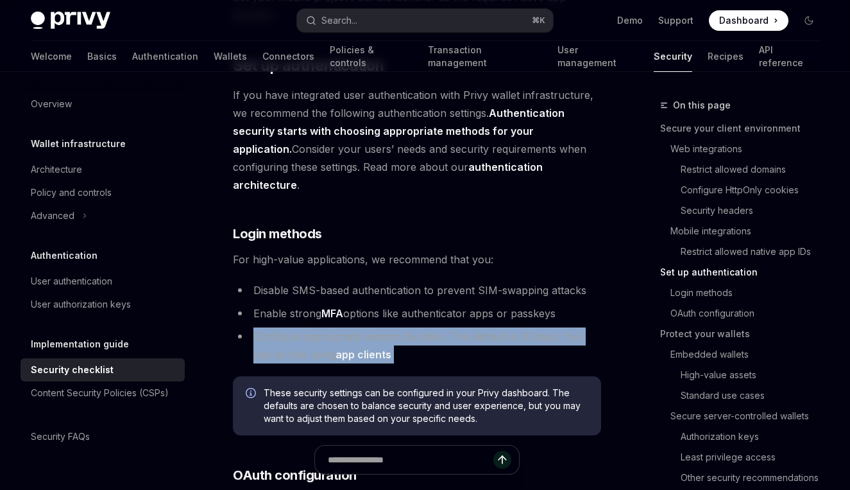
click at [469, 327] on li "Configure appropriate session duration. The default is 30 days. You can do this…" at bounding box center [417, 345] width 368 height 36
click at [508, 336] on li "Configure appropriate session duration. The default is 30 days. You can do this…" at bounding box center [417, 345] width 368 height 36
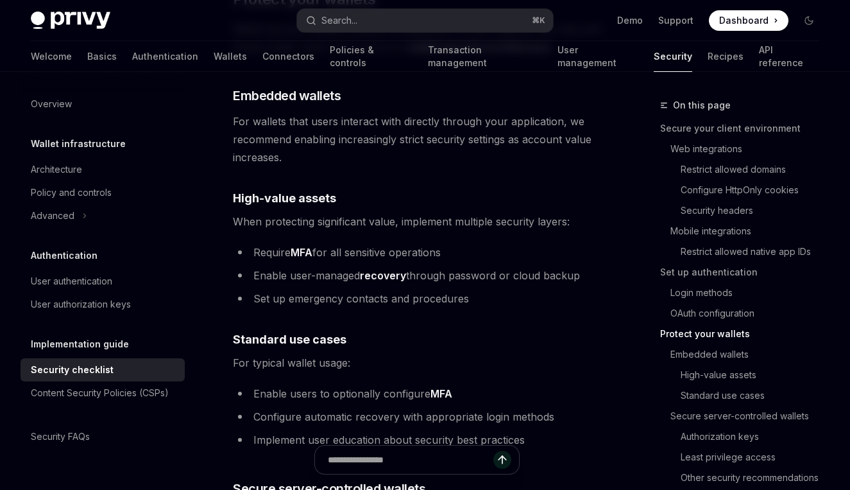
scroll to position [1837, 0]
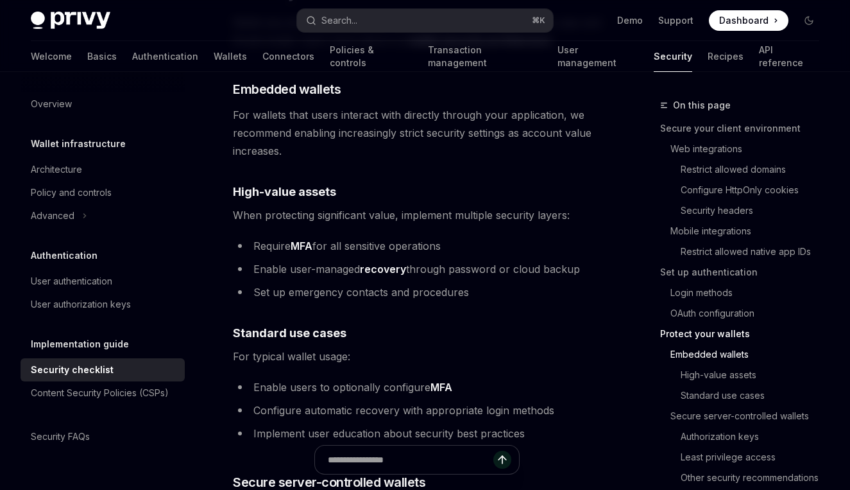
click at [340, 260] on li "Enable user-managed recovery through password or cloud backup" at bounding box center [417, 269] width 368 height 18
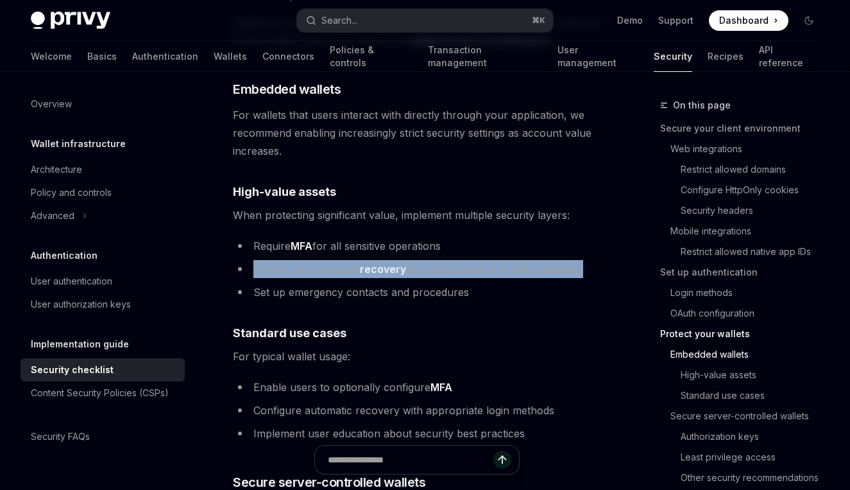
click at [340, 260] on li "Enable user-managed recovery through password or cloud backup" at bounding box center [417, 269] width 368 height 18
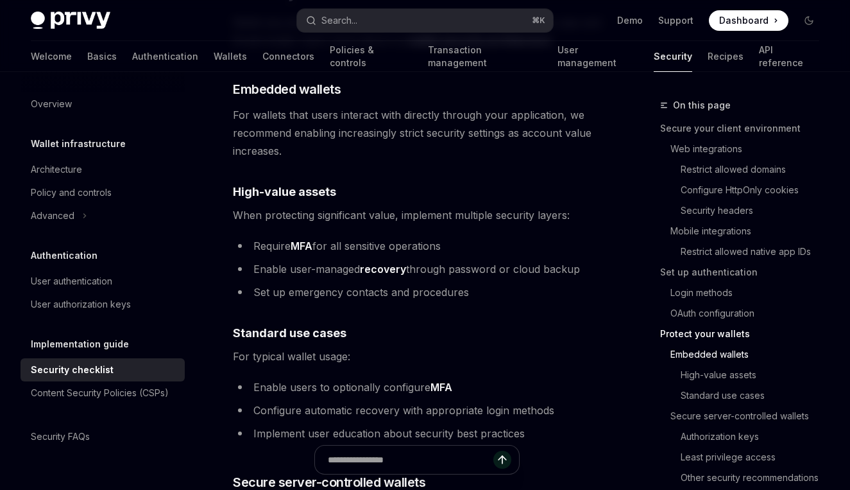
click at [353, 283] on li "Set up emergency contacts and procedures" at bounding box center [417, 292] width 368 height 18
click at [313, 347] on span "For typical wallet usage:" at bounding box center [417, 356] width 368 height 18
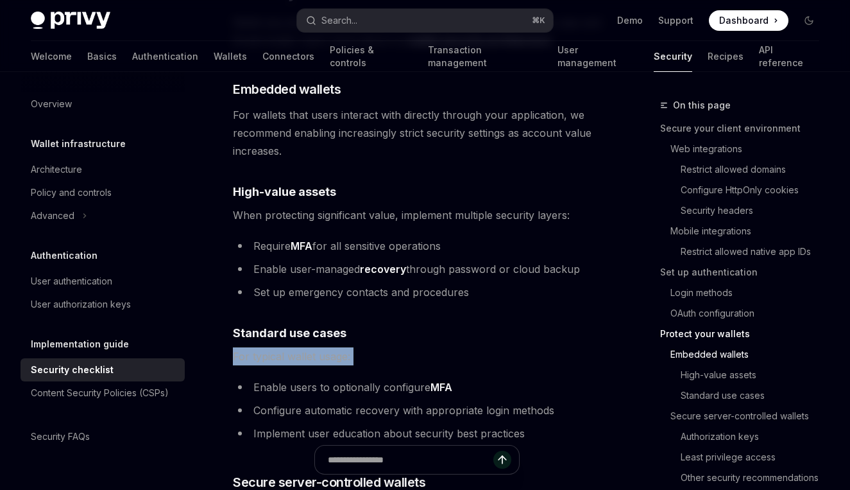
click at [313, 347] on span "For typical wallet usage:" at bounding box center [417, 356] width 368 height 18
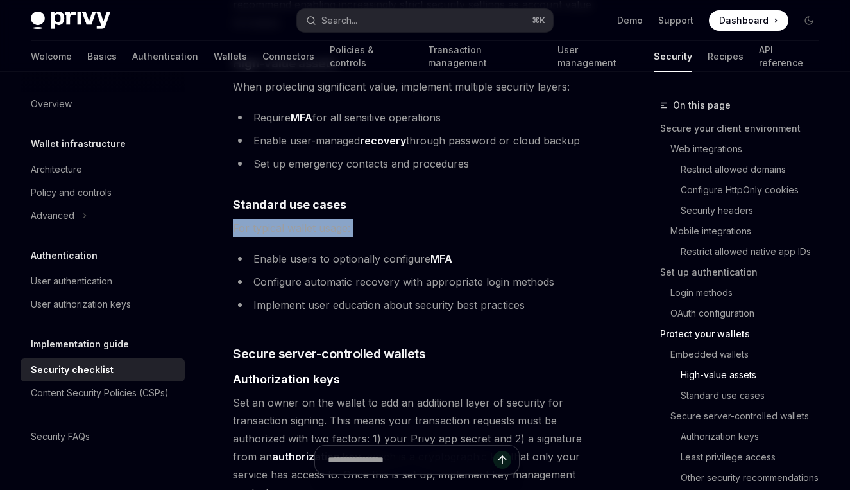
scroll to position [1982, 0]
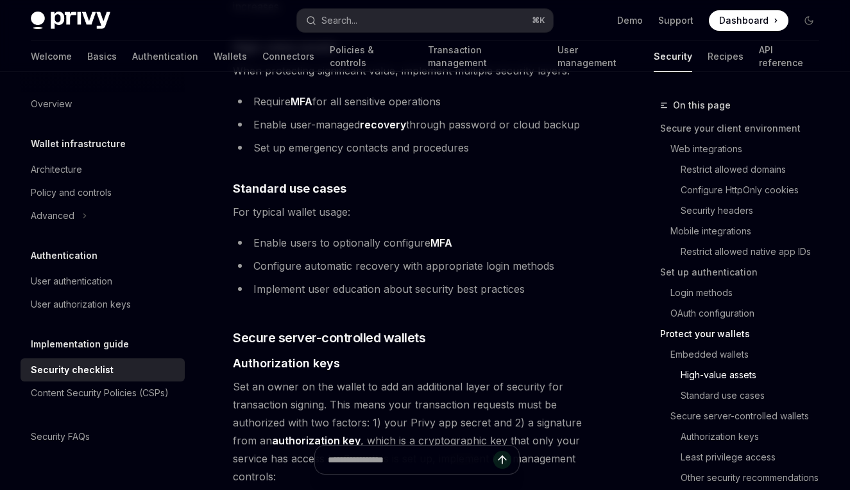
click at [317, 234] on li "Enable users to optionally configure MFA" at bounding box center [417, 243] width 368 height 18
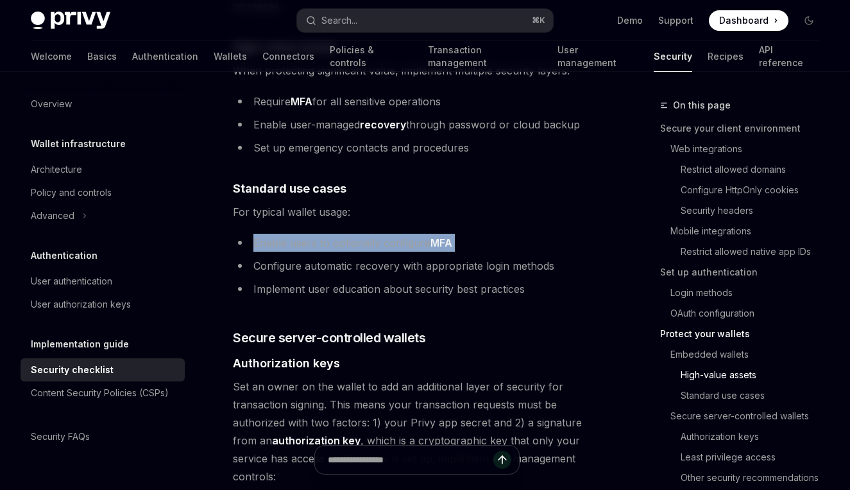
click at [317, 234] on li "Enable users to optionally configure MFA" at bounding box center [417, 243] width 368 height 18
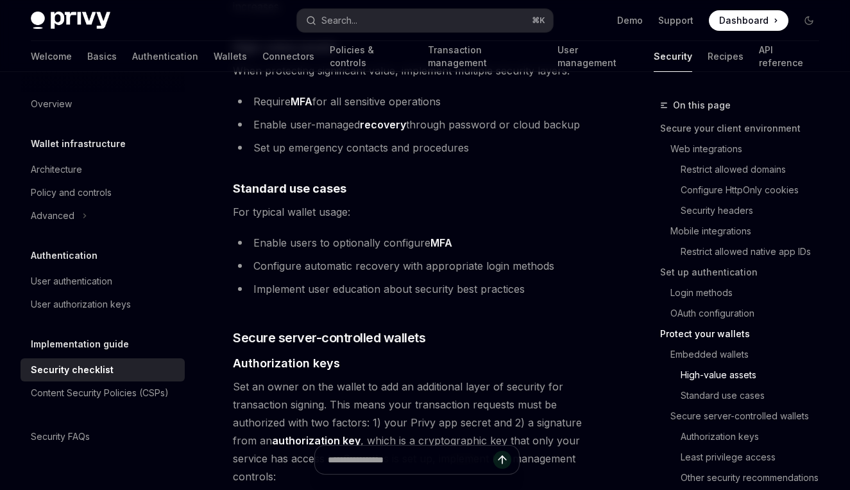
click at [341, 257] on li "Configure automatic recovery with appropriate login methods" at bounding box center [417, 266] width 368 height 18
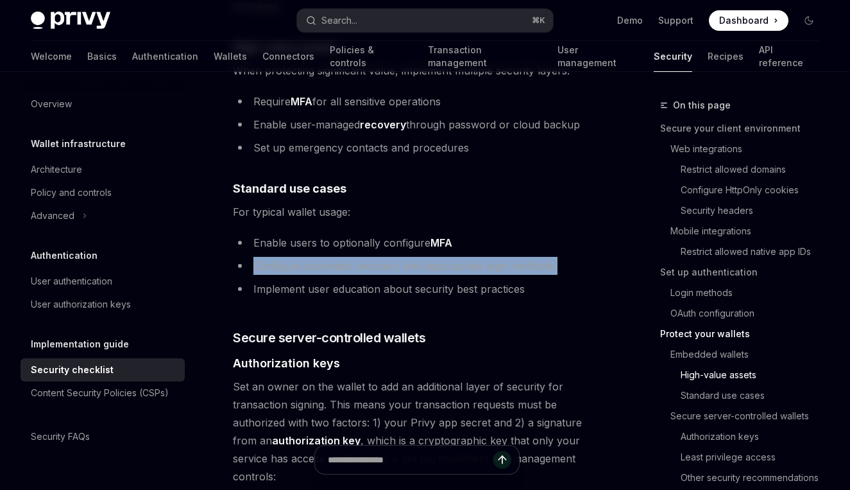
click at [341, 257] on li "Configure automatic recovery with appropriate login methods" at bounding box center [417, 266] width 368 height 18
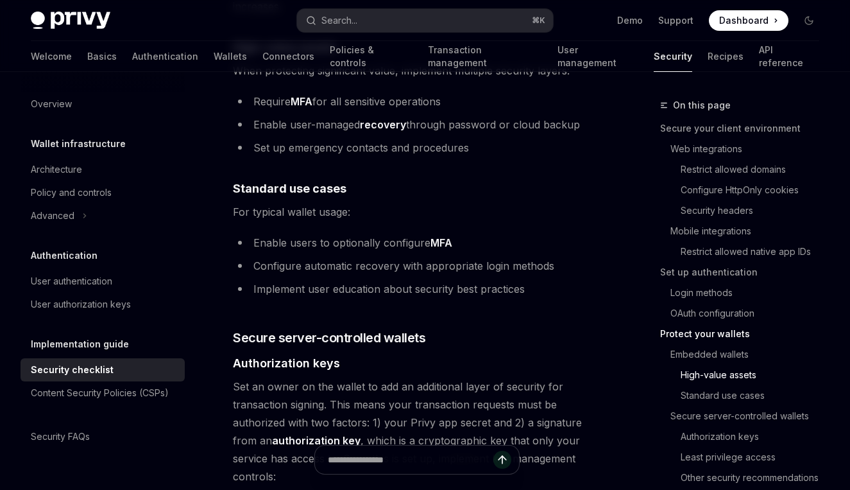
click at [352, 280] on li "Implement user education about security best practices" at bounding box center [417, 289] width 368 height 18
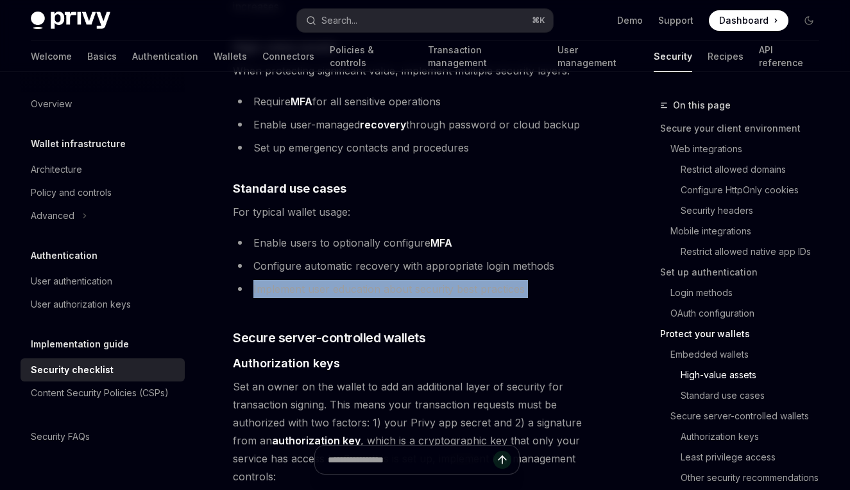
click at [352, 280] on li "Implement user education about security best practices" at bounding box center [417, 289] width 368 height 18
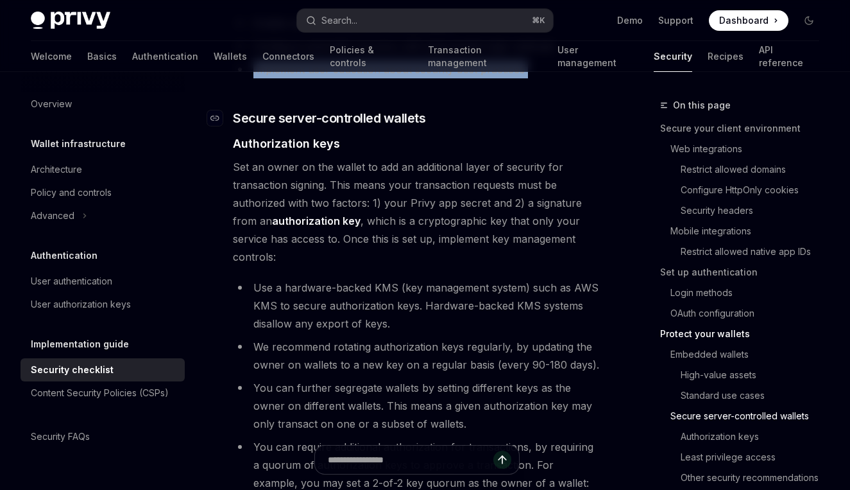
scroll to position [2203, 0]
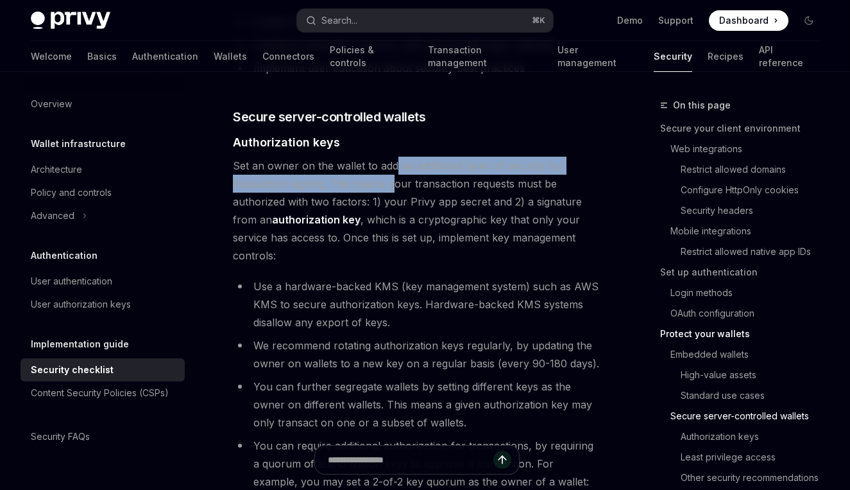
drag, startPoint x: 393, startPoint y: 151, endPoint x: 393, endPoint y: 159, distance: 8.4
click at [393, 159] on span "Set an owner on the wallet to add an additional layer of security for transacti…" at bounding box center [417, 211] width 368 height 108
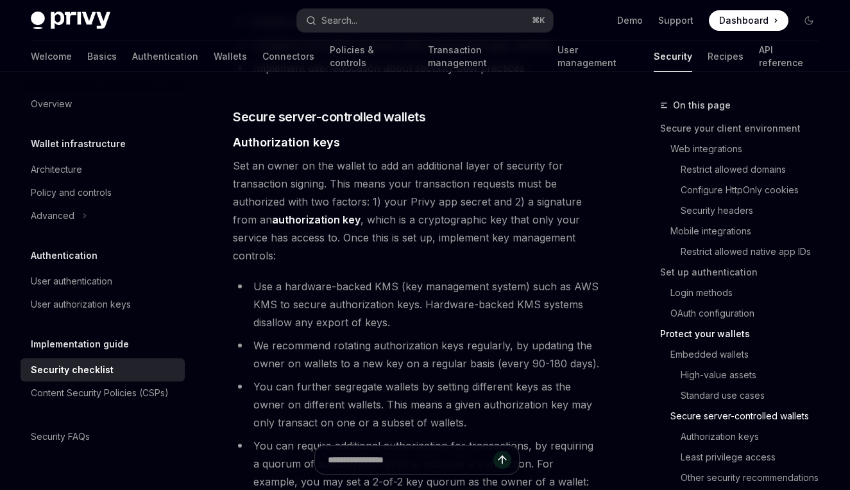
click at [429, 187] on span "Set an owner on the wallet to add an additional layer of security for transacti…" at bounding box center [417, 211] width 368 height 108
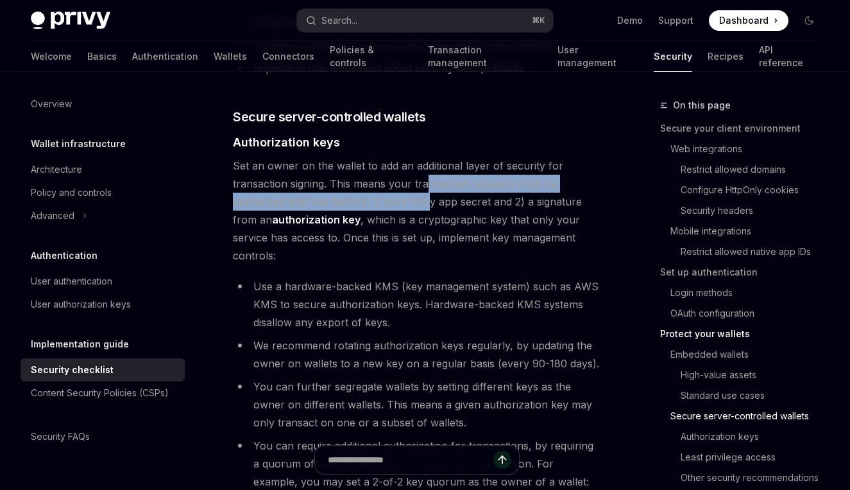
drag, startPoint x: 427, startPoint y: 162, endPoint x: 423, endPoint y: 185, distance: 24.1
click at [423, 185] on span "Set an owner on the wallet to add an additional layer of security for transacti…" at bounding box center [417, 211] width 368 height 108
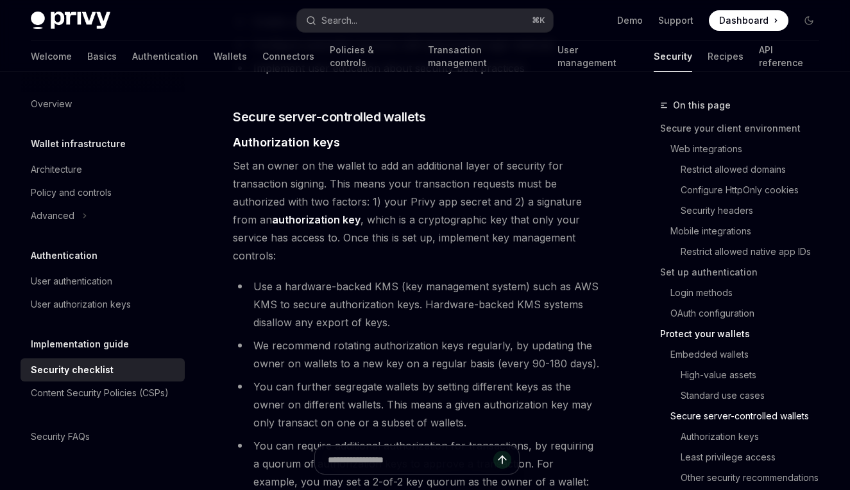
click at [474, 182] on span "Set an owner on the wallet to add an additional layer of security for transacti…" at bounding box center [417, 211] width 368 height 108
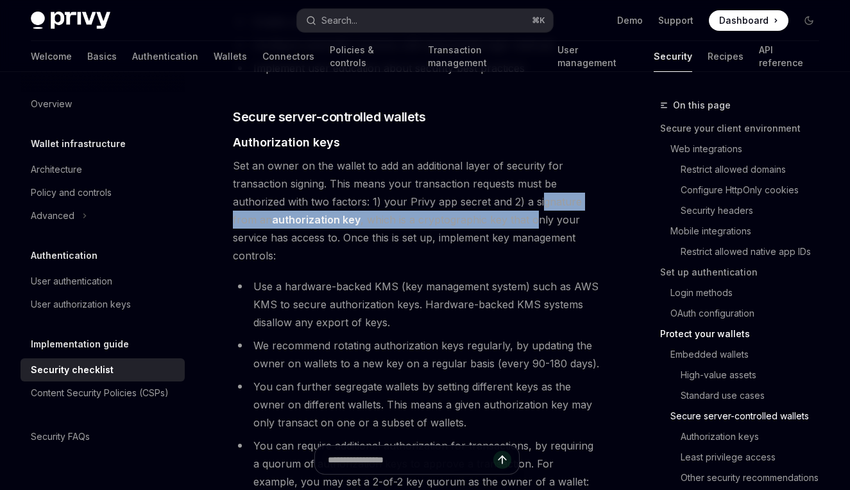
drag, startPoint x: 538, startPoint y: 184, endPoint x: 535, endPoint y: 198, distance: 14.6
click at [535, 198] on span "Set an owner on the wallet to add an additional layer of security for transacti…" at bounding box center [417, 211] width 368 height 108
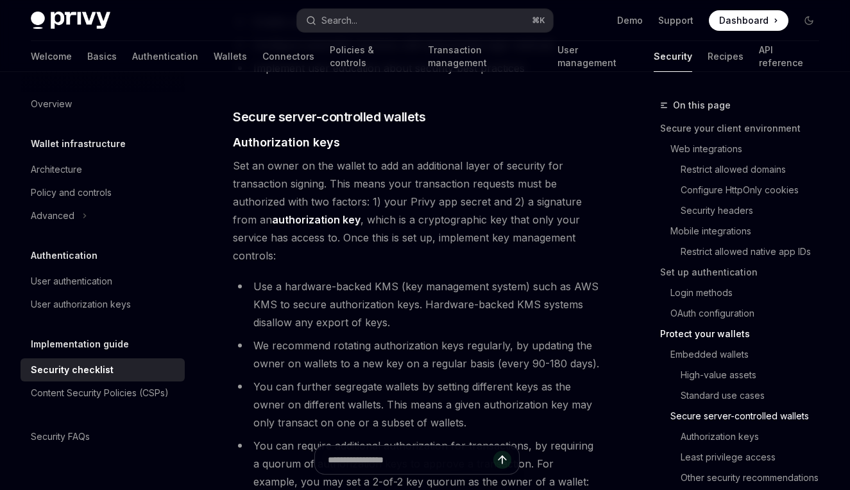
click at [475, 282] on li "Use a hardware-backed KMS (key management system) such as AWS KMS to secure aut…" at bounding box center [417, 304] width 368 height 54
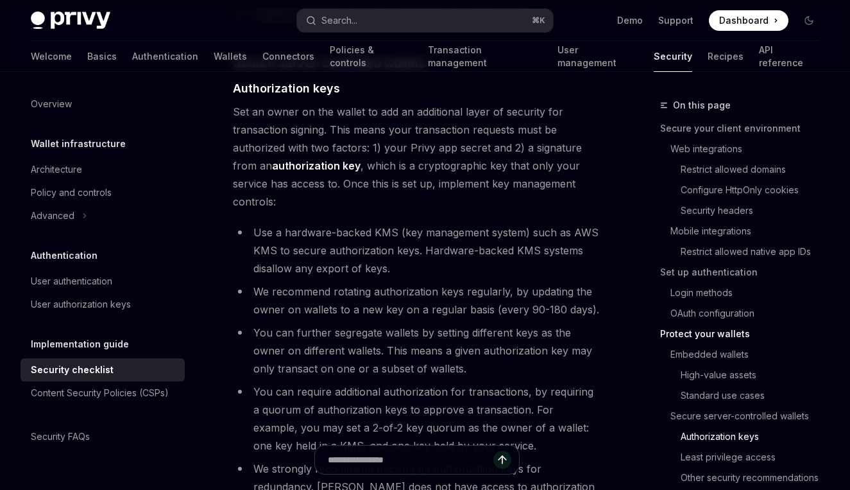
scroll to position [2260, 0]
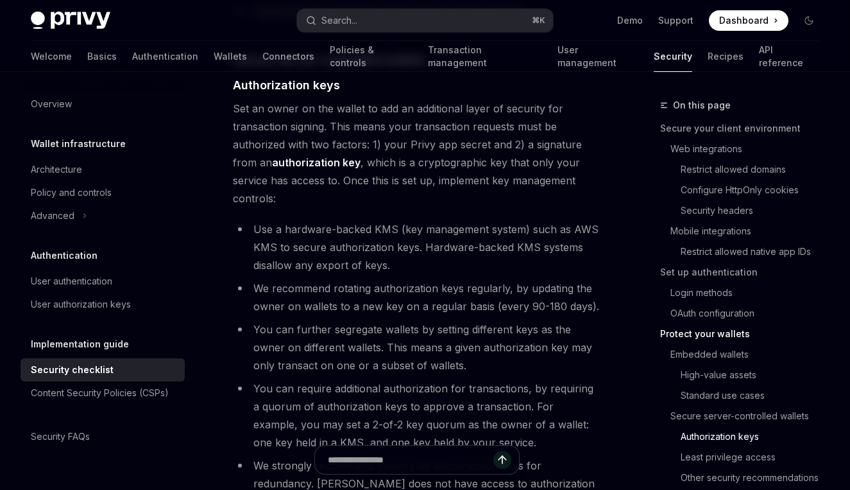
click at [339, 224] on li "Use a hardware-backed KMS (key management system) such as AWS KMS to secure aut…" at bounding box center [417, 247] width 368 height 54
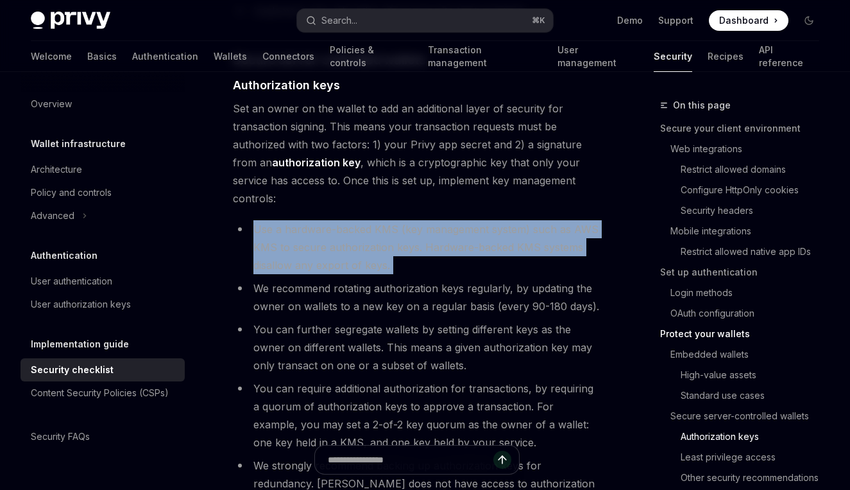
click at [339, 224] on li "Use a hardware-backed KMS (key management system) such as AWS KMS to secure aut…" at bounding box center [417, 247] width 368 height 54
click at [347, 224] on li "Use a hardware-backed KMS (key management system) such as AWS KMS to secure aut…" at bounding box center [417, 247] width 368 height 54
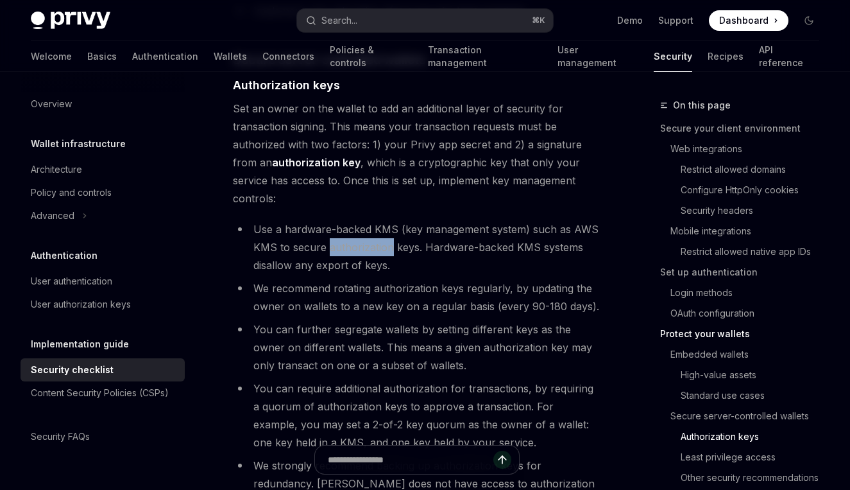
click at [347, 224] on li "Use a hardware-backed KMS (key management system) such as AWS KMS to secure aut…" at bounding box center [417, 247] width 368 height 54
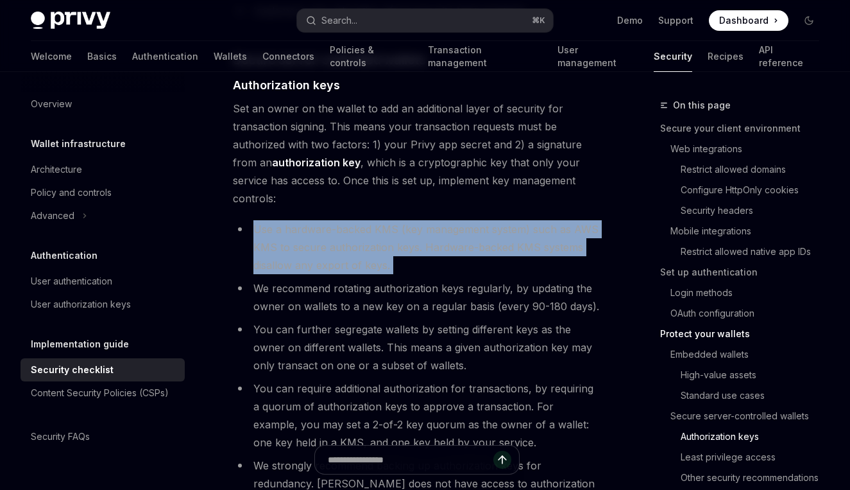
click at [347, 224] on li "Use a hardware-backed KMS (key management system) such as AWS KMS to secure aut…" at bounding box center [417, 247] width 368 height 54
click at [411, 228] on li "Use a hardware-backed KMS (key management system) such as AWS KMS to secure aut…" at bounding box center [417, 247] width 368 height 54
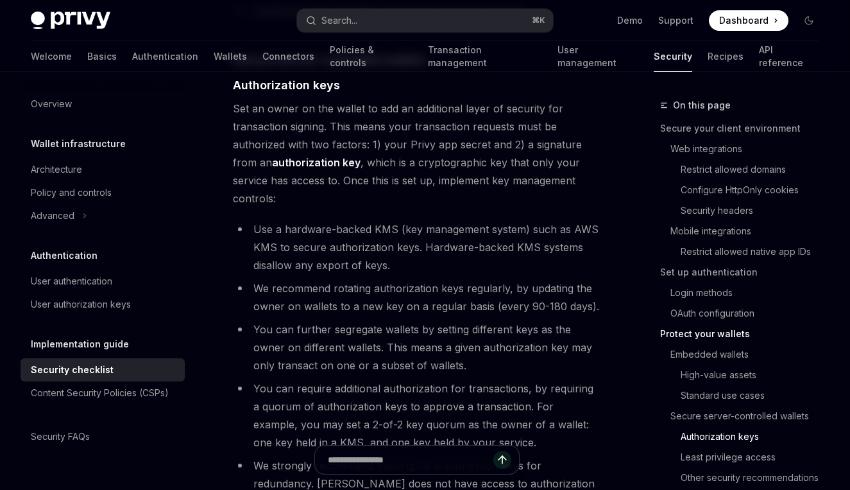
click at [476, 237] on li "Use a hardware-backed KMS (key management system) such as AWS KMS to secure aut…" at bounding box center [417, 247] width 368 height 54
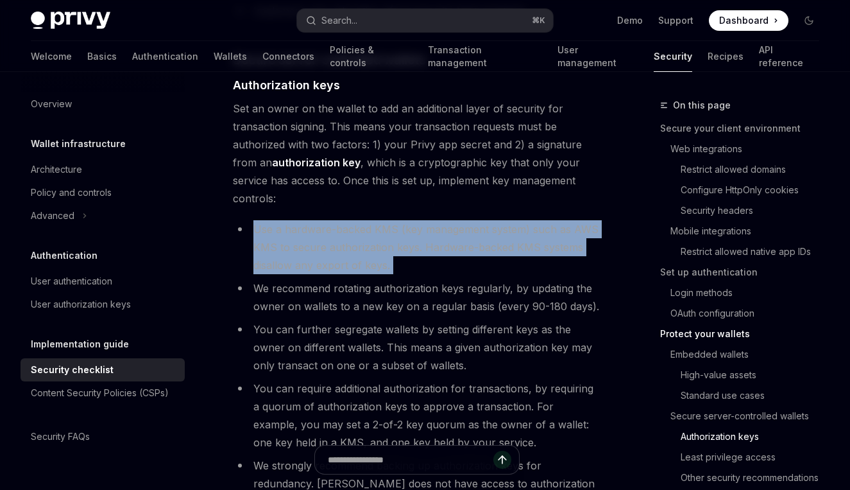
click at [476, 237] on li "Use a hardware-backed KMS (key management system) such as AWS KMS to secure aut…" at bounding box center [417, 247] width 368 height 54
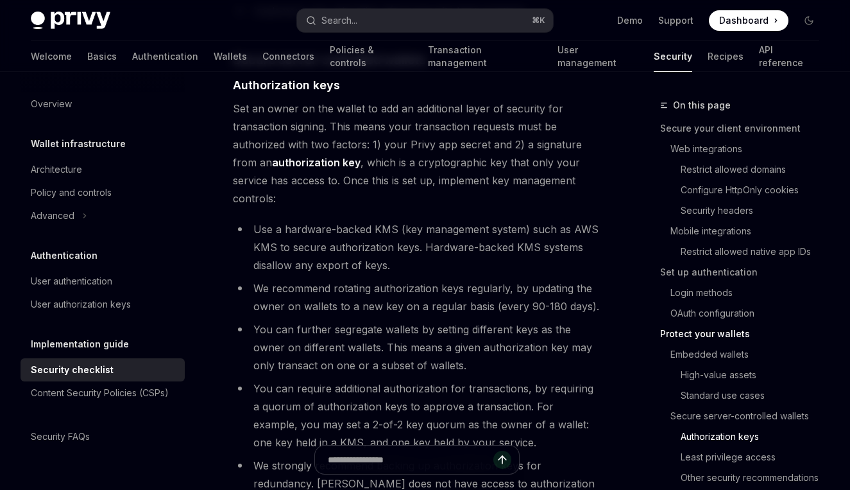
click at [419, 299] on ul "Use a hardware-backed KMS (key management system) such as AWS KMS to secure aut…" at bounding box center [417, 365] width 368 height 290
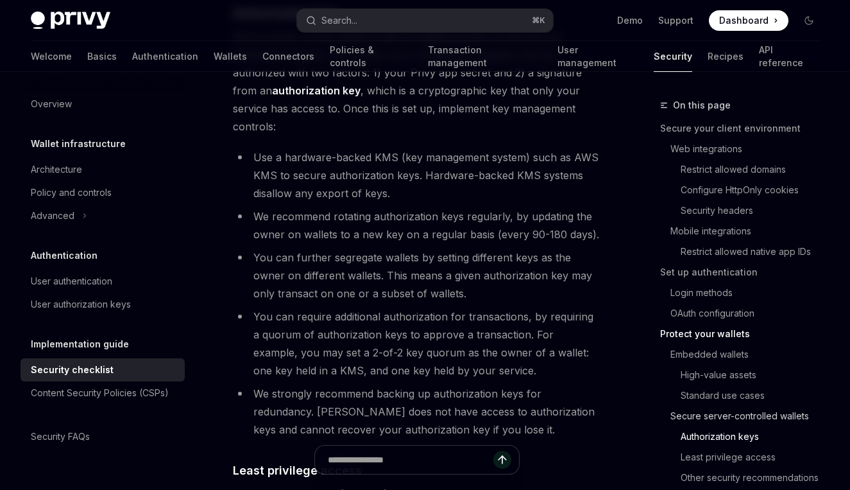
scroll to position [2371, 0]
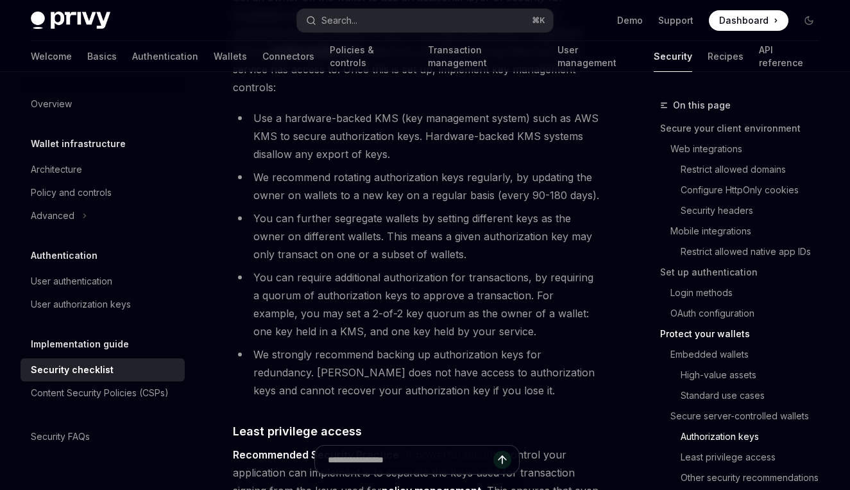
click at [492, 211] on li "You can further segregate wallets by setting different keys as the owner on dif…" at bounding box center [417, 236] width 368 height 54
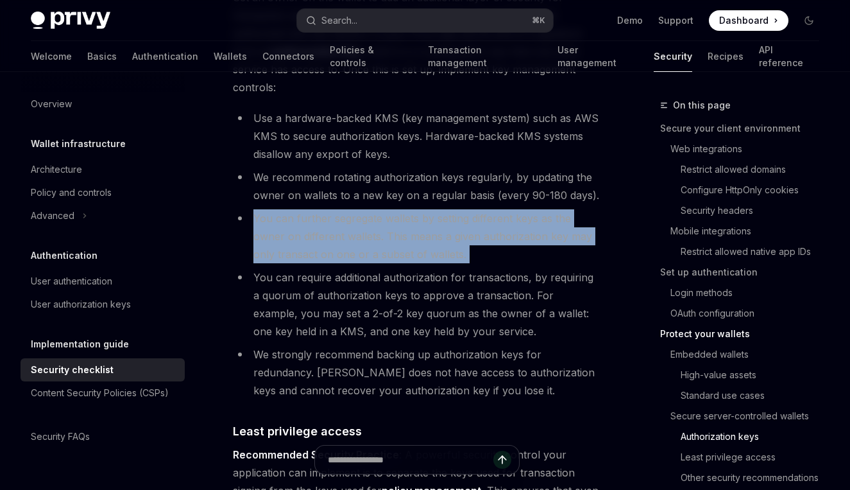
click at [492, 211] on li "You can further segregate wallets by setting different keys as the owner on dif…" at bounding box center [417, 236] width 368 height 54
click at [520, 222] on li "You can further segregate wallets by setting different keys as the owner on dif…" at bounding box center [417, 236] width 368 height 54
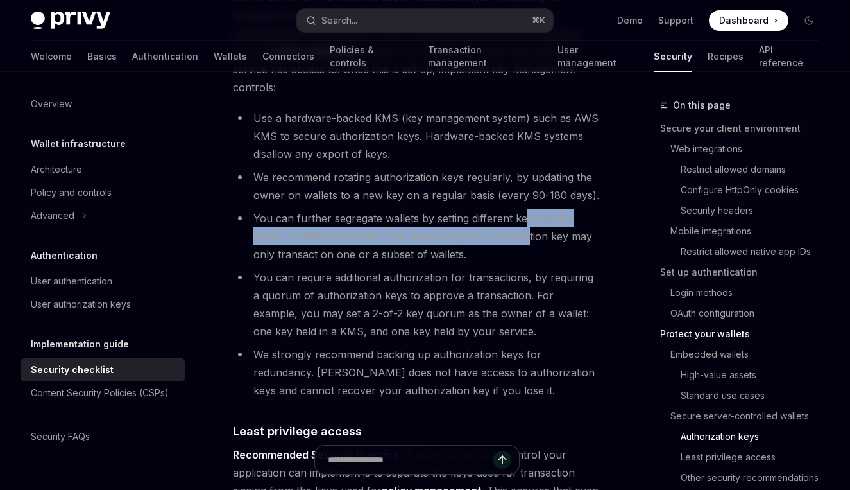
drag, startPoint x: 526, startPoint y: 199, endPoint x: 525, endPoint y: 218, distance: 18.7
click at [525, 218] on li "You can further segregate wallets by setting different keys as the owner on dif…" at bounding box center [417, 236] width 368 height 54
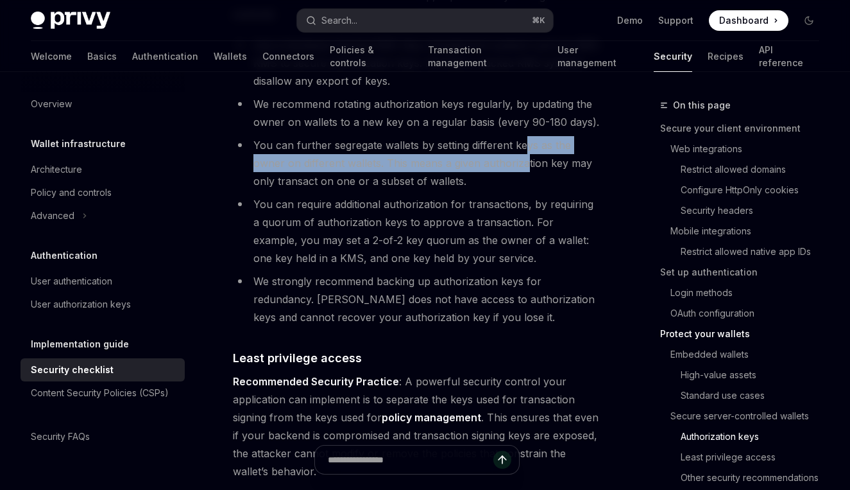
scroll to position [2449, 0]
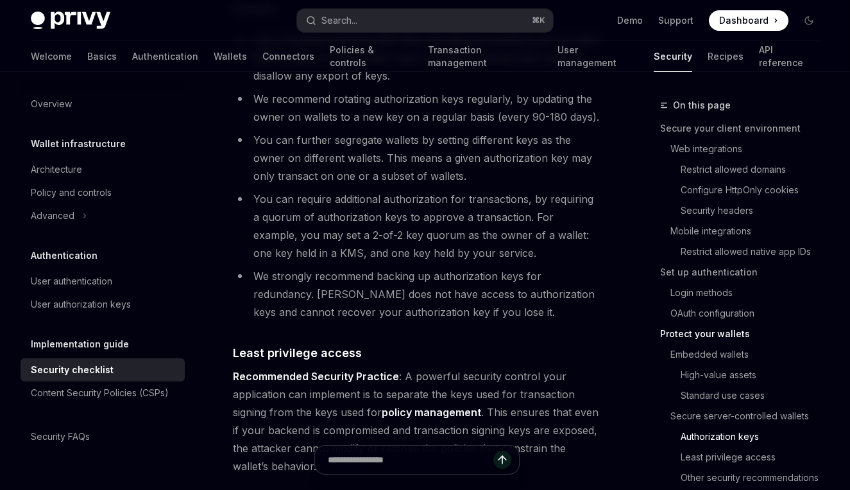
click at [538, 276] on li "We strongly recommend backing up authorization keys for redundancy. Privy does …" at bounding box center [417, 294] width 368 height 54
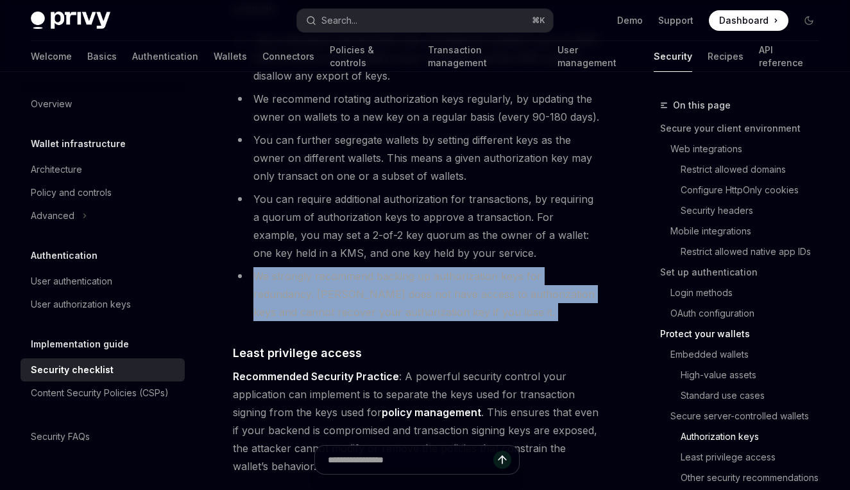
click at [538, 276] on li "We strongly recommend backing up authorization keys for redundancy. Privy does …" at bounding box center [417, 294] width 368 height 54
click at [557, 288] on li "We strongly recommend backing up authorization keys for redundancy. Privy does …" at bounding box center [417, 294] width 368 height 54
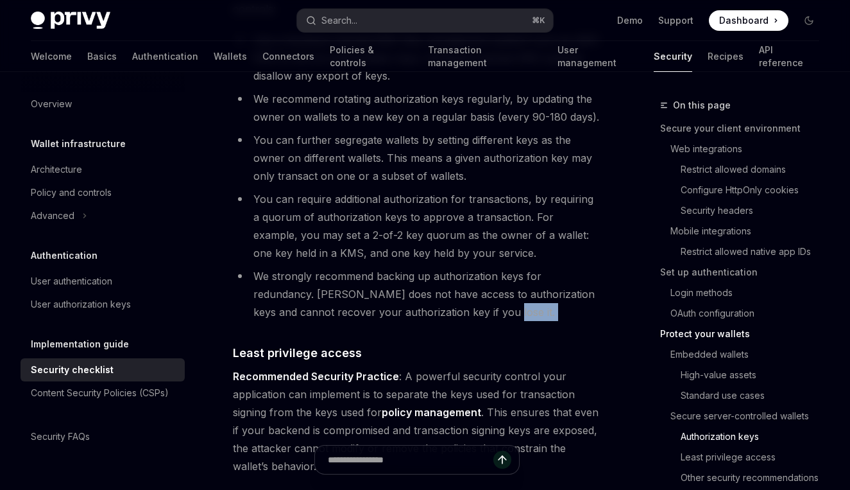
click at [557, 288] on li "We strongly recommend backing up authorization keys for redundancy. Privy does …" at bounding box center [417, 294] width 368 height 54
click at [537, 267] on li "We strongly recommend backing up authorization keys for redundancy. Privy does …" at bounding box center [417, 294] width 368 height 54
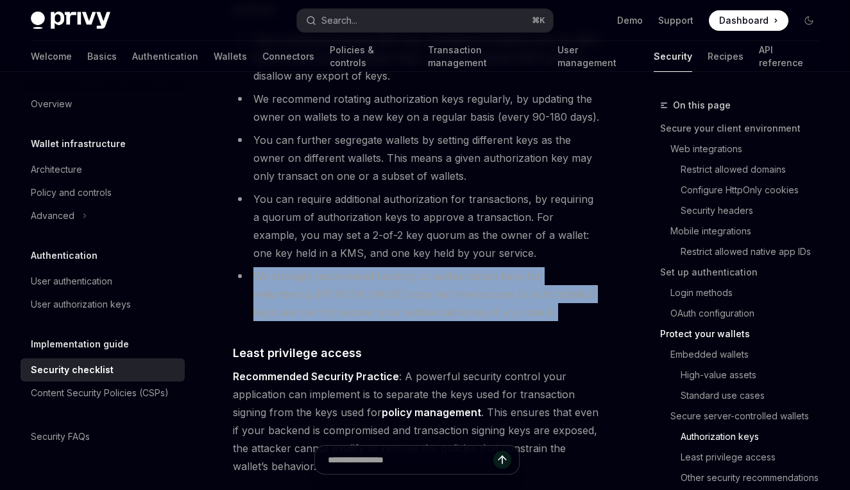
click at [537, 267] on li "We strongly recommend backing up authorization keys for redundancy. Privy does …" at bounding box center [417, 294] width 368 height 54
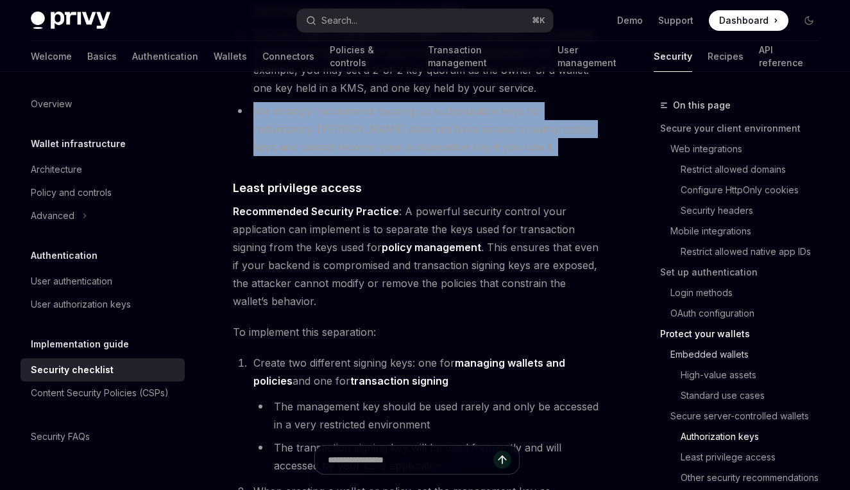
scroll to position [2621, 0]
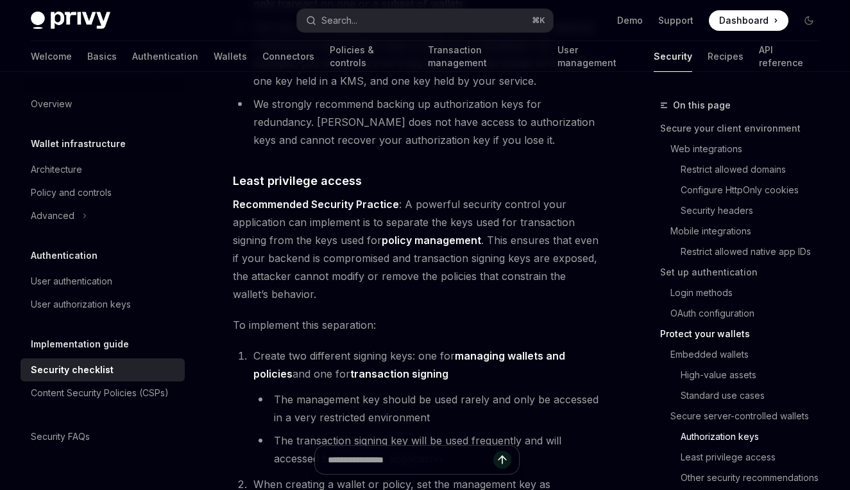
click at [440, 195] on span "Recommended Security Practice : A powerful security control your application ca…" at bounding box center [417, 249] width 368 height 108
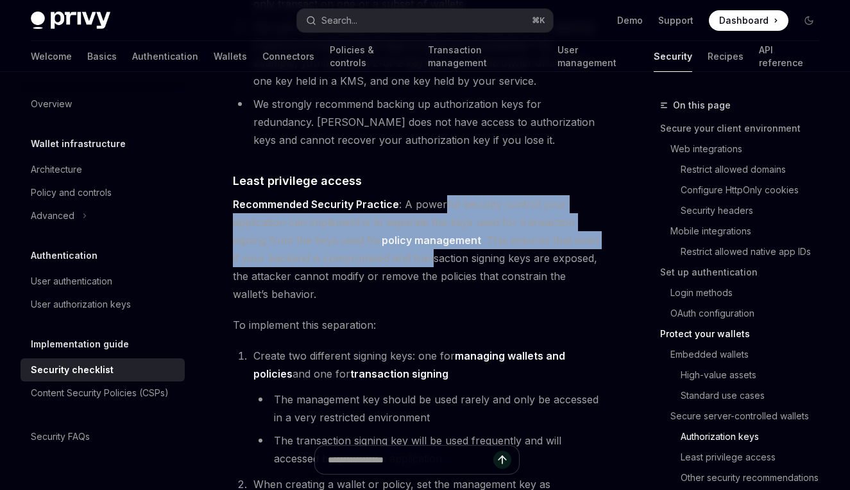
drag, startPoint x: 440, startPoint y: 193, endPoint x: 432, endPoint y: 243, distance: 50.1
click at [432, 243] on span "Recommended Security Practice : A powerful security control your application ca…" at bounding box center [417, 249] width 368 height 108
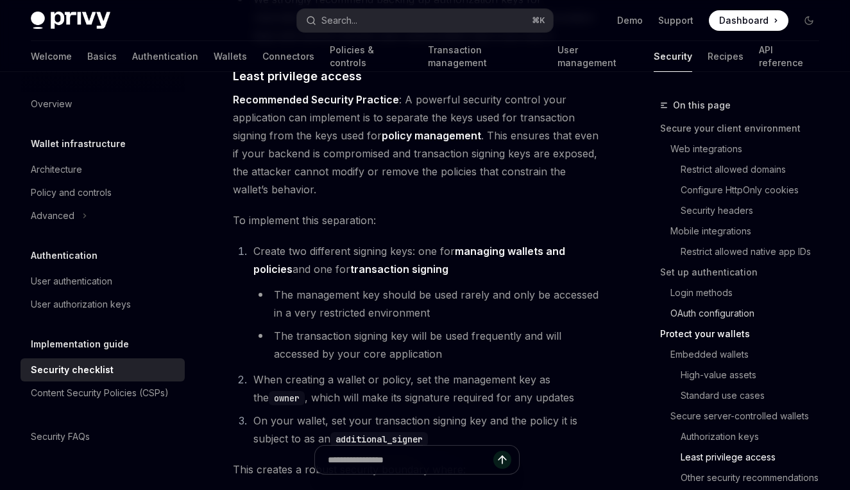
scroll to position [2728, 0]
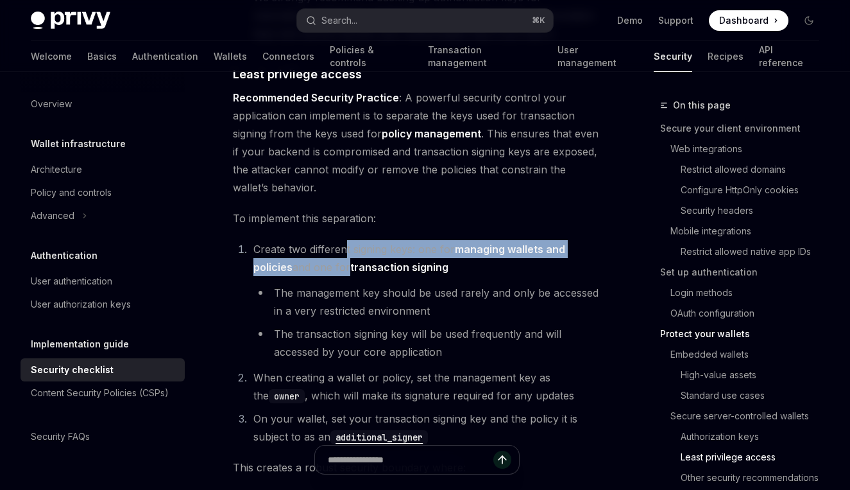
drag, startPoint x: 346, startPoint y: 230, endPoint x: 345, endPoint y: 242, distance: 12.3
click at [345, 243] on span "Create two different signing keys: one for managing wallets and policies and on…" at bounding box center [410, 258] width 312 height 31
drag, startPoint x: 347, startPoint y: 227, endPoint x: 342, endPoint y: 250, distance: 24.3
click at [342, 250] on span "Create two different signing keys: one for managing wallets and policies and on…" at bounding box center [410, 258] width 312 height 31
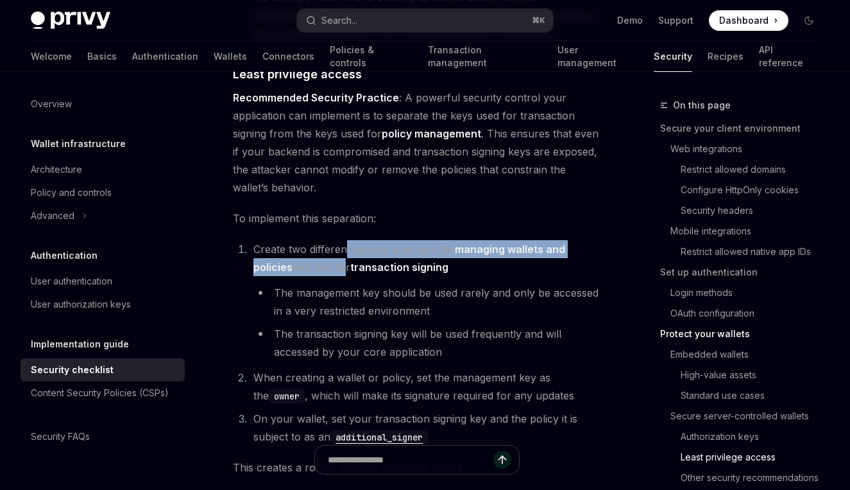
click at [342, 250] on span "Create two different signing keys: one for managing wallets and policies and on…" at bounding box center [410, 258] width 312 height 31
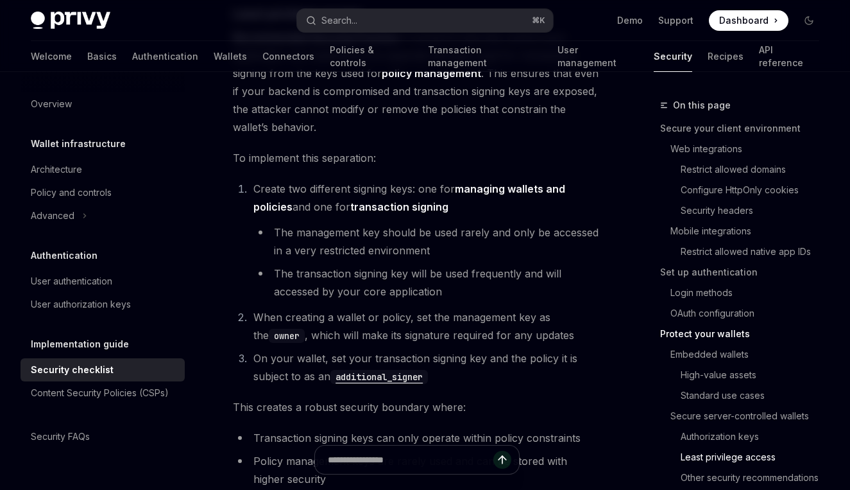
scroll to position [2775, 0]
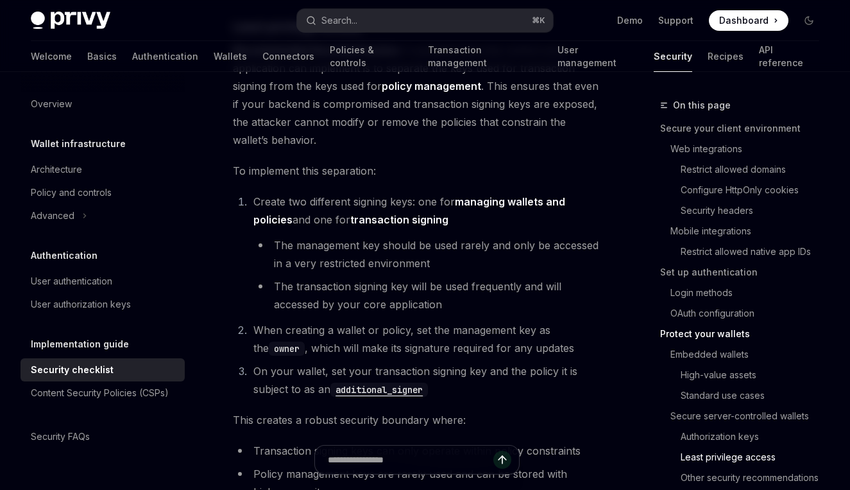
click at [413, 283] on li "The transaction signing key will be used frequently and will accessed by your c…" at bounding box center [428, 295] width 348 height 36
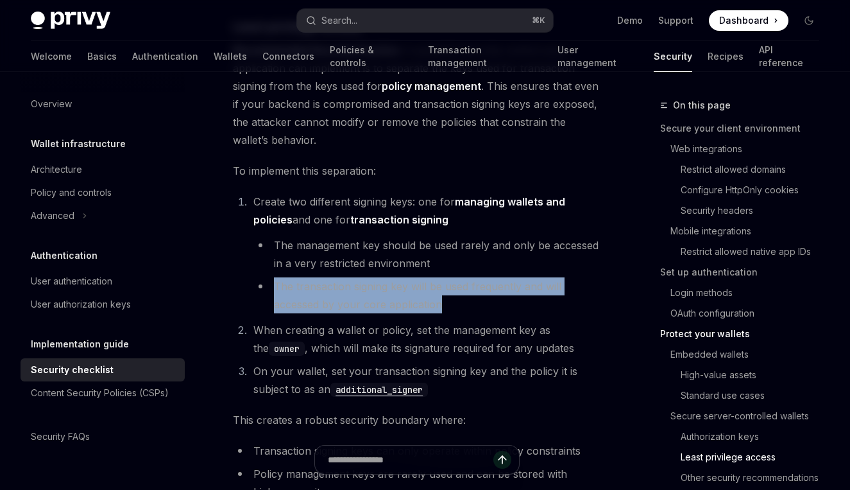
click at [413, 283] on li "The transaction signing key will be used frequently and will accessed by your c…" at bounding box center [428, 295] width 348 height 36
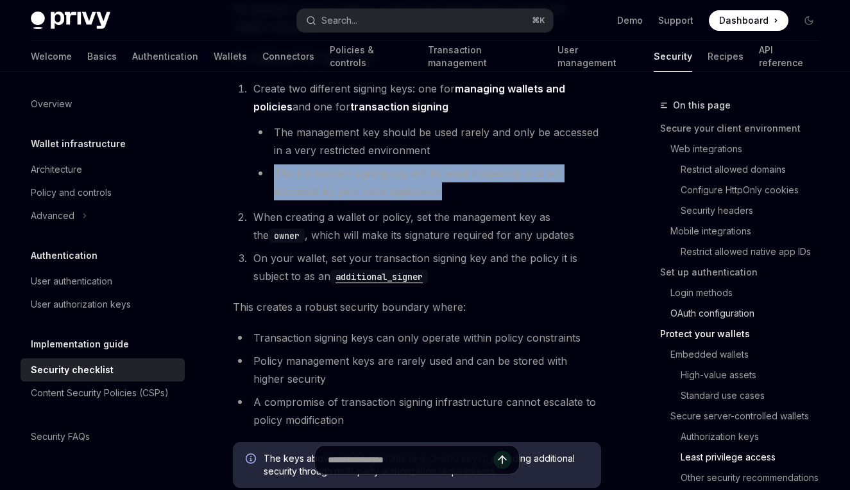
scroll to position [2892, 0]
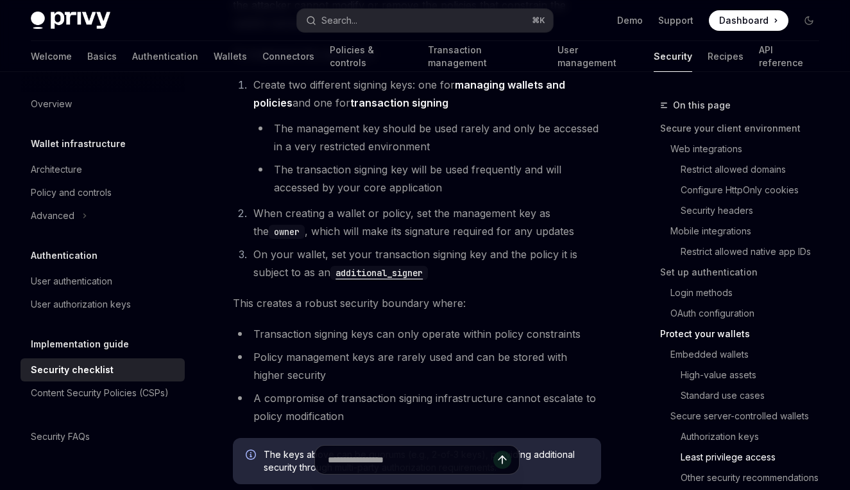
click at [501, 207] on span "When creating a wallet or policy, set the management key as the owner , which w…" at bounding box center [414, 222] width 321 height 31
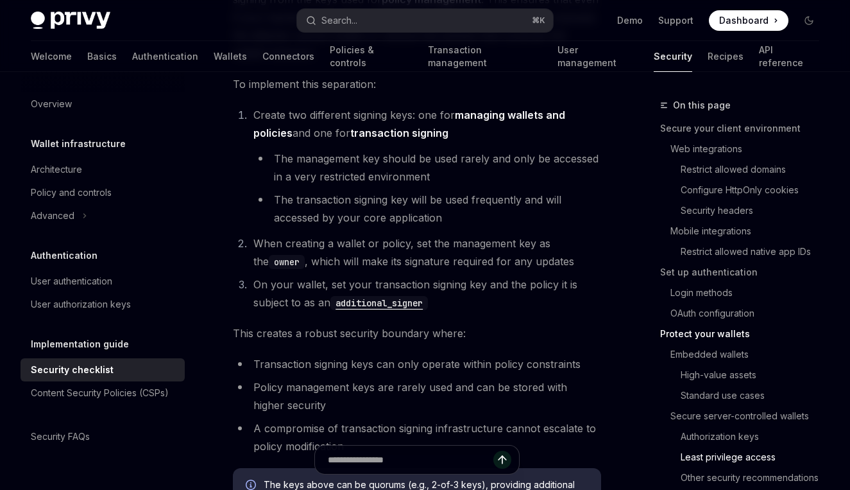
scroll to position [2855, 0]
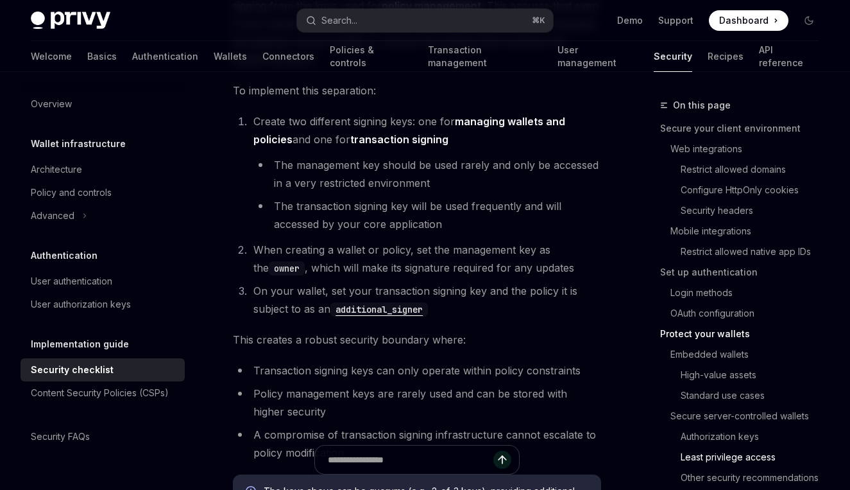
click at [408, 156] on li "The management key should be used rarely and only be accessed in a very restric…" at bounding box center [428, 174] width 348 height 36
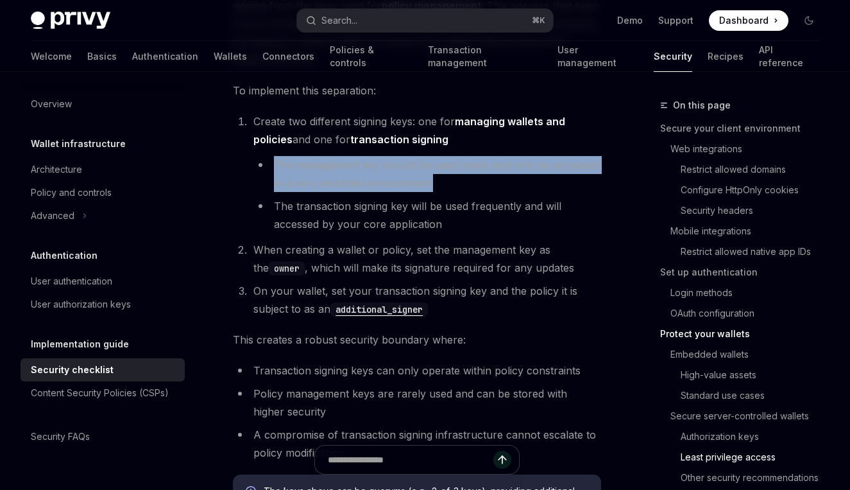
click at [408, 156] on li "The management key should be used rarely and only be accessed in a very restric…" at bounding box center [428, 174] width 348 height 36
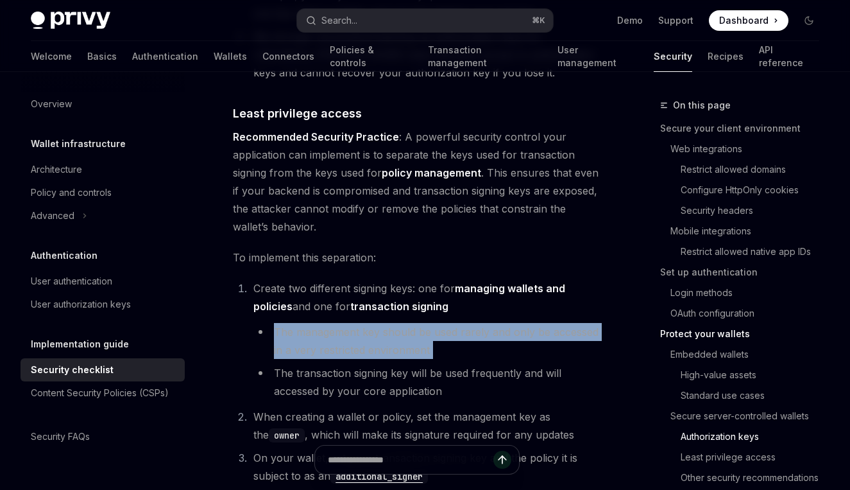
scroll to position [2665, 0]
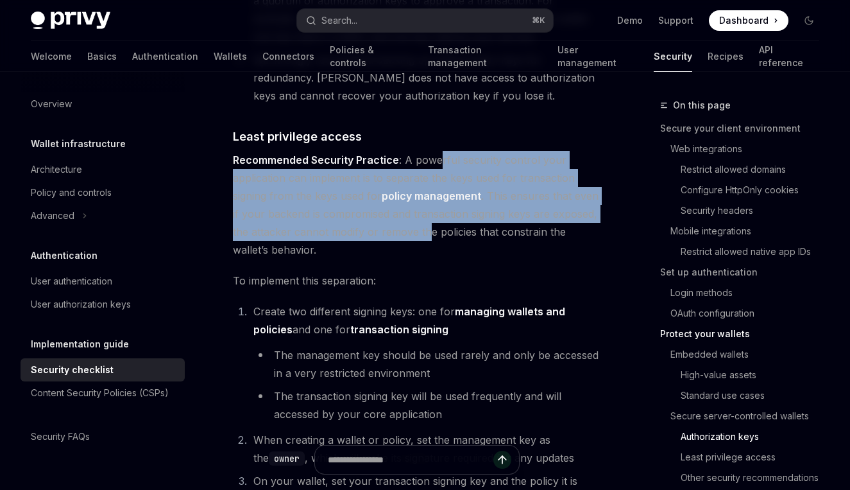
drag, startPoint x: 438, startPoint y: 138, endPoint x: 425, endPoint y: 215, distance: 78.1
click at [425, 215] on span "Recommended Security Practice : A powerful security control your application ca…" at bounding box center [417, 205] width 368 height 108
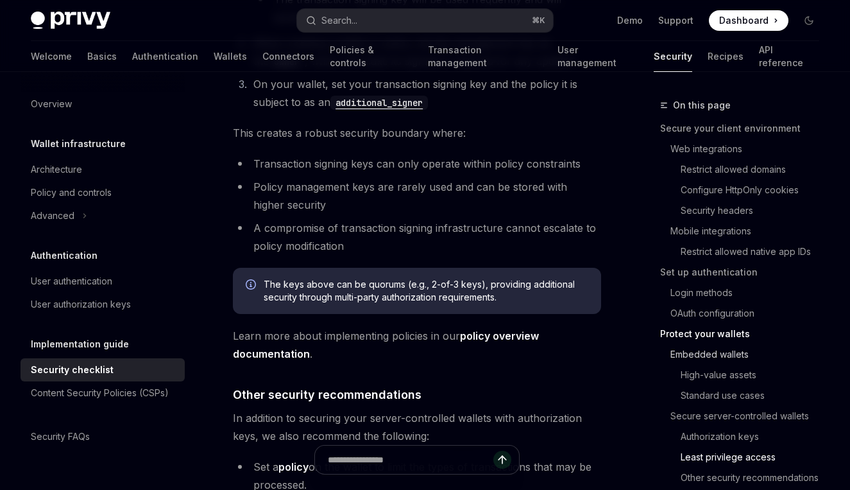
scroll to position [3045, 0]
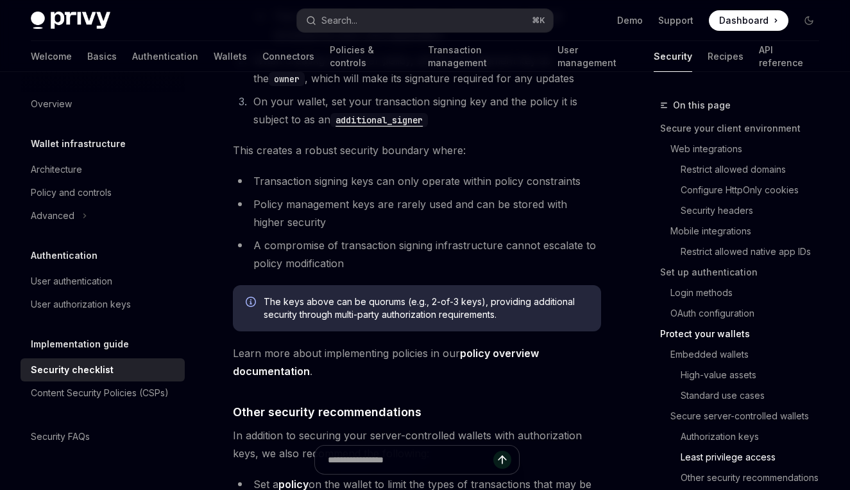
click at [430, 172] on li "Transaction signing keys can only operate within policy constraints" at bounding box center [417, 181] width 368 height 18
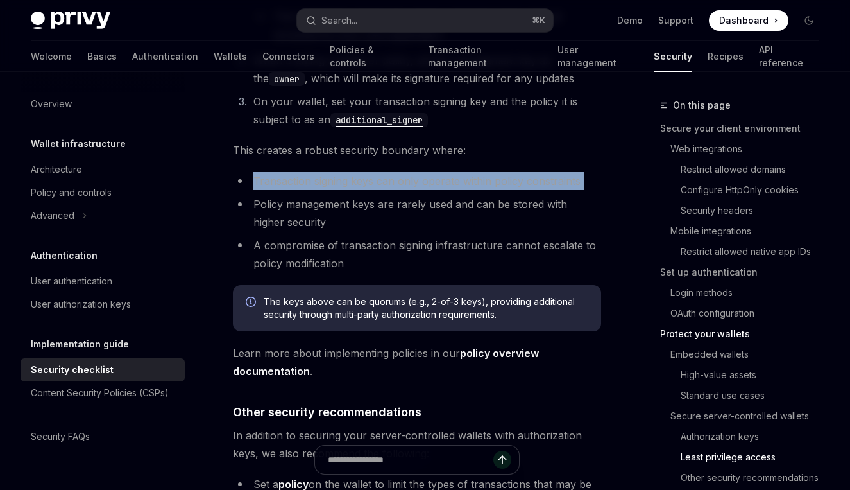
click at [430, 172] on li "Transaction signing keys can only operate within policy constraints" at bounding box center [417, 181] width 368 height 18
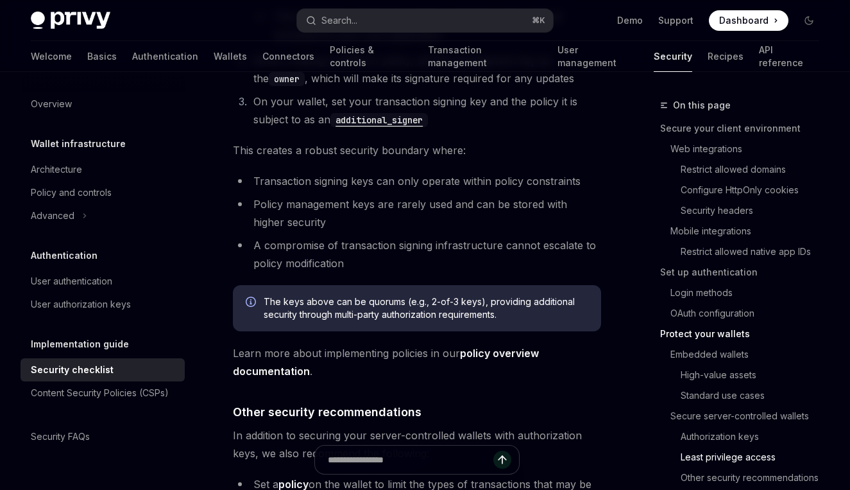
click at [429, 195] on li "Policy management keys are rarely used and can be stored with higher security" at bounding box center [417, 213] width 368 height 36
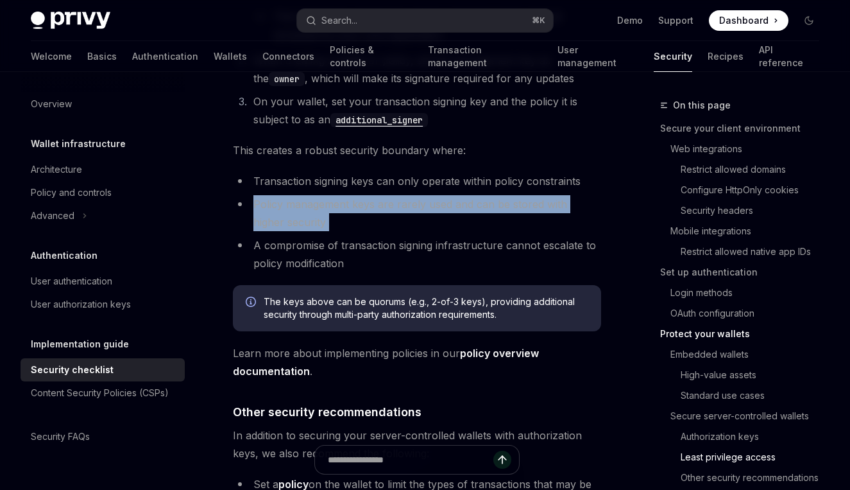
click at [429, 195] on li "Policy management keys are rarely used and can be stored with higher security" at bounding box center [417, 213] width 368 height 36
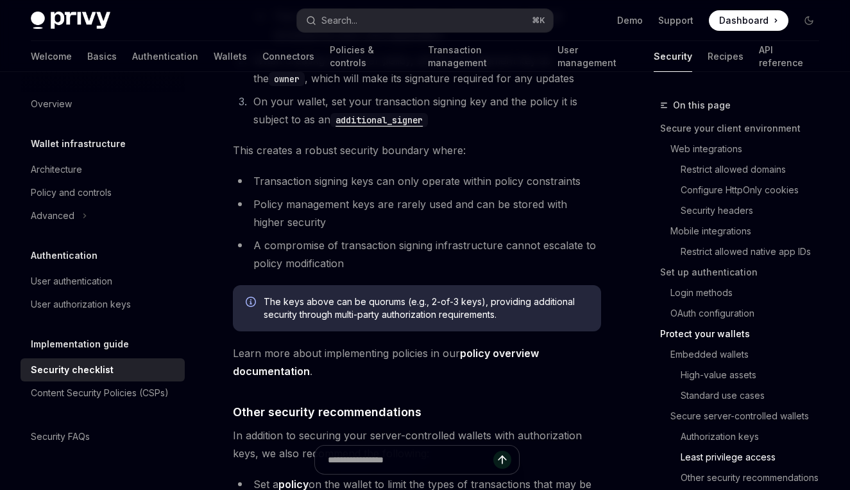
click at [432, 236] on li "A compromise of transaction signing infrastructure cannot escalate to policy mo…" at bounding box center [417, 254] width 368 height 36
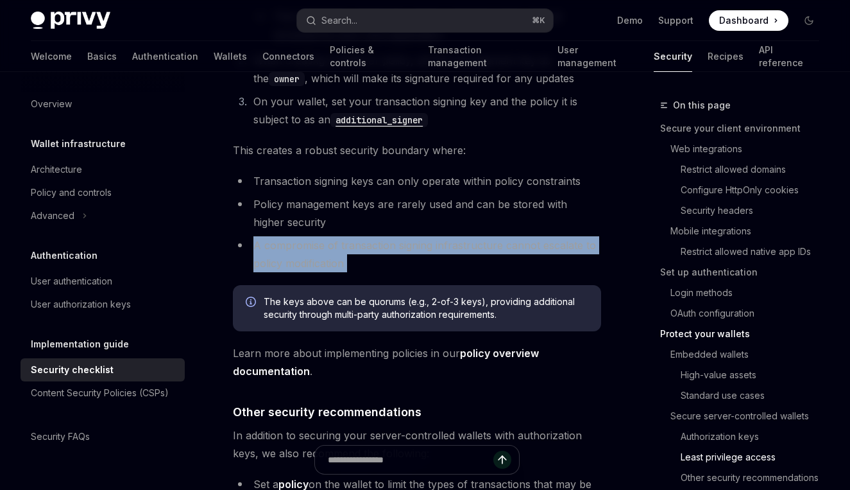
click at [432, 236] on li "A compromise of transaction signing infrastructure cannot escalate to policy mo…" at bounding box center [417, 254] width 368 height 36
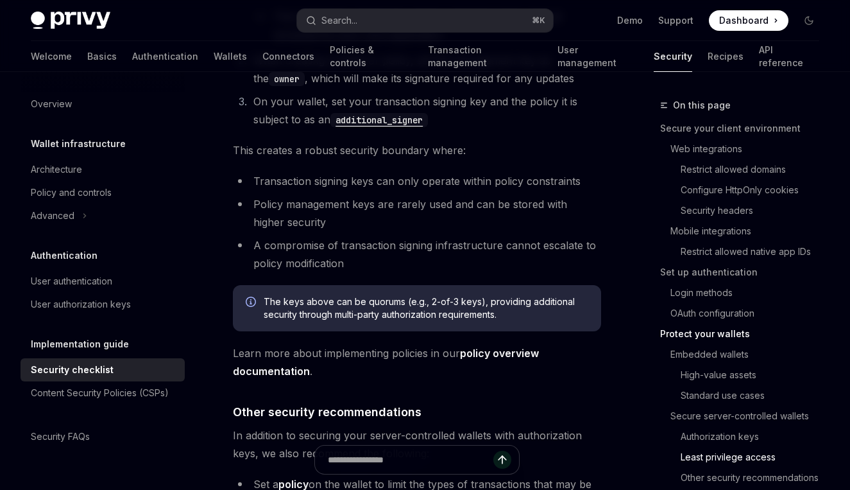
click at [428, 344] on span "Learn more about implementing policies in our policy overview documentation ." at bounding box center [417, 362] width 368 height 36
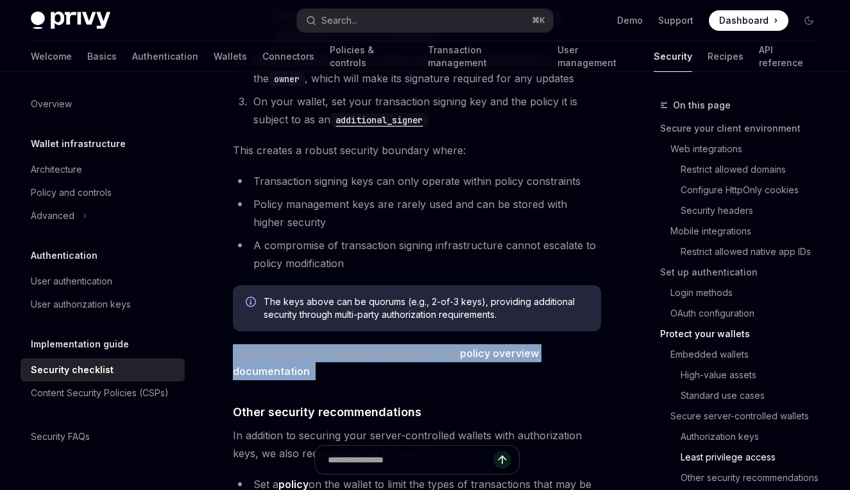
click at [428, 344] on span "Learn more about implementing policies in our policy overview documentation ." at bounding box center [417, 362] width 368 height 36
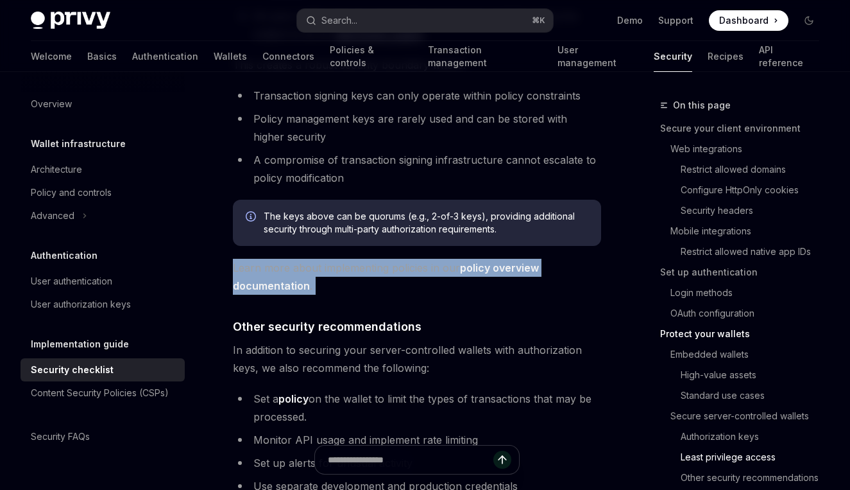
scroll to position [3183, 0]
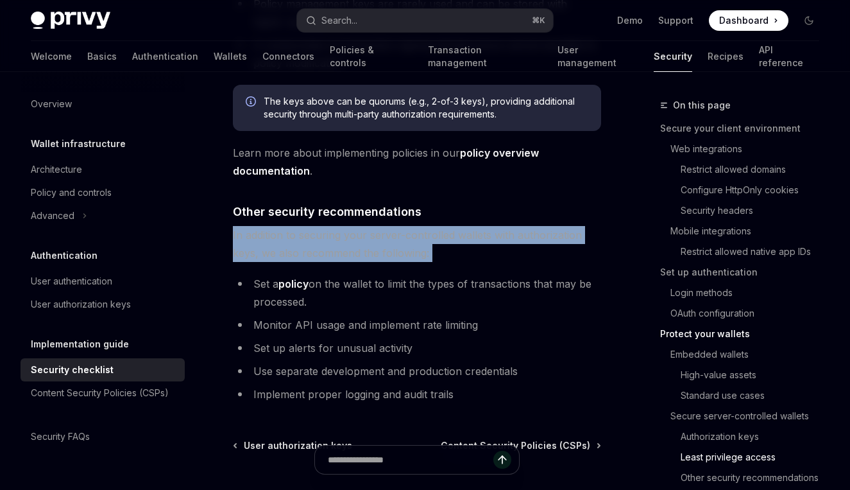
scroll to position [3248, 0]
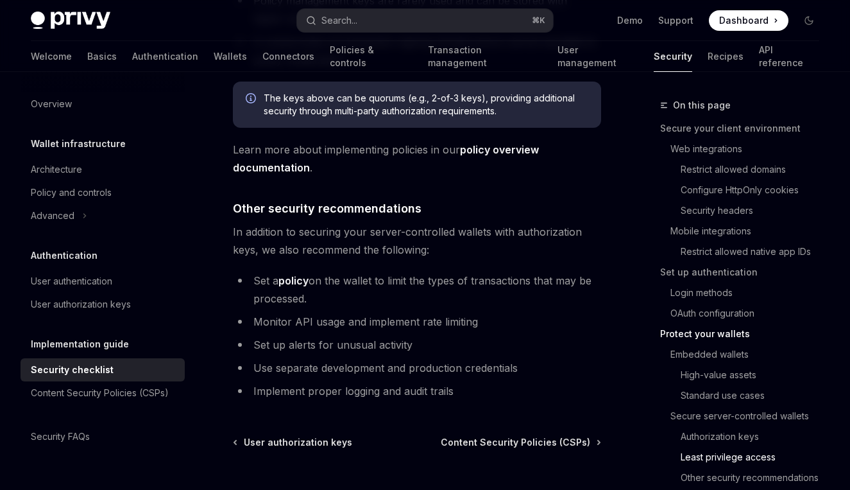
click at [451, 382] on li "Implement proper logging and audit trails" at bounding box center [417, 391] width 368 height 18
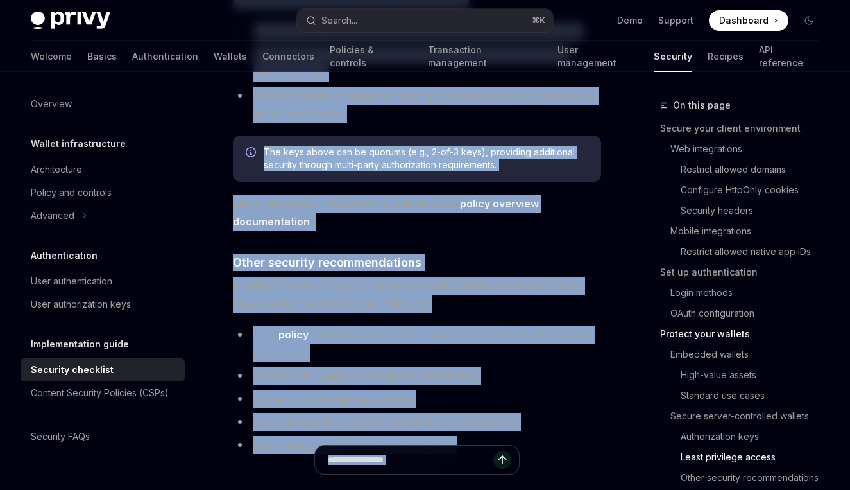
scroll to position [3348, 0]
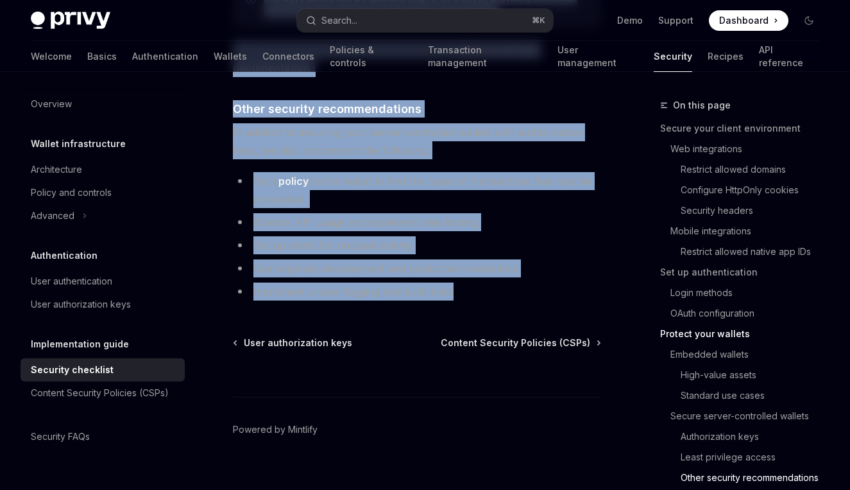
copy div "Privy is a powerful library that enables you to provision powerful non-custodia…"
drag, startPoint x: 235, startPoint y: 169, endPoint x: 513, endPoint y: 265, distance: 293.9
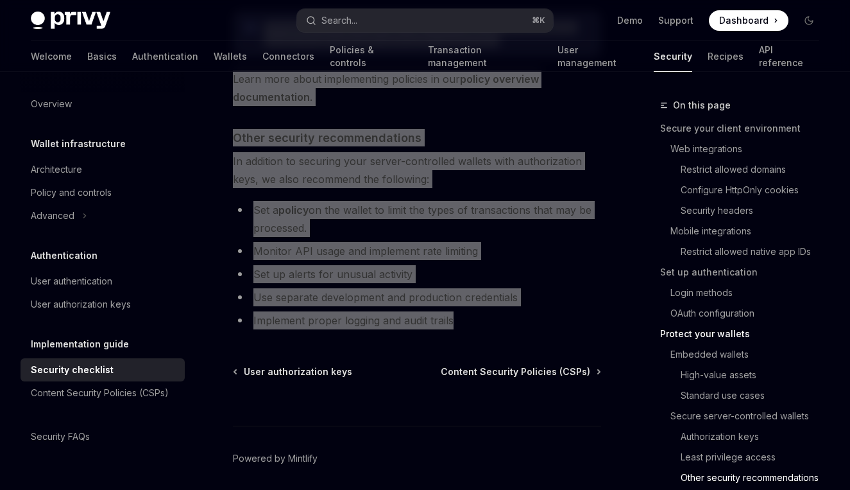
scroll to position [3317, 0]
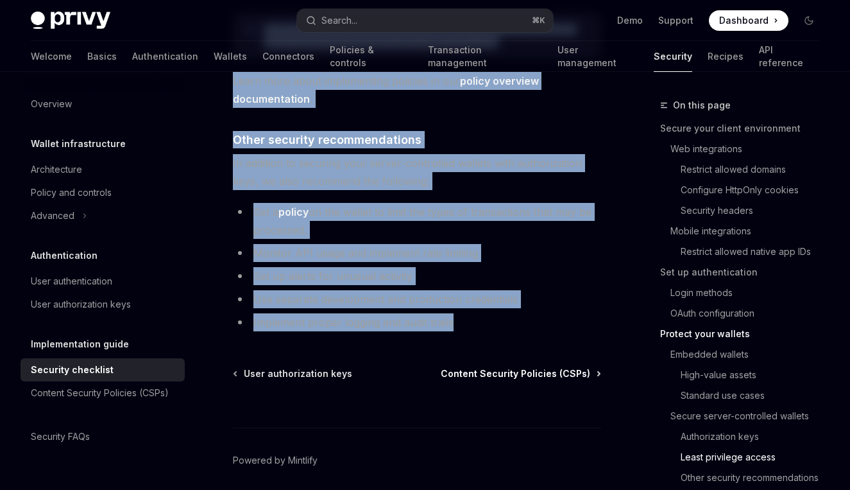
click at [543, 367] on span "Content Security Policies (CSPs)" at bounding box center [516, 373] width 150 height 13
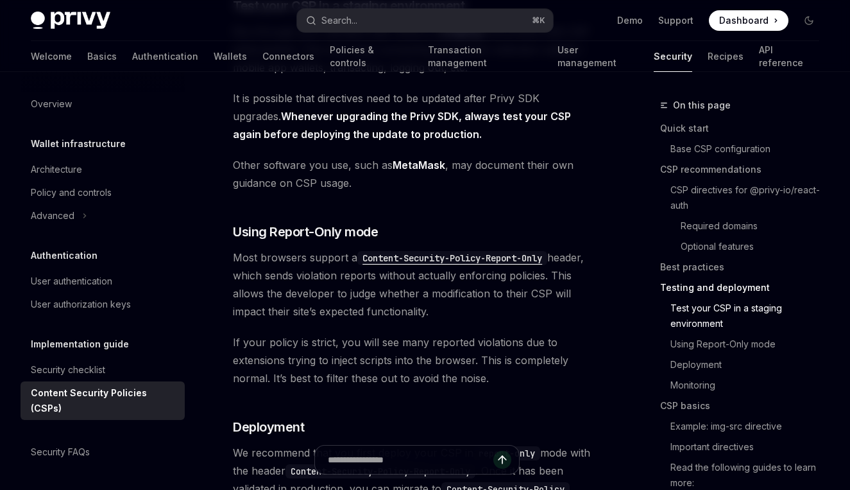
scroll to position [2301, 0]
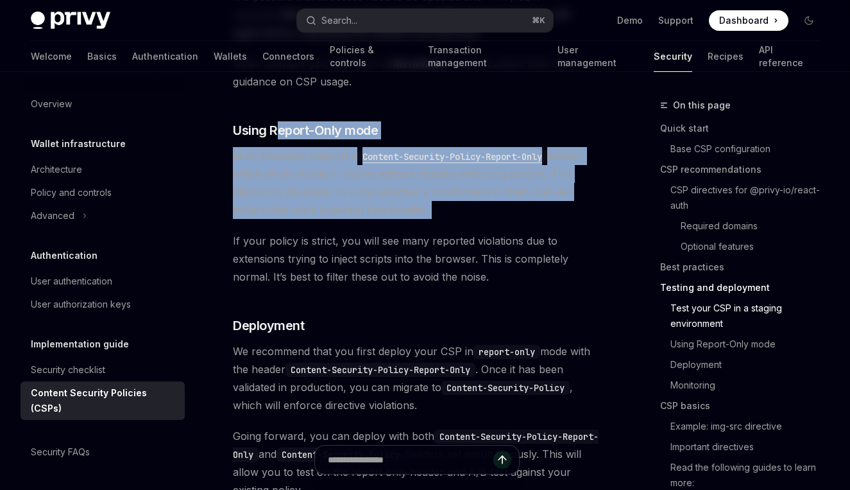
drag, startPoint x: 281, startPoint y: 173, endPoint x: 264, endPoint y: 268, distance: 95.9
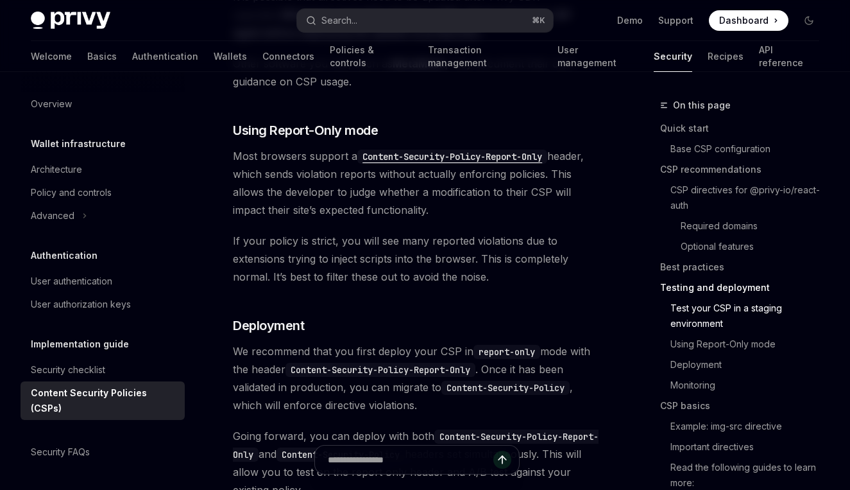
click at [290, 286] on span "If your policy is strict, you will see many reported violations due to extensio…" at bounding box center [417, 259] width 368 height 54
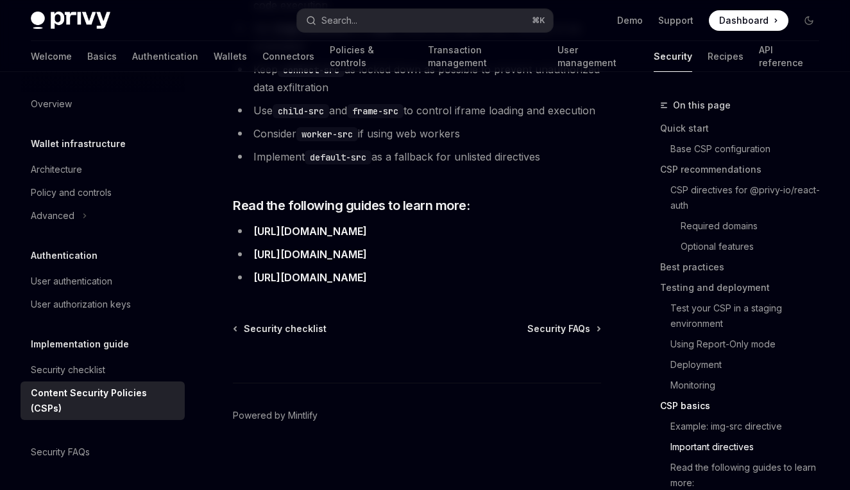
scroll to position [3493, 0]
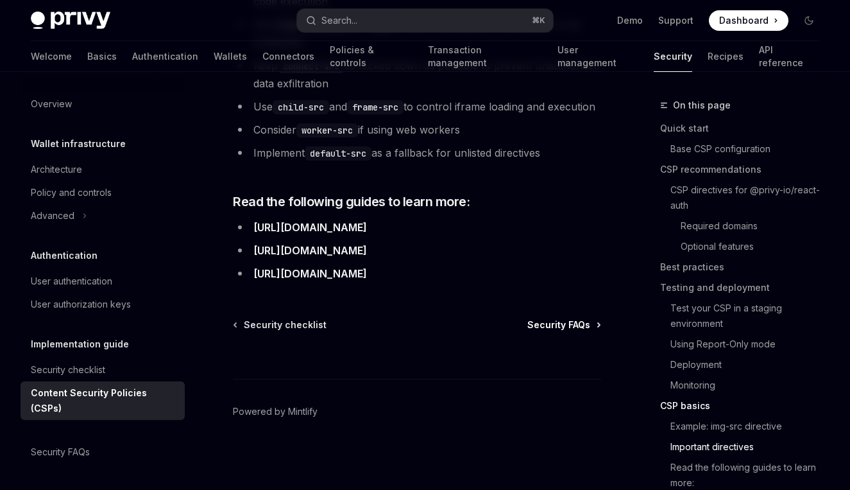
click at [536, 331] on span "Security FAQs" at bounding box center [559, 324] width 63 height 13
type textarea "*"
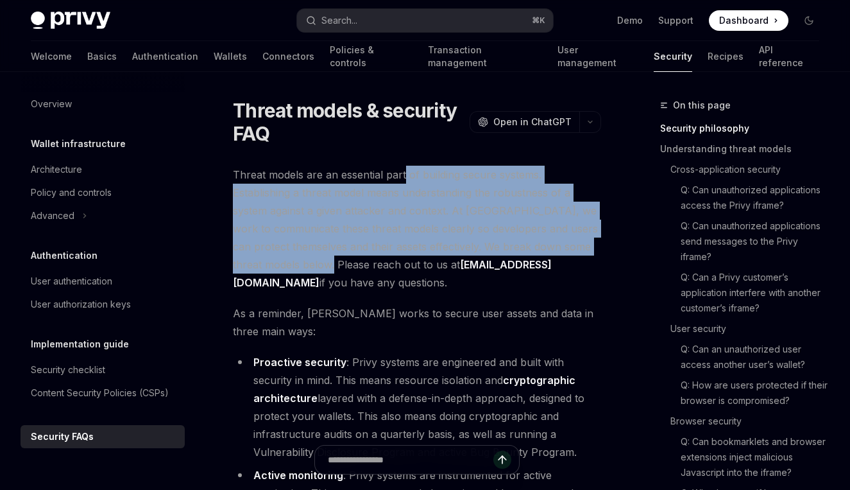
drag, startPoint x: 405, startPoint y: 181, endPoint x: 363, endPoint y: 257, distance: 86.5
click at [363, 257] on span "Threat models are an essential part of building secure systems. Establishing a …" at bounding box center [417, 229] width 368 height 126
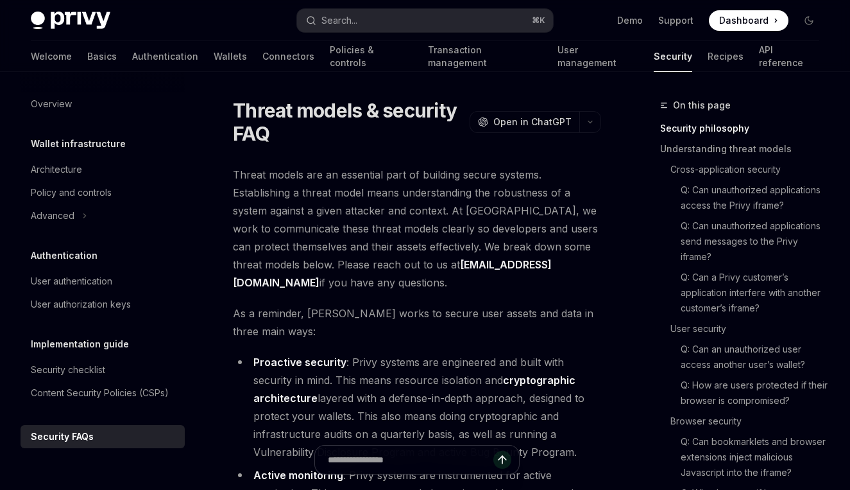
click at [391, 209] on span "Threat models are an essential part of building secure systems. Establishing a …" at bounding box center [417, 229] width 368 height 126
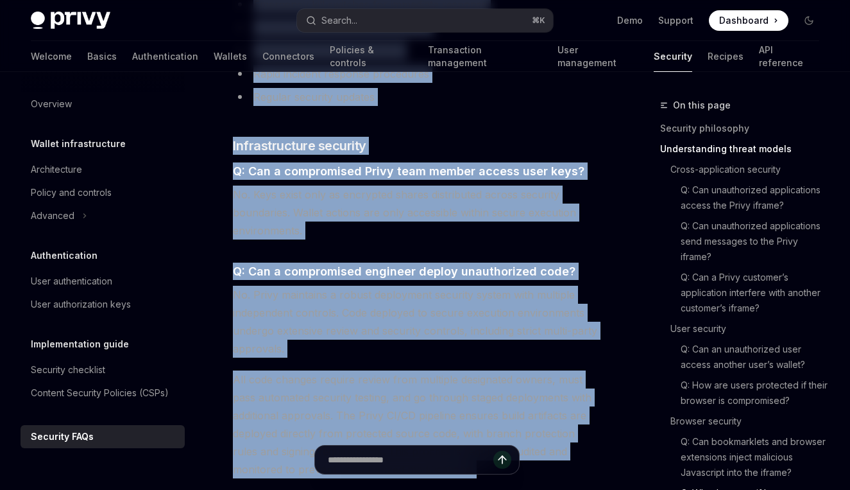
scroll to position [2559, 0]
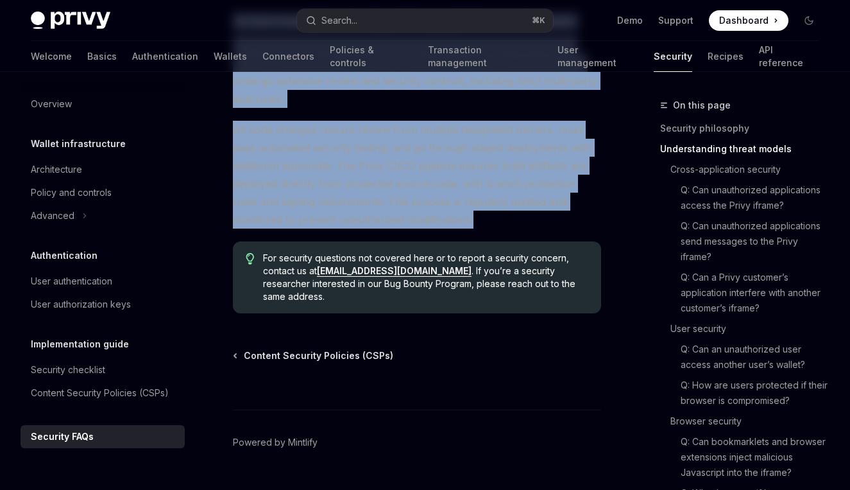
drag, startPoint x: 235, startPoint y: 105, endPoint x: 424, endPoint y: 205, distance: 213.9
copy div "Threat models & security FAQ OpenAI Open in ChatGPT OpenAI Open in ChatGPT Thre…"
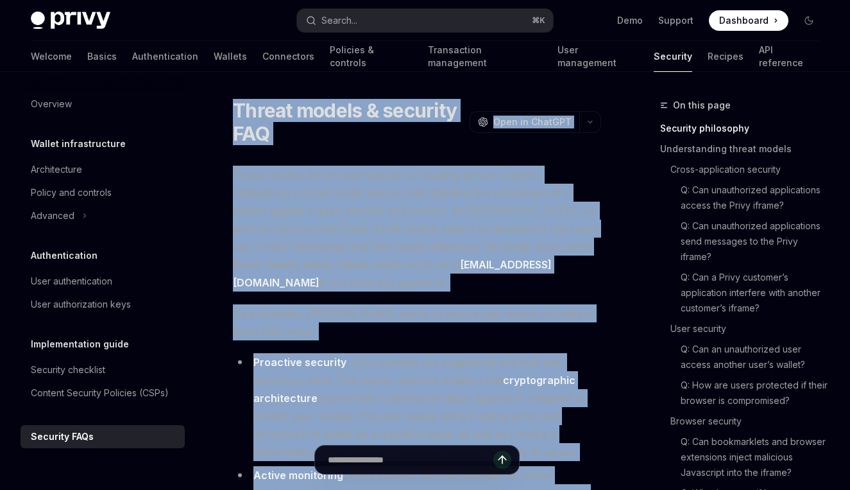
scroll to position [1, 0]
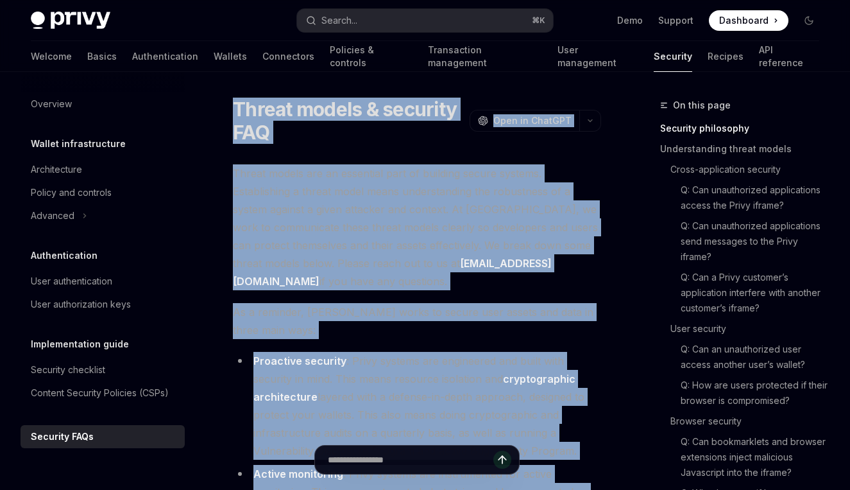
click at [521, 212] on span "Threat models are an essential part of building secure systems. Establishing a …" at bounding box center [417, 227] width 368 height 126
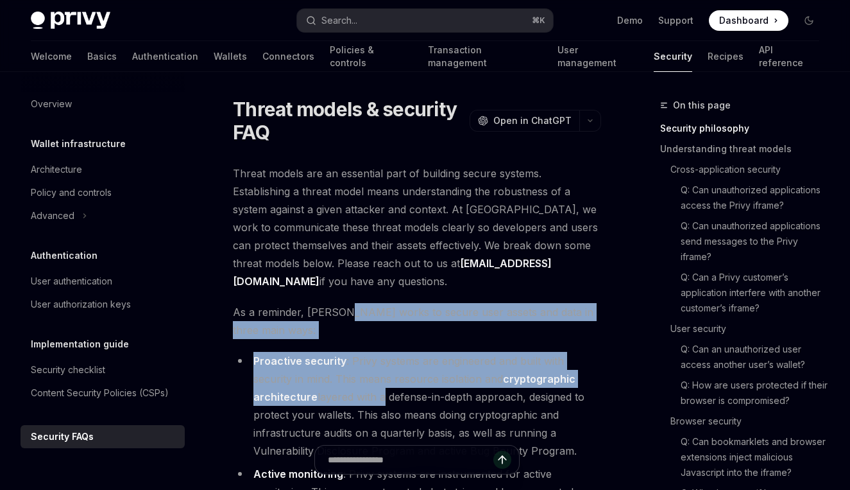
drag, startPoint x: 341, startPoint y: 311, endPoint x: 379, endPoint y: 403, distance: 99.3
click at [379, 403] on li "Proactive security : Privy systems are engineered and built with security in mi…" at bounding box center [417, 406] width 368 height 108
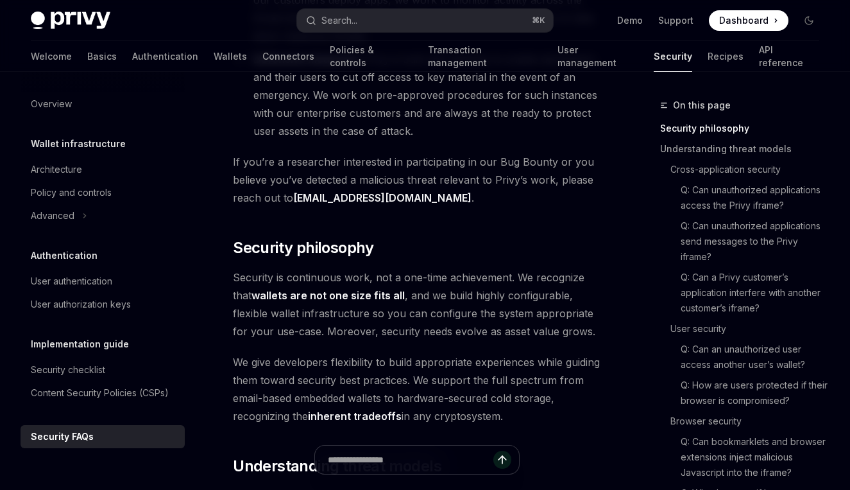
scroll to position [526, 0]
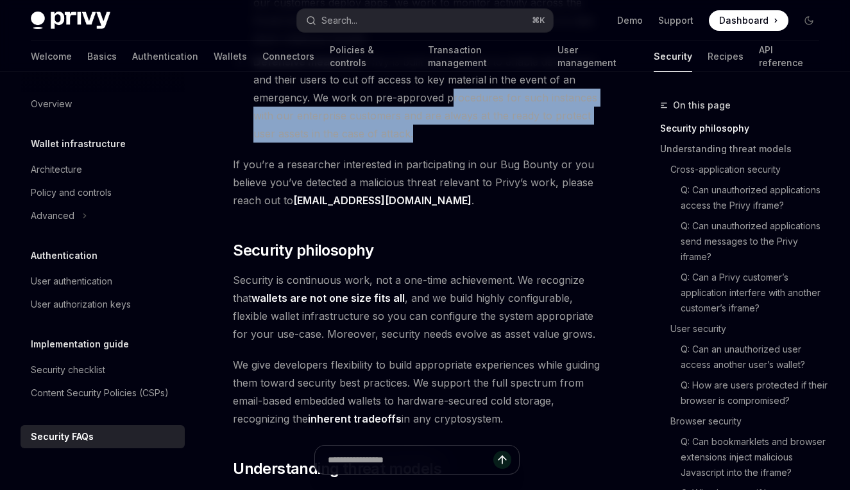
drag, startPoint x: 449, startPoint y: 93, endPoint x: 445, endPoint y: 128, distance: 34.9
click at [445, 128] on li "Defensive measures : Privy is built with failsafes to enable developers and the…" at bounding box center [417, 98] width 368 height 90
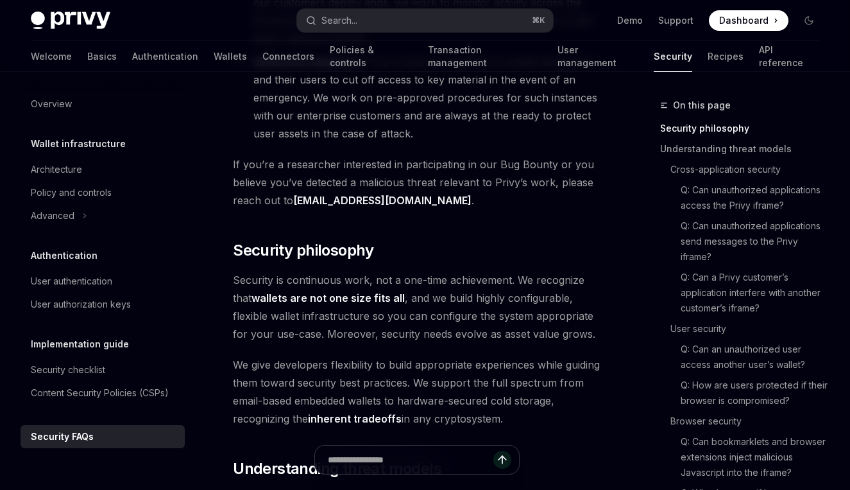
click at [425, 98] on li "Defensive measures : Privy is built with failsafes to enable developers and the…" at bounding box center [417, 98] width 368 height 90
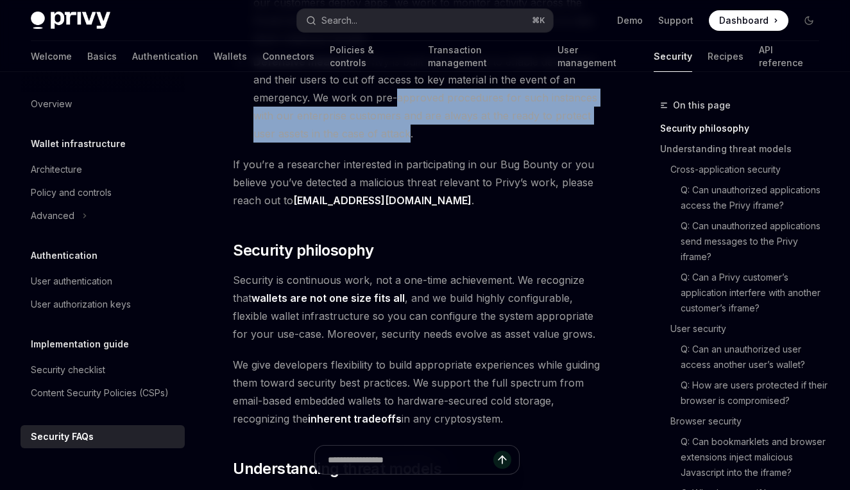
drag, startPoint x: 425, startPoint y: 98, endPoint x: 405, endPoint y: 139, distance: 45.6
click at [405, 139] on li "Defensive measures : Privy is built with failsafes to enable developers and the…" at bounding box center [417, 98] width 368 height 90
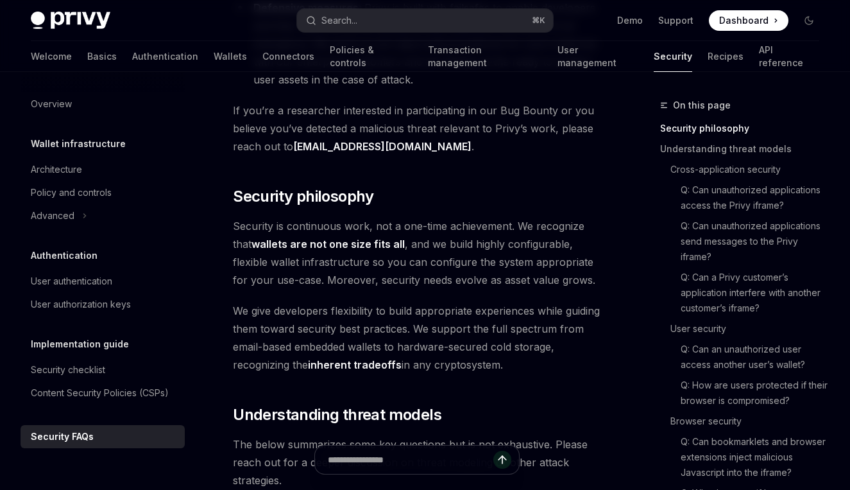
scroll to position [587, 0]
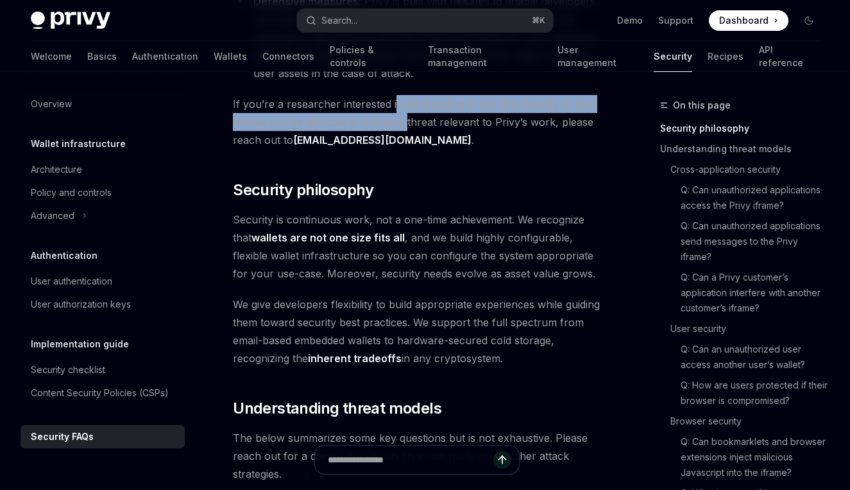
drag, startPoint x: 396, startPoint y: 106, endPoint x: 409, endPoint y: 123, distance: 21.1
click at [409, 123] on span "If you’re a researcher interested in participating in our Bug Bounty or you bel…" at bounding box center [417, 122] width 368 height 54
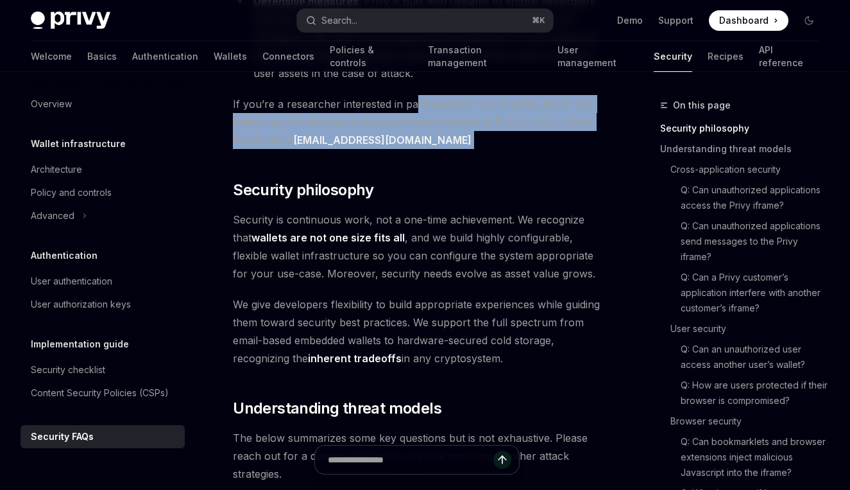
drag, startPoint x: 414, startPoint y: 98, endPoint x: 407, endPoint y: 136, distance: 39.1
click at [407, 136] on span "If you’re a researcher interested in participating in our Bug Bounty or you bel…" at bounding box center [417, 122] width 368 height 54
drag, startPoint x: 381, startPoint y: 103, endPoint x: 423, endPoint y: 144, distance: 58.1
click at [423, 144] on span "If you’re a researcher interested in participating in our Bug Bounty or you bel…" at bounding box center [417, 122] width 368 height 54
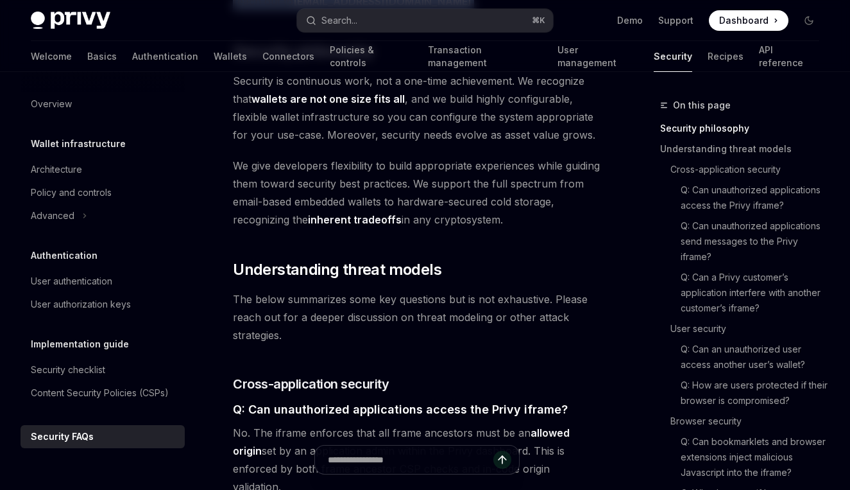
scroll to position [718, 0]
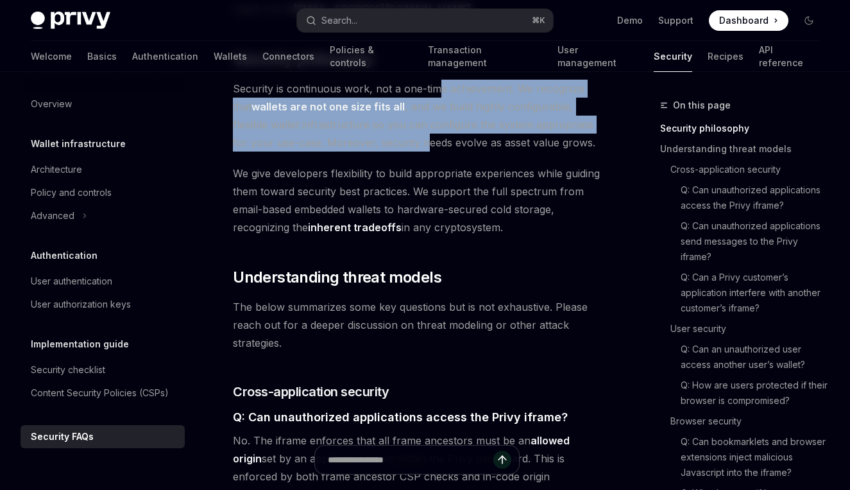
drag, startPoint x: 435, startPoint y: 96, endPoint x: 427, endPoint y: 144, distance: 48.7
click at [427, 144] on span "Security is continuous work, not a one-time achievement. We recognize that wall…" at bounding box center [417, 116] width 368 height 72
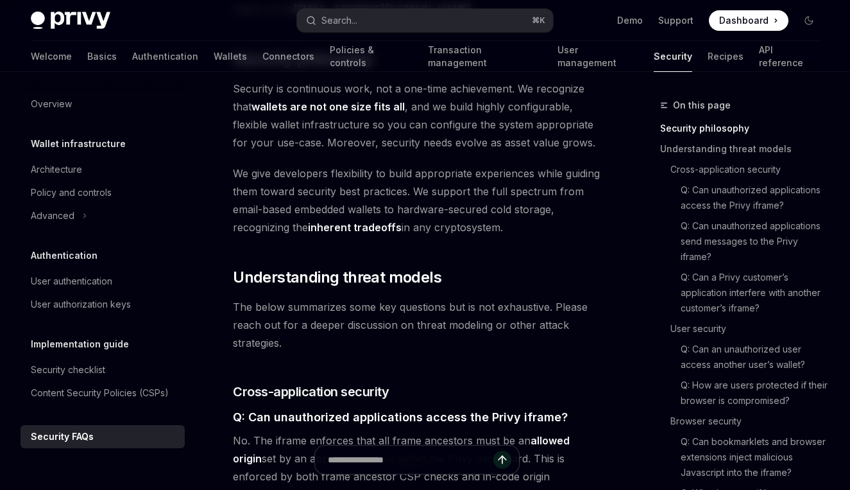
click at [428, 144] on span "Security is continuous work, not a one-time achievement. We recognize that wall…" at bounding box center [417, 116] width 368 height 72
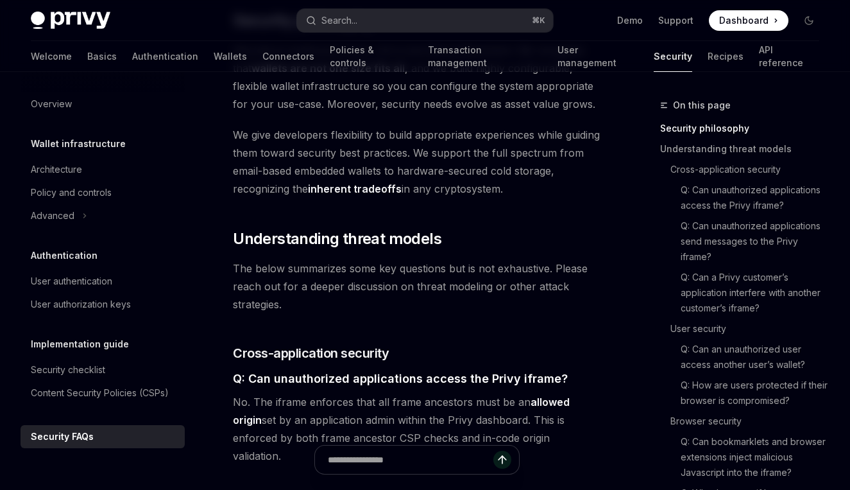
scroll to position [755, 0]
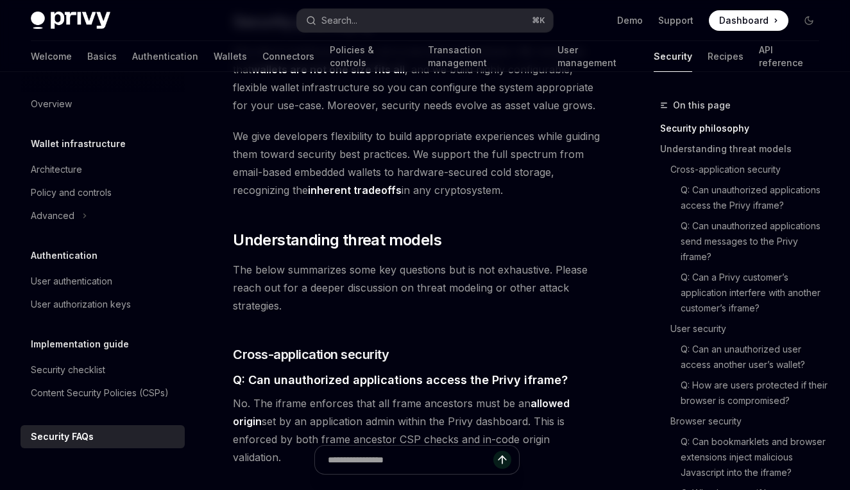
click at [429, 173] on span "We give developers flexibility to build appropriate experiences while guiding t…" at bounding box center [417, 163] width 368 height 72
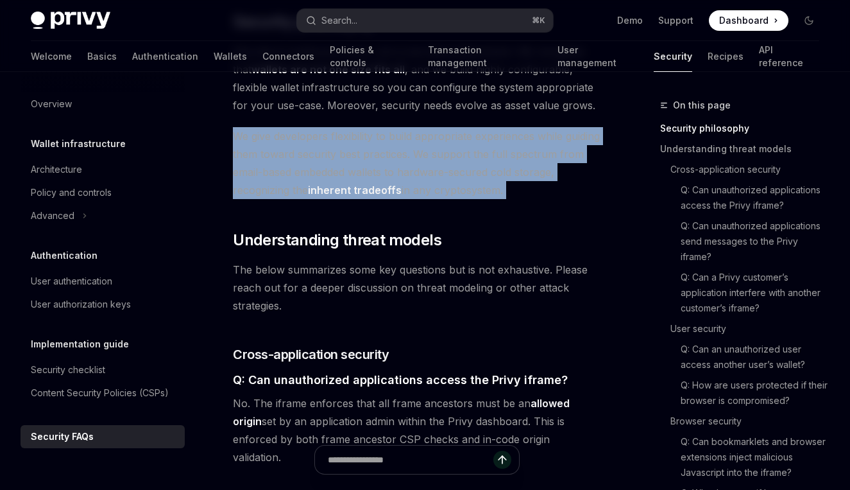
click at [429, 173] on span "We give developers flexibility to build appropriate experiences while guiding t…" at bounding box center [417, 163] width 368 height 72
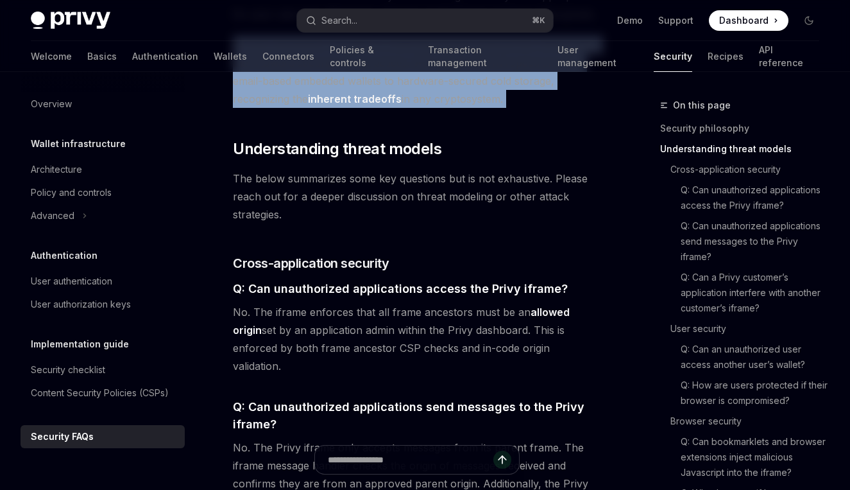
scroll to position [780, 0]
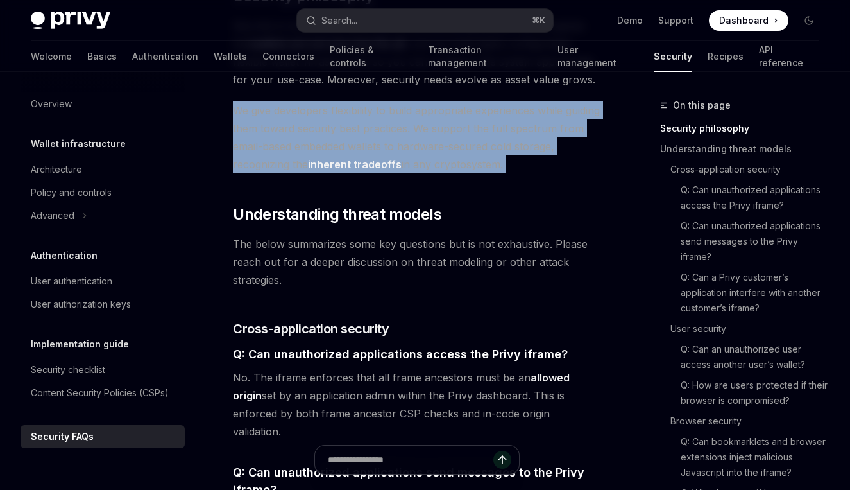
click at [442, 146] on span "We give developers flexibility to build appropriate experiences while guiding t…" at bounding box center [417, 137] width 368 height 72
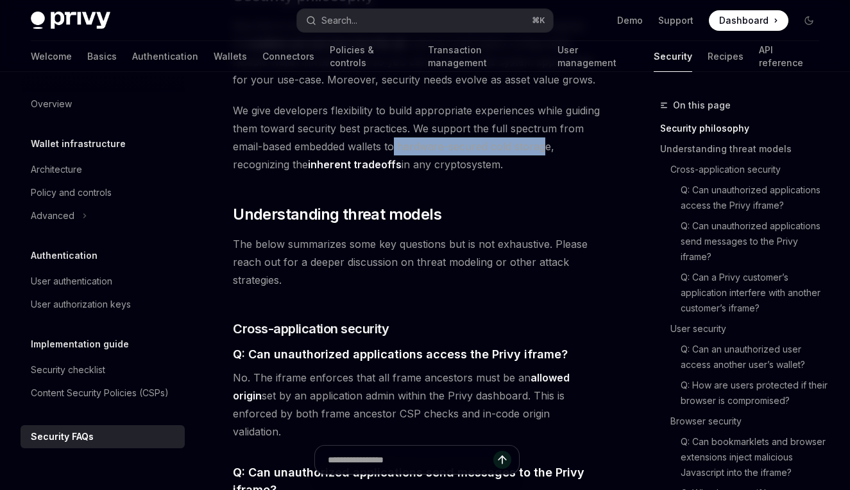
drag, startPoint x: 424, startPoint y: 146, endPoint x: 573, endPoint y: 146, distance: 148.9
click at [573, 146] on span "We give developers flexibility to build appropriate experiences while guiding t…" at bounding box center [417, 137] width 368 height 72
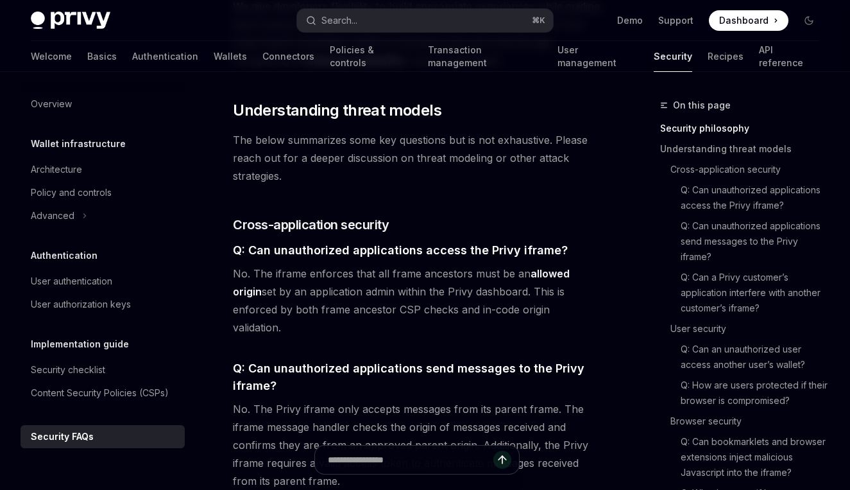
scroll to position [902, 0]
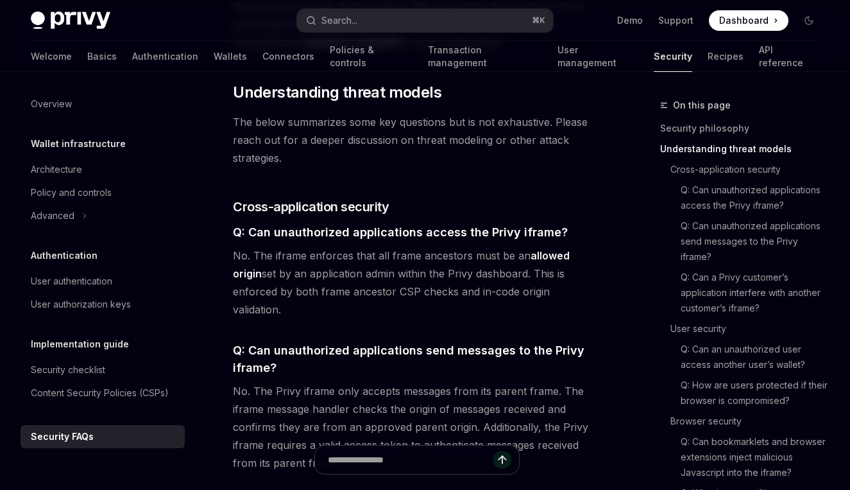
click at [458, 136] on span "The below summarizes some key questions but is not exhaustive. Please reach out…" at bounding box center [417, 140] width 368 height 54
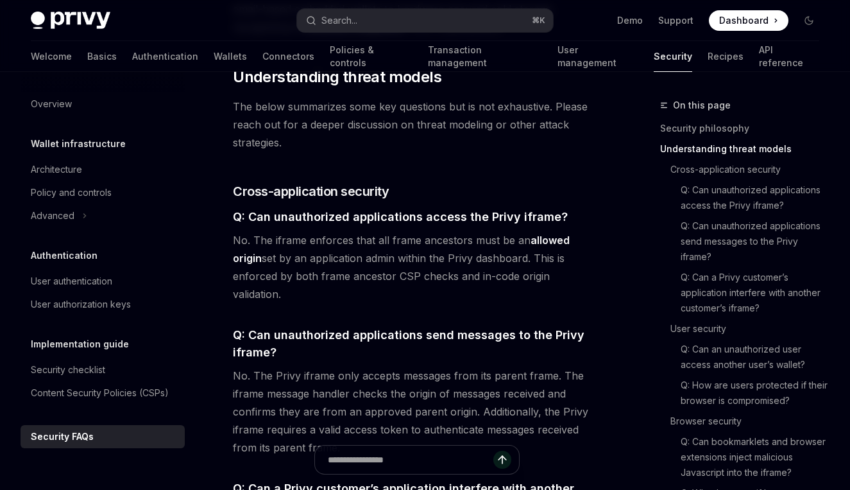
scroll to position [918, 0]
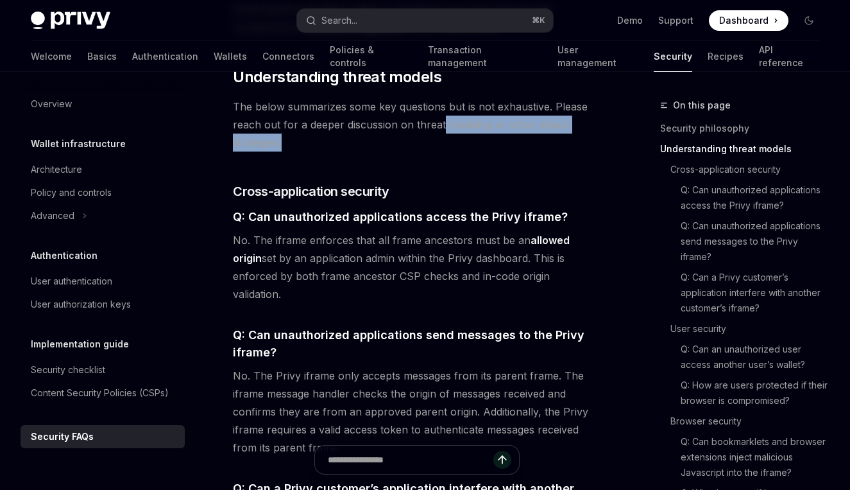
drag, startPoint x: 441, startPoint y: 116, endPoint x: 441, endPoint y: 134, distance: 18.6
click at [441, 134] on span "The below summarizes some key questions but is not exhaustive. Please reach out…" at bounding box center [417, 125] width 368 height 54
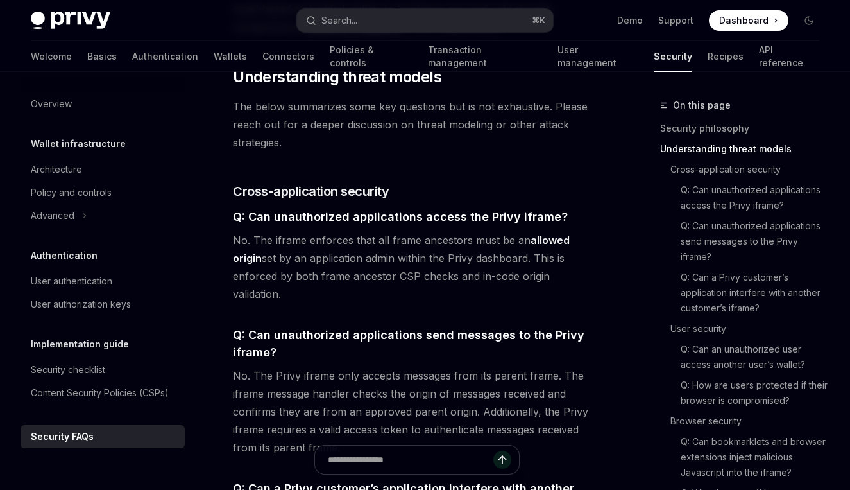
click at [441, 115] on span "The below summarizes some key questions but is not exhaustive. Please reach out…" at bounding box center [417, 125] width 368 height 54
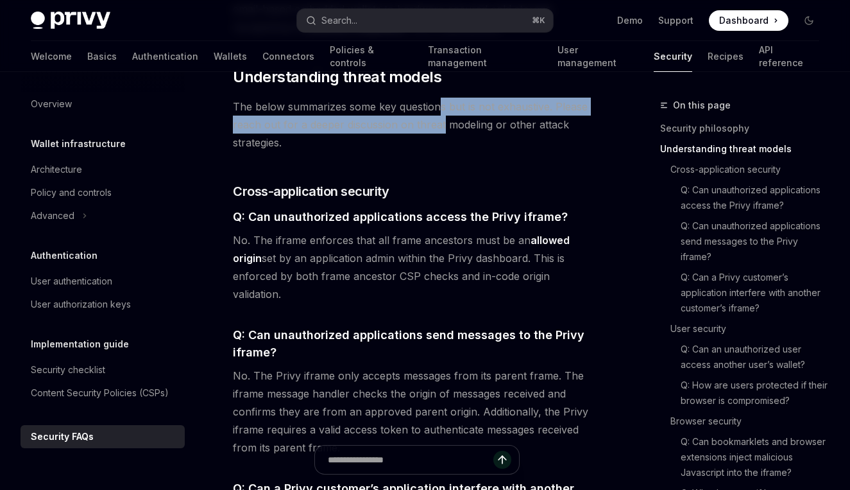
drag, startPoint x: 441, startPoint y: 110, endPoint x: 441, endPoint y: 125, distance: 14.1
click at [441, 125] on span "The below summarizes some key questions but is not exhaustive. Please reach out…" at bounding box center [417, 125] width 368 height 54
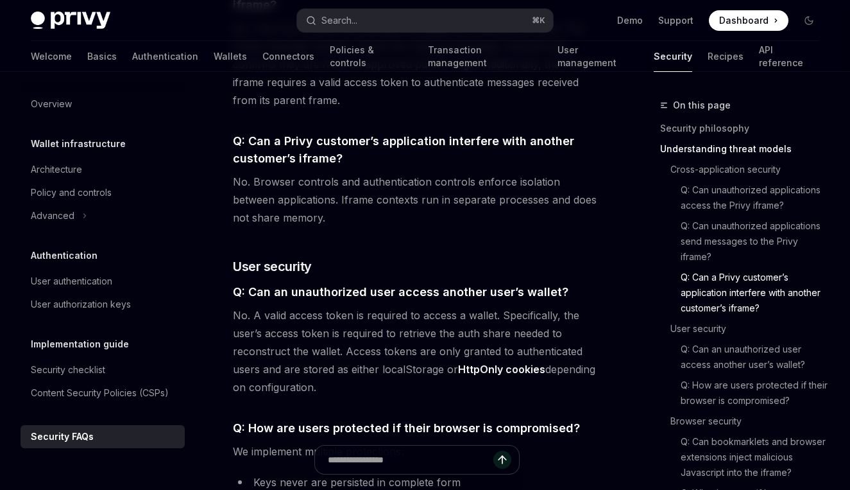
scroll to position [1359, 0]
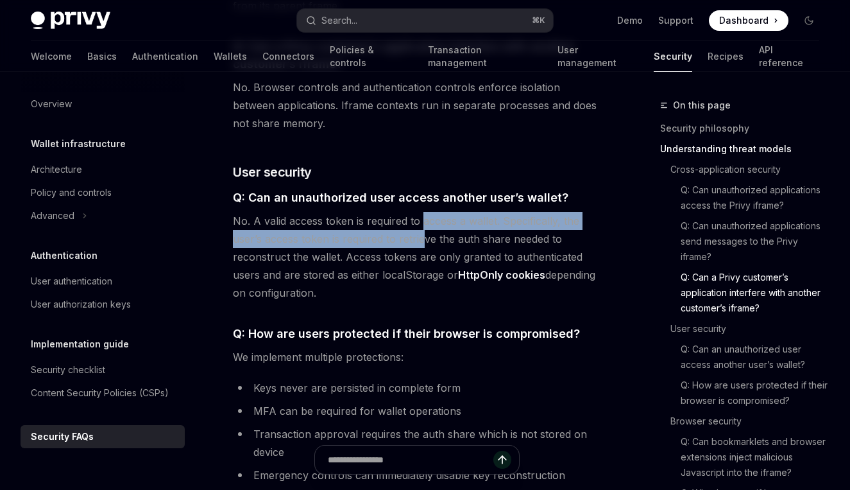
drag, startPoint x: 423, startPoint y: 210, endPoint x: 423, endPoint y: 223, distance: 13.5
click at [423, 223] on span "No. A valid access token is required to access a wallet. Specifically, the user…" at bounding box center [417, 257] width 368 height 90
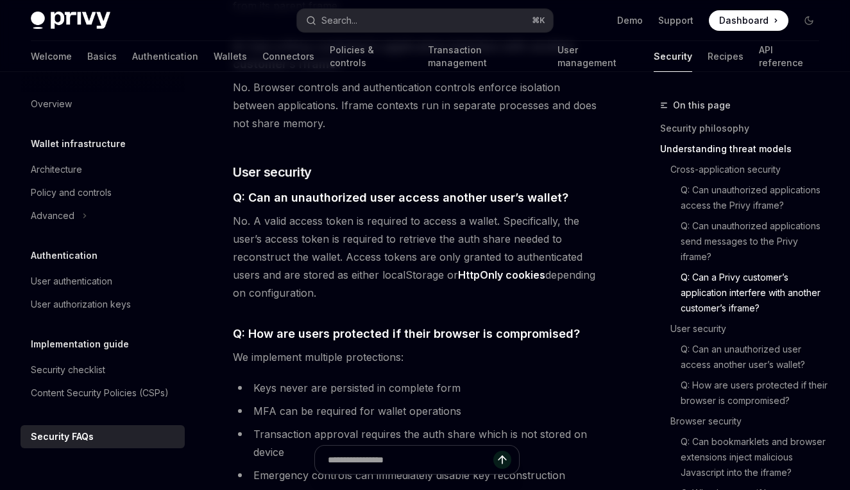
click at [423, 223] on span "No. A valid access token is required to access a wallet. Specifically, the user…" at bounding box center [417, 257] width 368 height 90
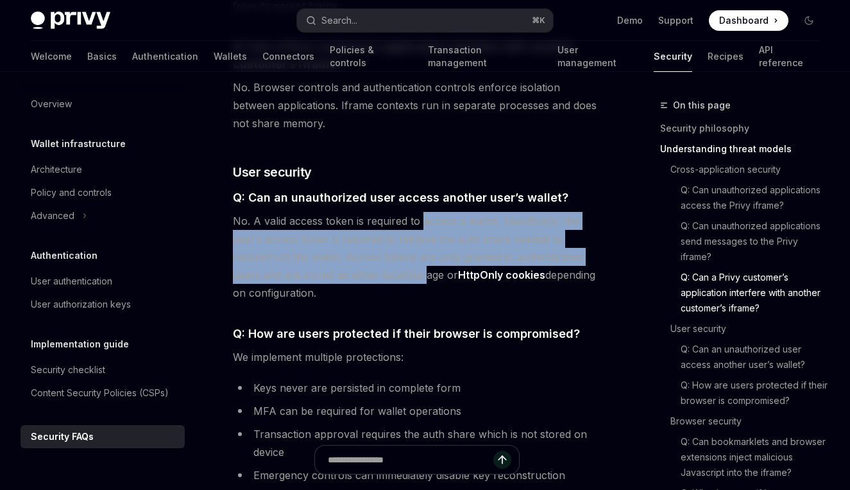
drag, startPoint x: 424, startPoint y: 200, endPoint x: 421, endPoint y: 254, distance: 54.0
click at [421, 254] on span "No. A valid access token is required to access a wallet. Specifically, the user…" at bounding box center [417, 257] width 368 height 90
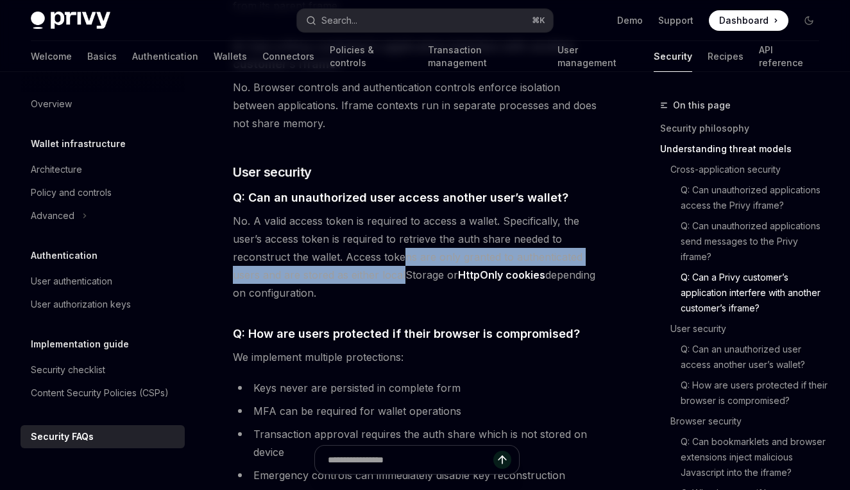
drag, startPoint x: 406, startPoint y: 243, endPoint x: 406, endPoint y: 255, distance: 11.6
click at [406, 255] on span "No. A valid access token is required to access a wallet. Specifically, the user…" at bounding box center [417, 257] width 368 height 90
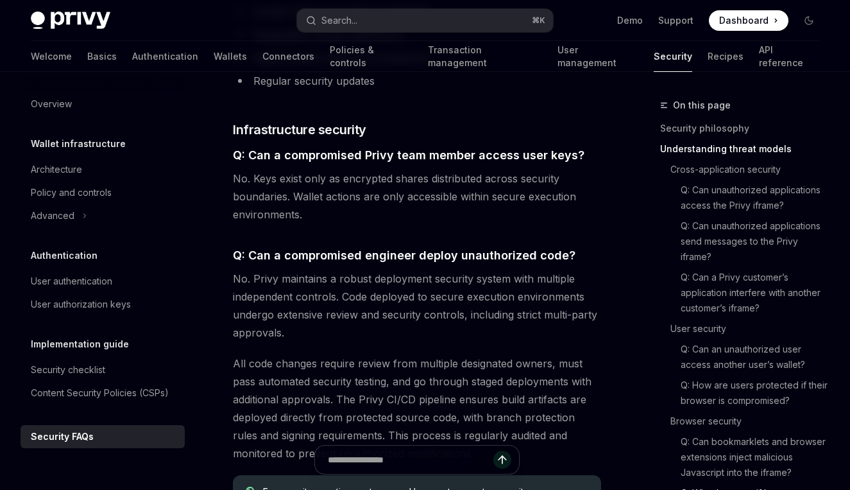
scroll to position [2327, 0]
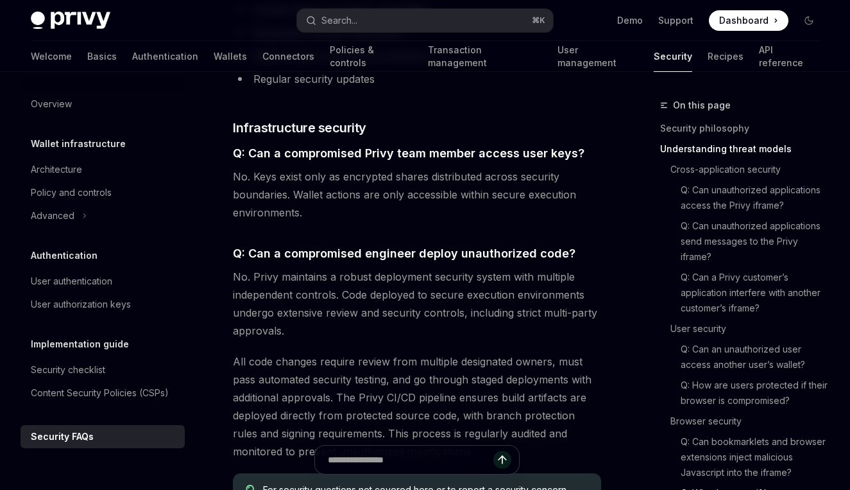
click at [302, 270] on span "No. Privy maintains a robust deployment security system with multiple independe…" at bounding box center [417, 304] width 368 height 72
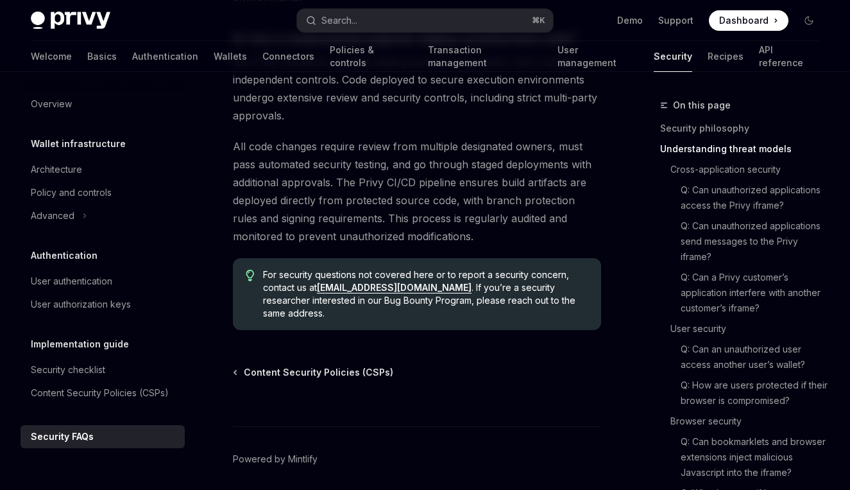
scroll to position [2546, 0]
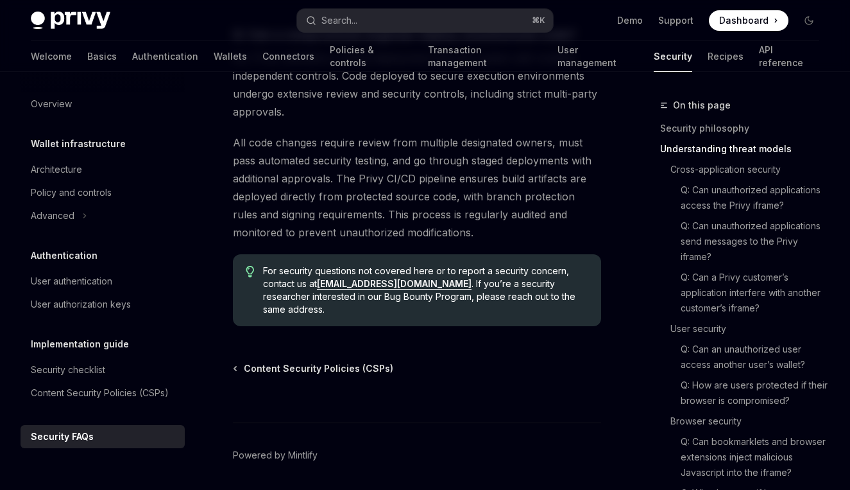
click at [485, 198] on span "All code changes require review from multiple designated owners, must pass auto…" at bounding box center [417, 187] width 368 height 108
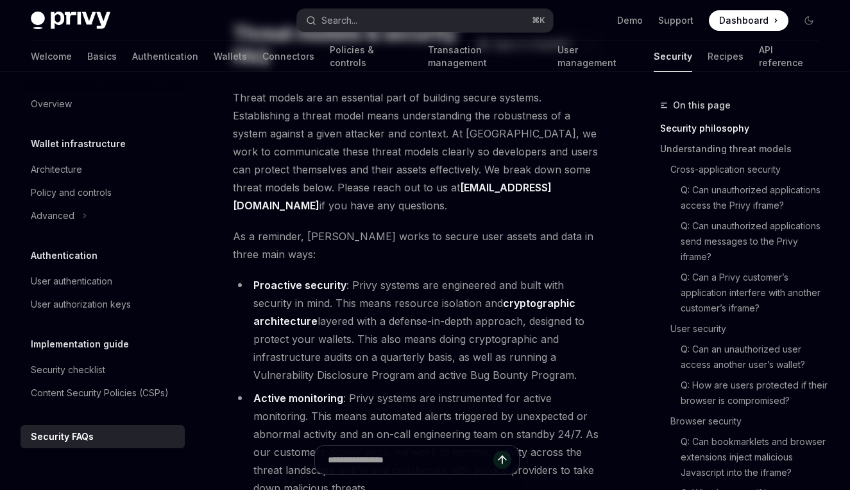
scroll to position [0, 0]
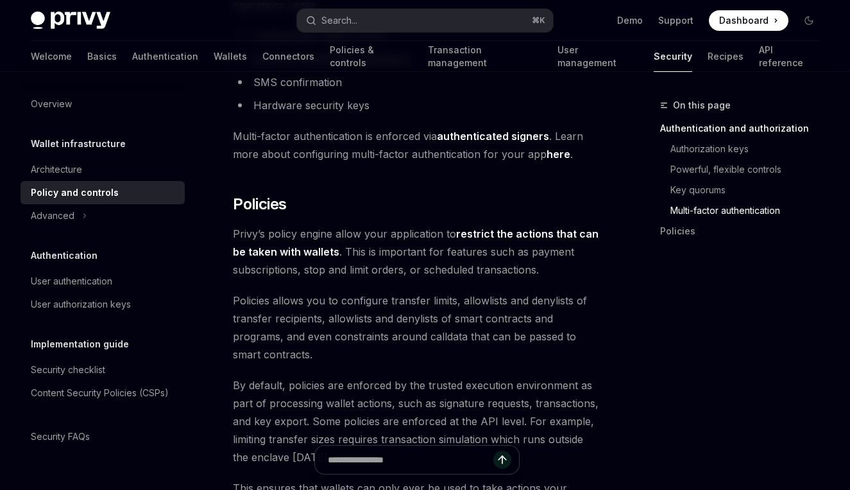
scroll to position [1410, 0]
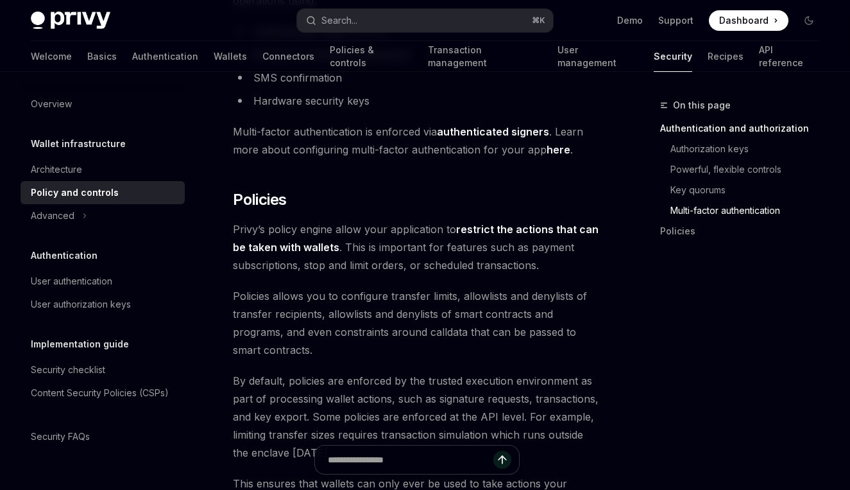
click at [352, 123] on span "Multi-factor authentication is enforced via authenticated signers . Learn more …" at bounding box center [417, 141] width 368 height 36
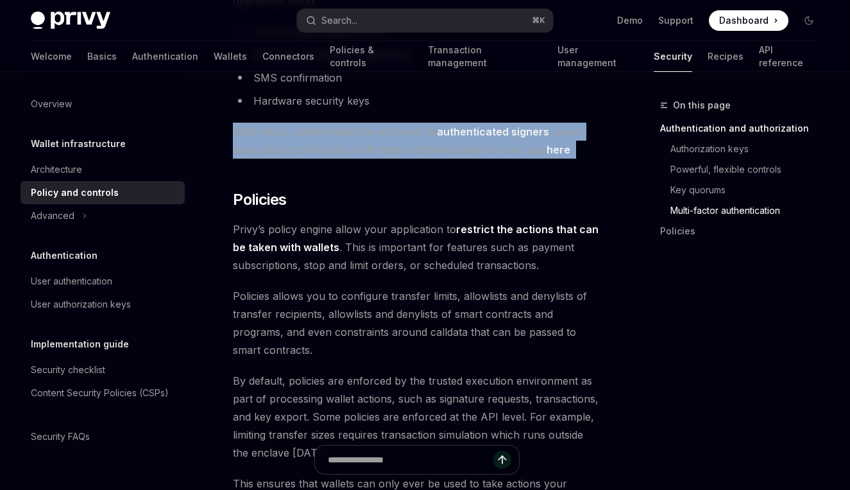
click at [352, 123] on span "Multi-factor authentication is enforced via authenticated signers . Learn more …" at bounding box center [417, 141] width 368 height 36
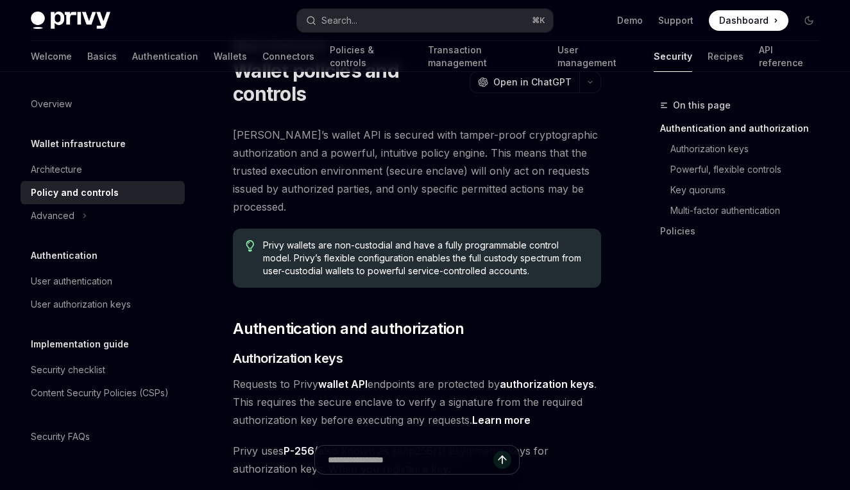
scroll to position [0, 0]
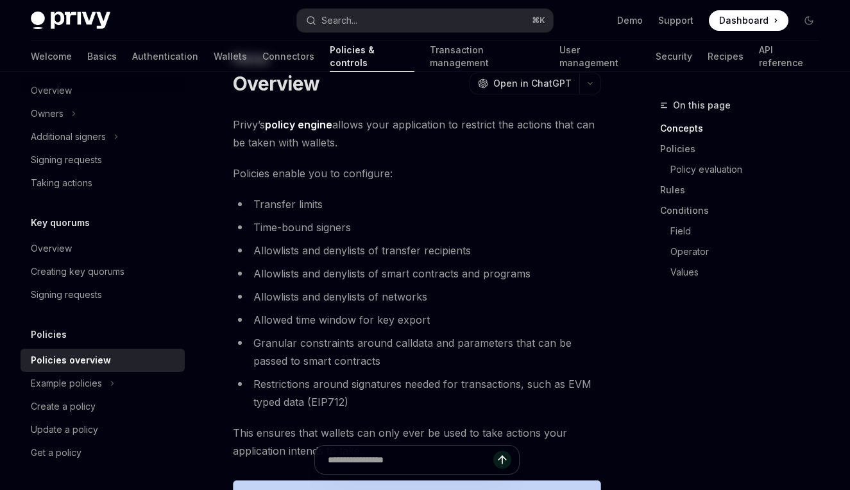
scroll to position [86, 0]
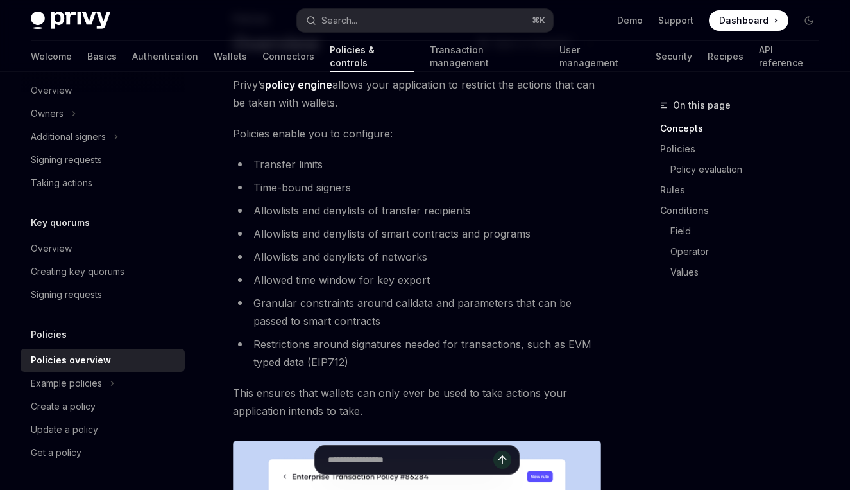
click at [278, 163] on li "Transfer limits" at bounding box center [417, 164] width 368 height 18
click at [290, 185] on li "Time-bound signers" at bounding box center [417, 187] width 368 height 18
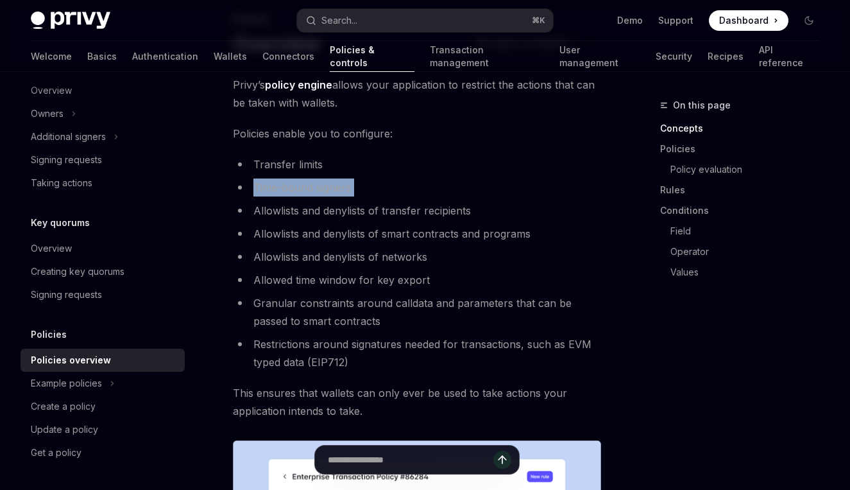
click at [290, 185] on li "Time-bound signers" at bounding box center [417, 187] width 368 height 18
click at [324, 208] on li "Allowlists and denylists of transfer recipients" at bounding box center [417, 211] width 368 height 18
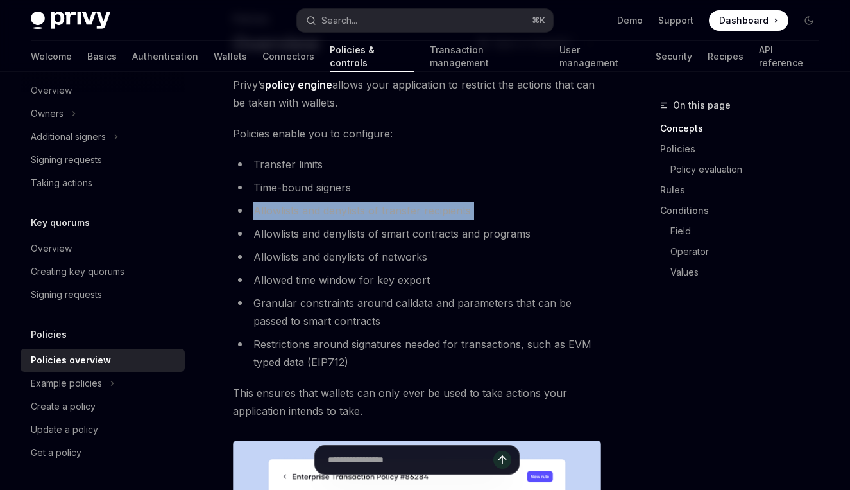
click at [324, 208] on li "Allowlists and denylists of transfer recipients" at bounding box center [417, 211] width 368 height 18
click at [413, 302] on li "Granular constraints around calldata and parameters that can be passed to smart…" at bounding box center [417, 312] width 368 height 36
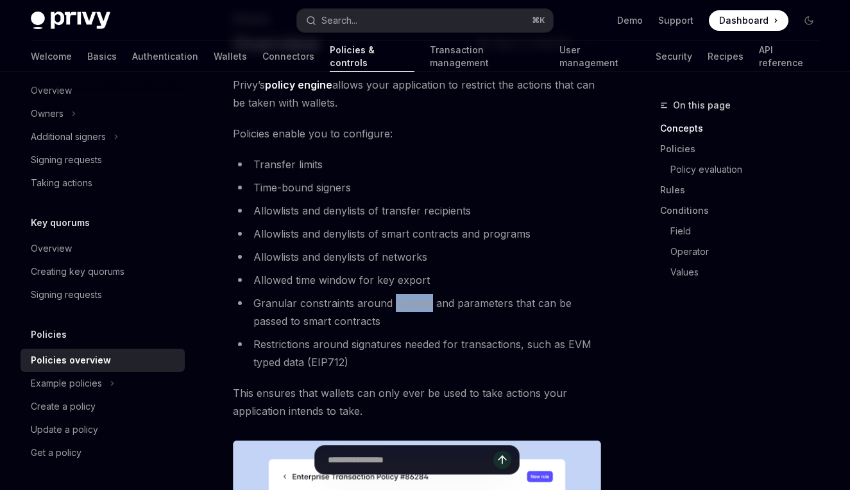
click at [413, 302] on li "Granular constraints around calldata and parameters that can be passed to smart…" at bounding box center [417, 312] width 368 height 36
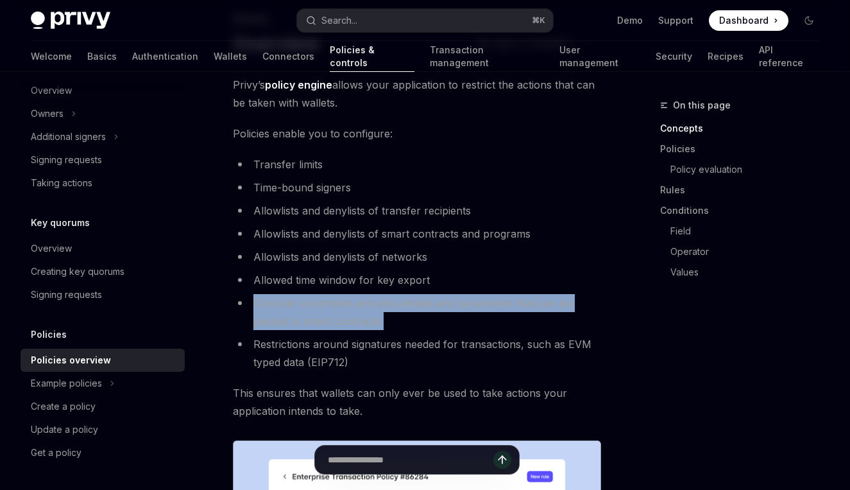
click at [413, 302] on li "Granular constraints around calldata and parameters that can be passed to smart…" at bounding box center [417, 312] width 368 height 36
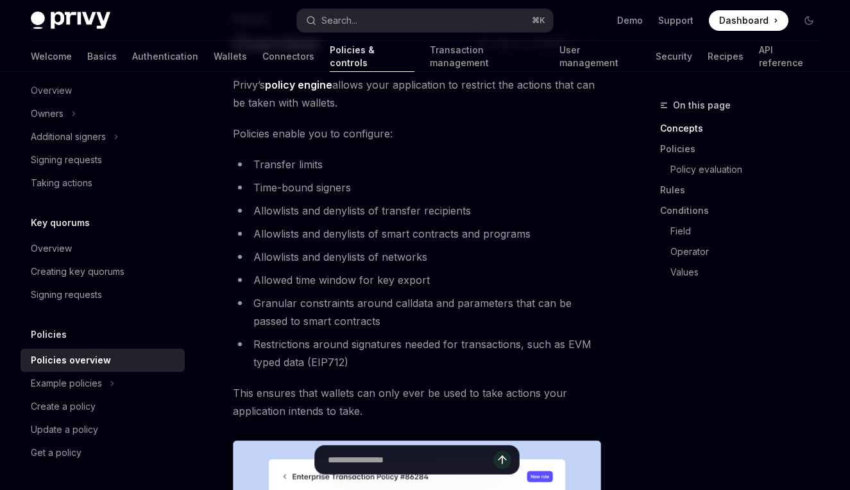
click at [433, 342] on li "Restrictions around signatures needed for transactions, such as EVM typed data …" at bounding box center [417, 353] width 368 height 36
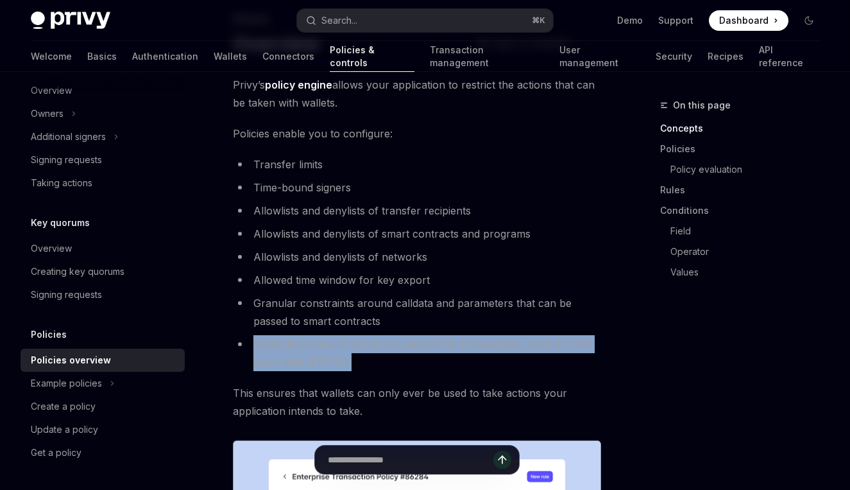
click at [433, 342] on li "Restrictions around signatures needed for transactions, such as EVM typed data …" at bounding box center [417, 353] width 368 height 36
click at [456, 368] on li "Restrictions around signatures needed for transactions, such as EVM typed data …" at bounding box center [417, 353] width 368 height 36
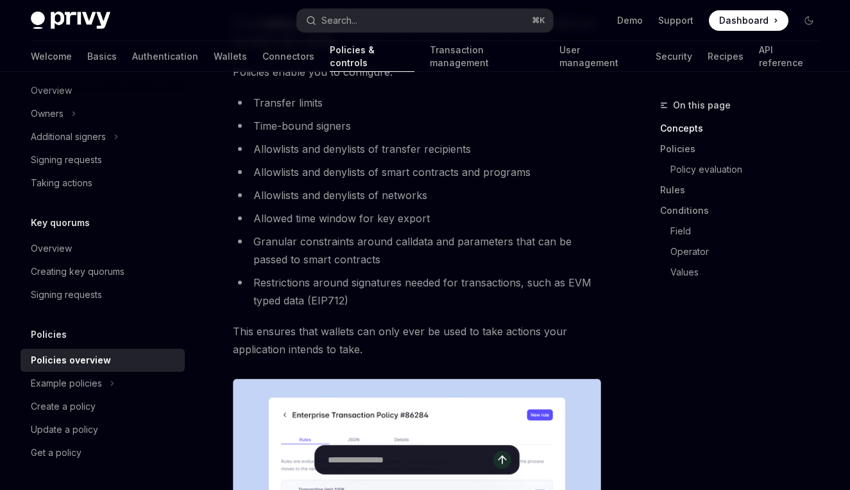
scroll to position [152, 0]
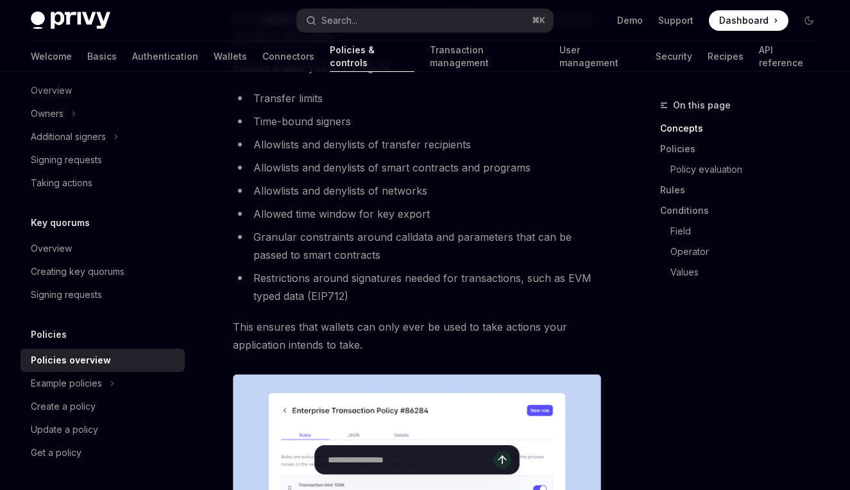
click at [419, 329] on span "This ensures that wallets can only ever be used to take actions your applicatio…" at bounding box center [417, 336] width 368 height 36
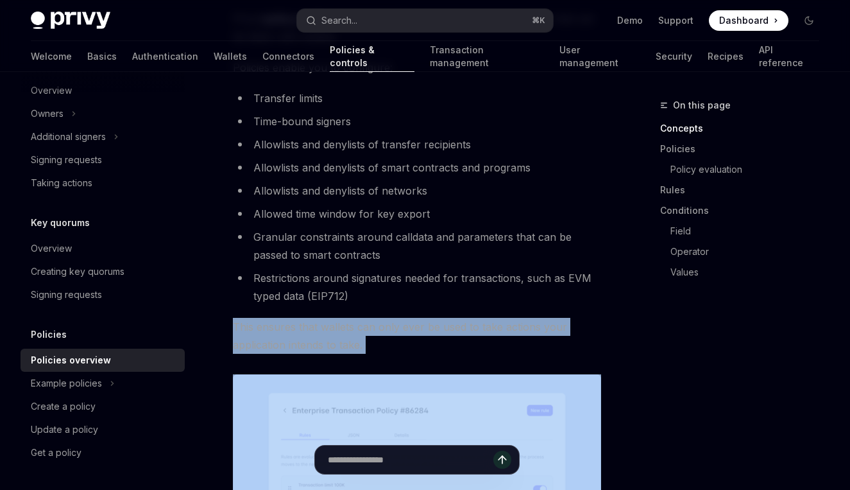
click at [419, 329] on span "This ensures that wallets can only ever be used to take actions your applicatio…" at bounding box center [417, 336] width 368 height 36
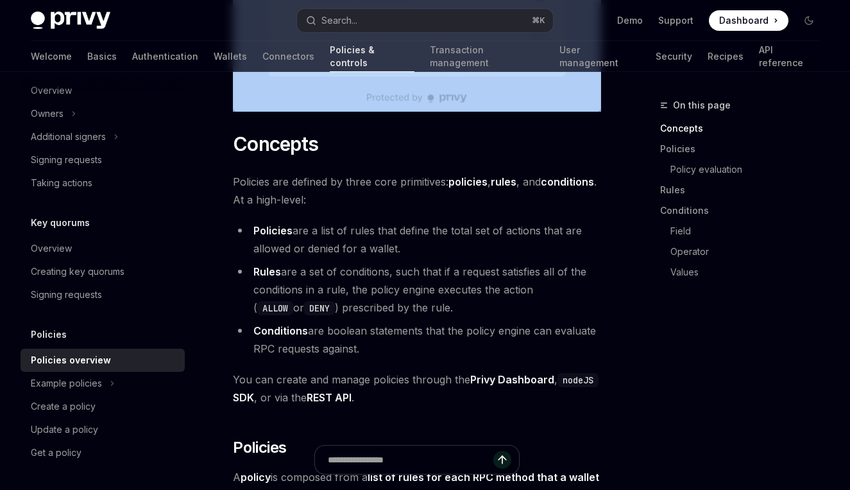
scroll to position [674, 0]
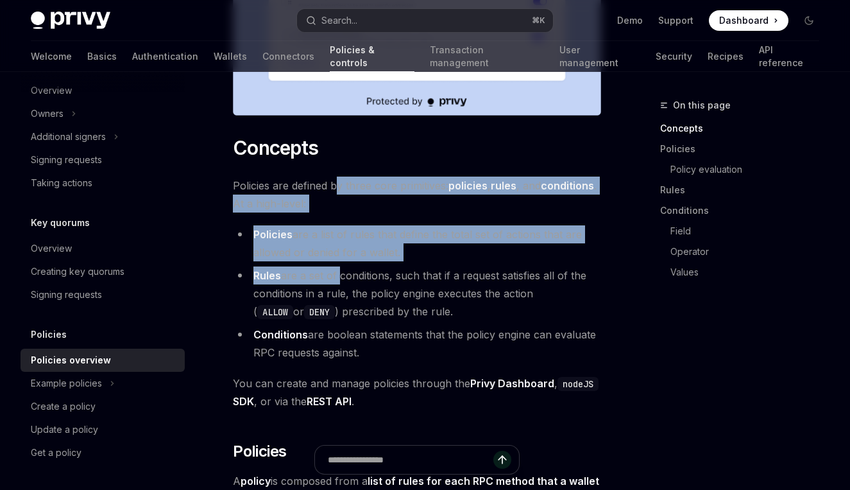
drag, startPoint x: 339, startPoint y: 191, endPoint x: 340, endPoint y: 273, distance: 82.8
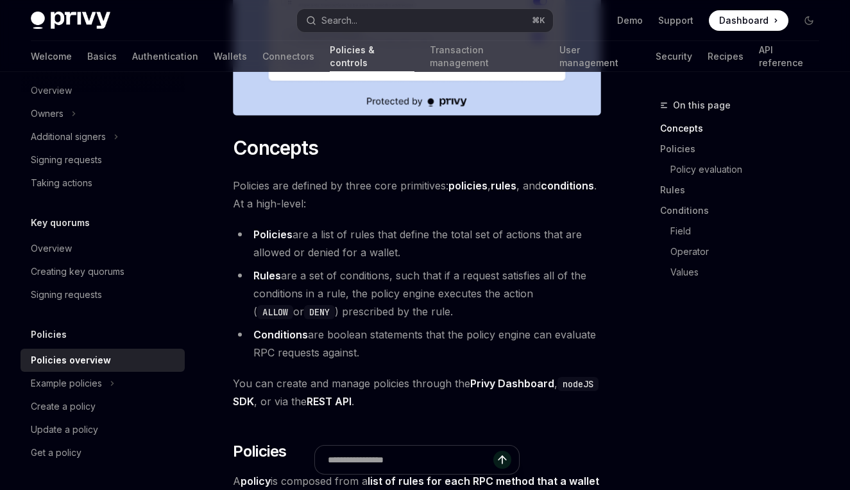
click at [354, 288] on li "Rules are a set of conditions, such that if a request satisfies all of the cond…" at bounding box center [417, 293] width 368 height 54
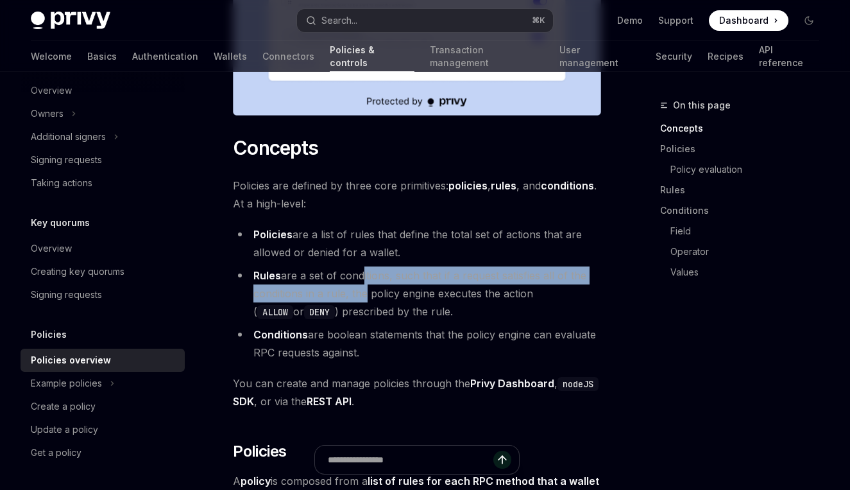
drag, startPoint x: 359, startPoint y: 275, endPoint x: 359, endPoint y: 302, distance: 27.0
click at [359, 302] on li "Rules are a set of conditions, such that if a request satisfies all of the cond…" at bounding box center [417, 293] width 368 height 54
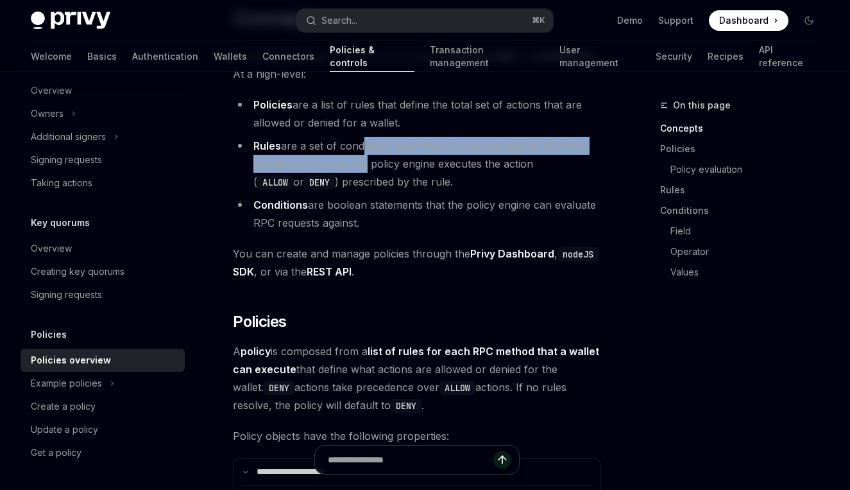
scroll to position [871, 0]
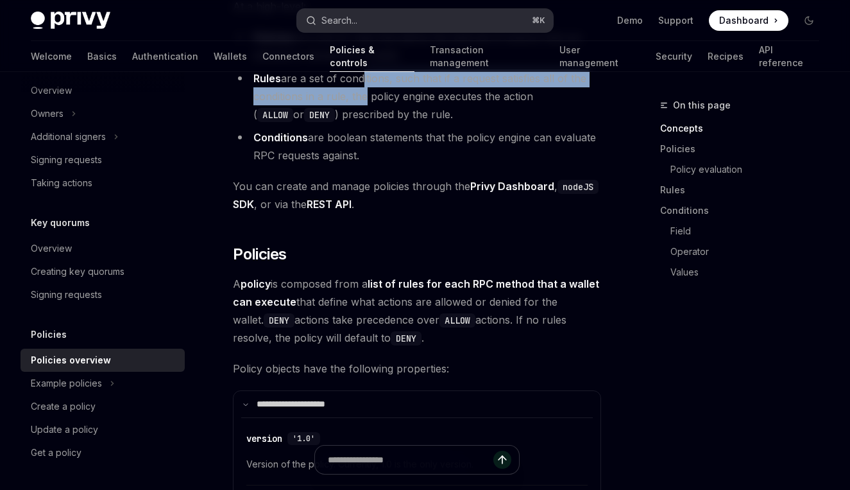
click at [404, 22] on button "Search... ⌘ K" at bounding box center [425, 20] width 256 height 23
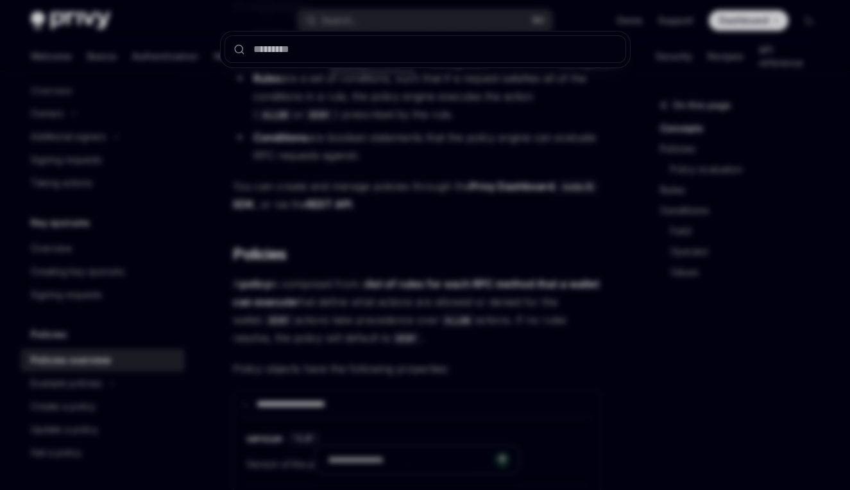
type input "*"
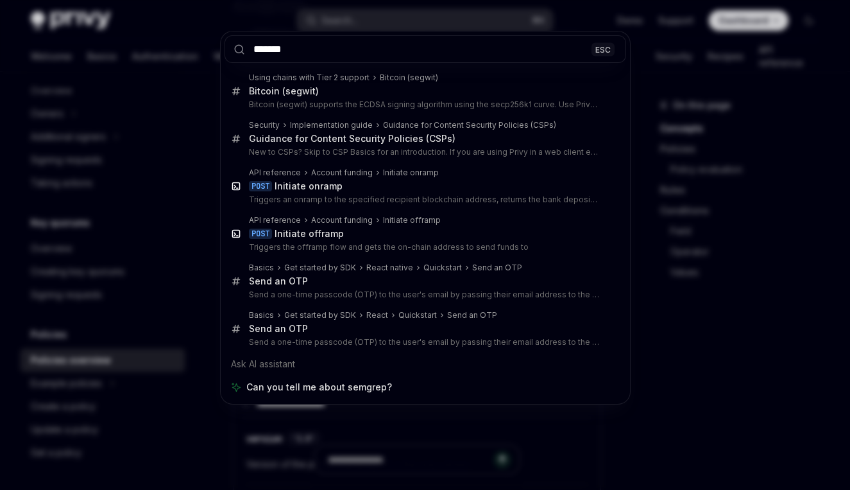
type input "*******"
